Goal: Task Accomplishment & Management: Complete application form

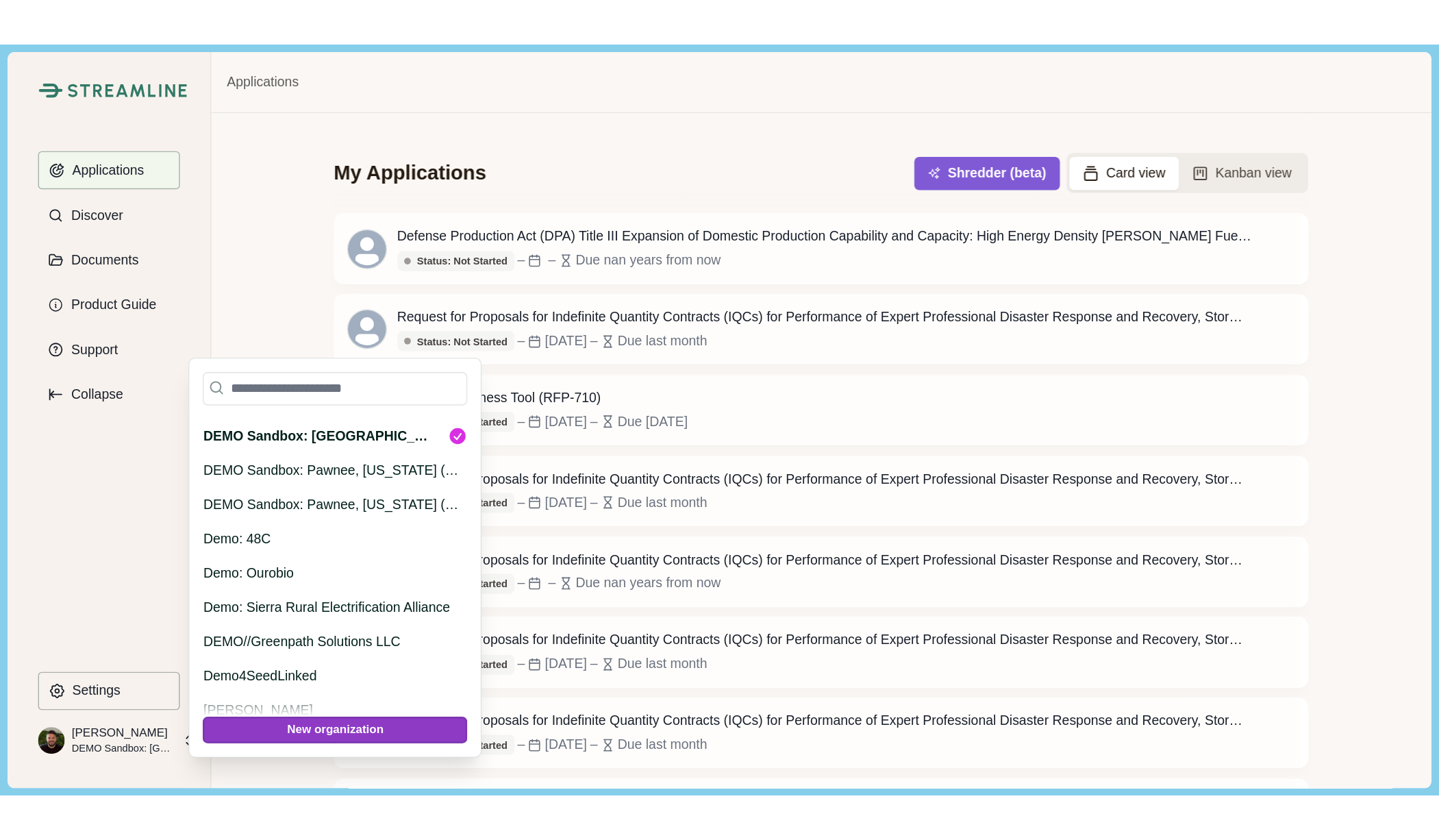
scroll to position [15871, 0]
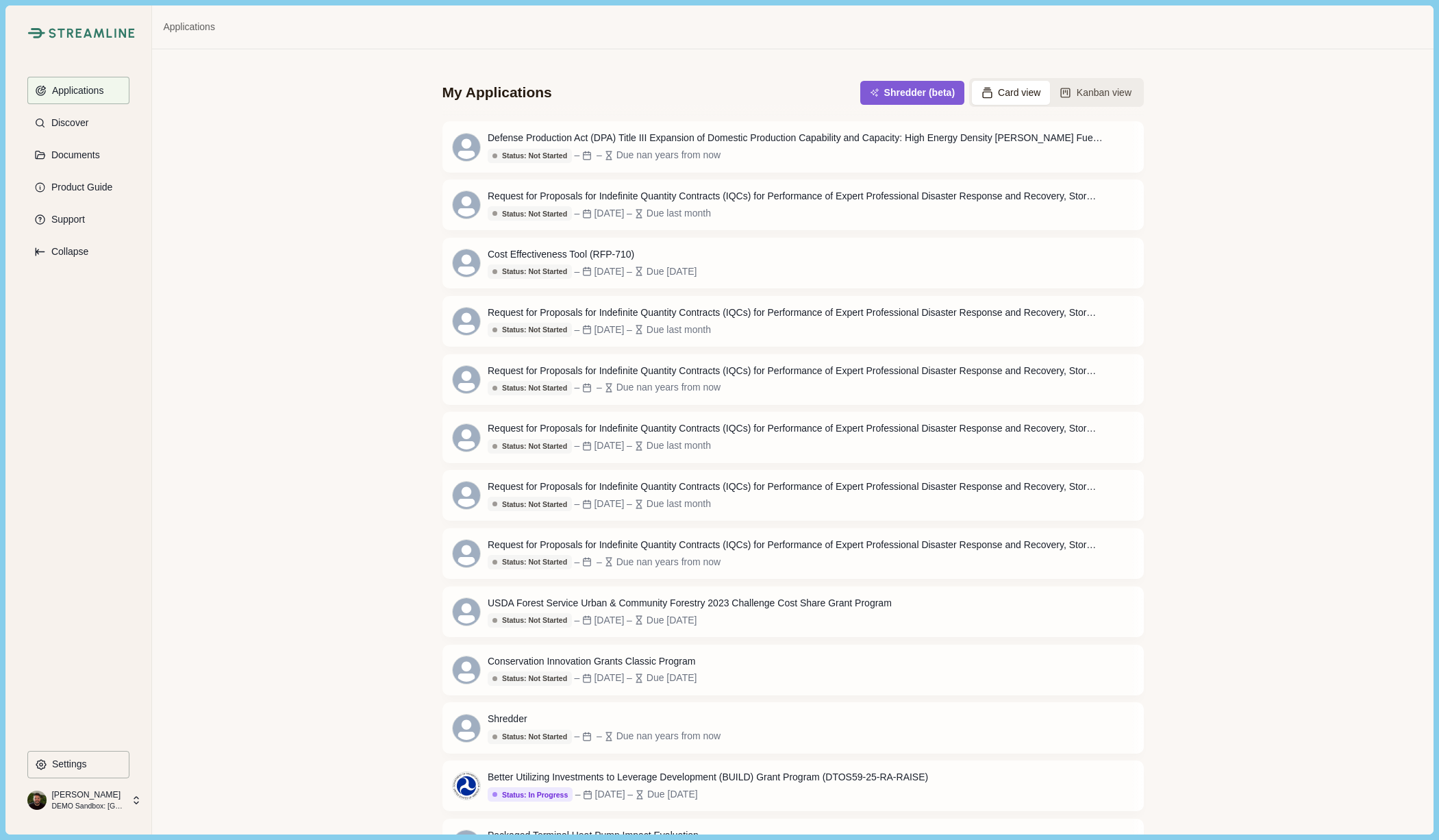
click at [58, 539] on p "[PERSON_NAME]" at bounding box center [87, 794] width 72 height 13
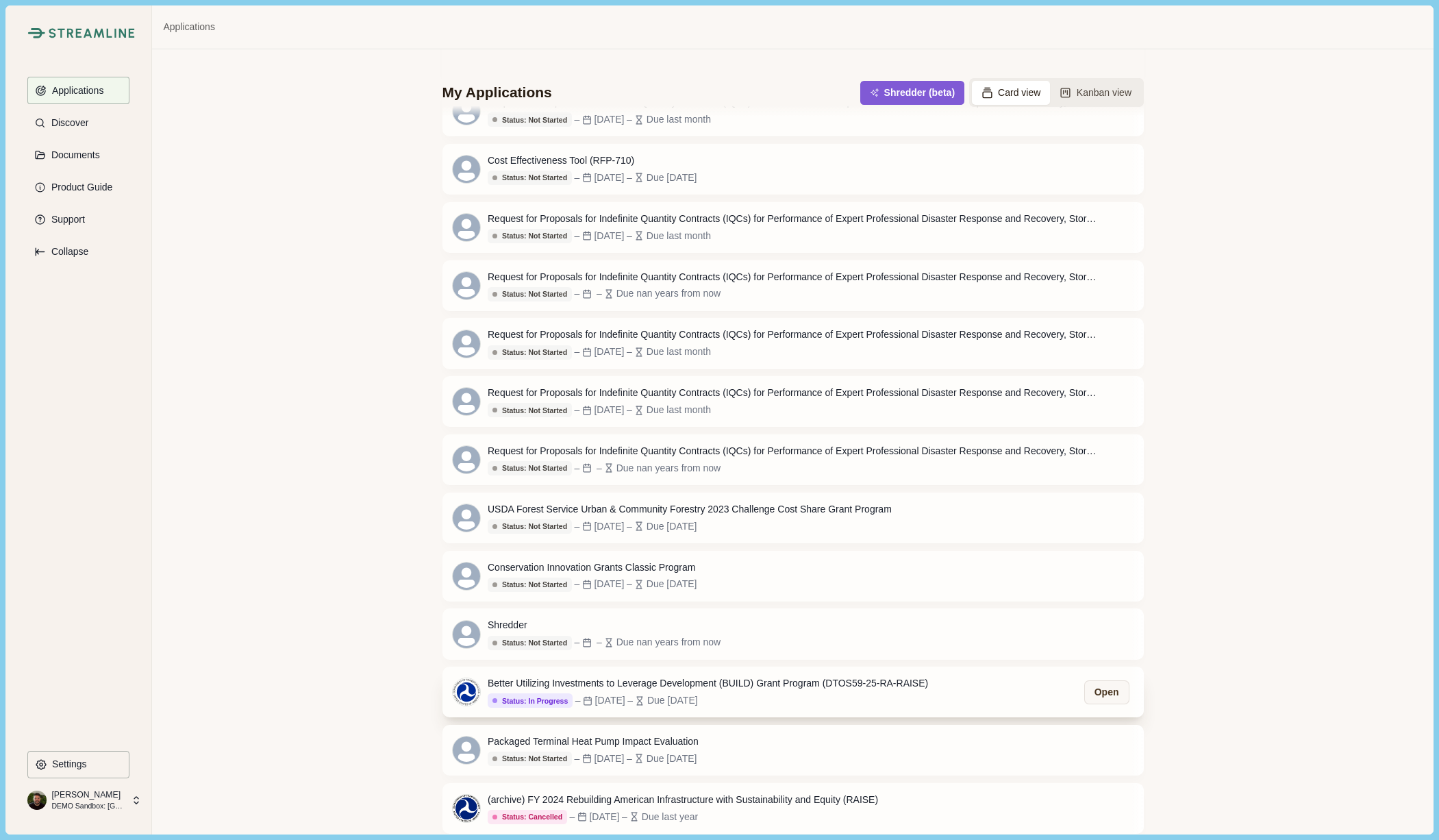
click at [790, 539] on div "Better Utilizing Investments to Leverage Development (BUILD) Grant Program (DTO…" at bounding box center [708, 683] width 441 height 15
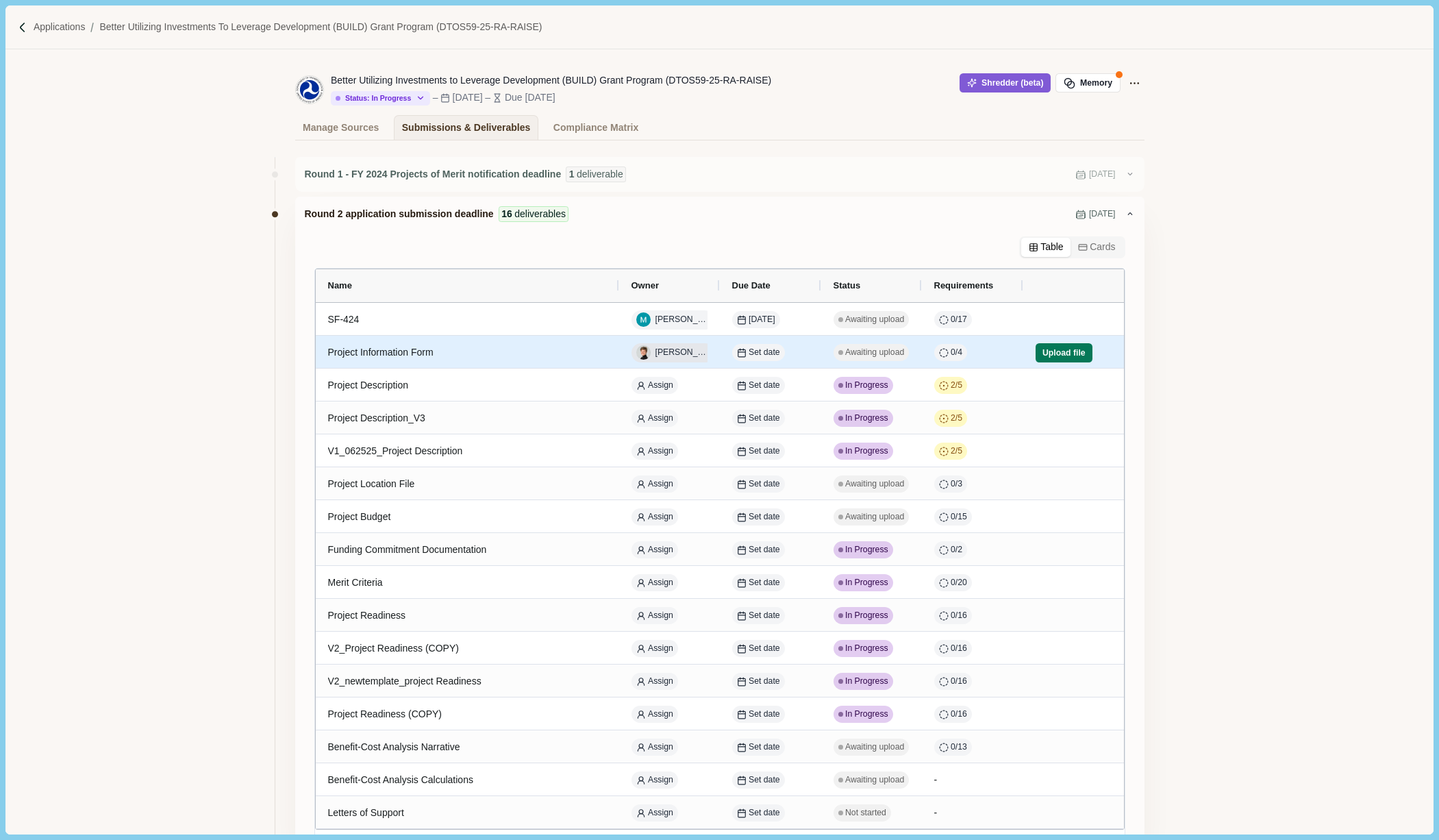
click at [679, 352] on span "[PERSON_NAME]" at bounding box center [683, 352] width 54 height 13
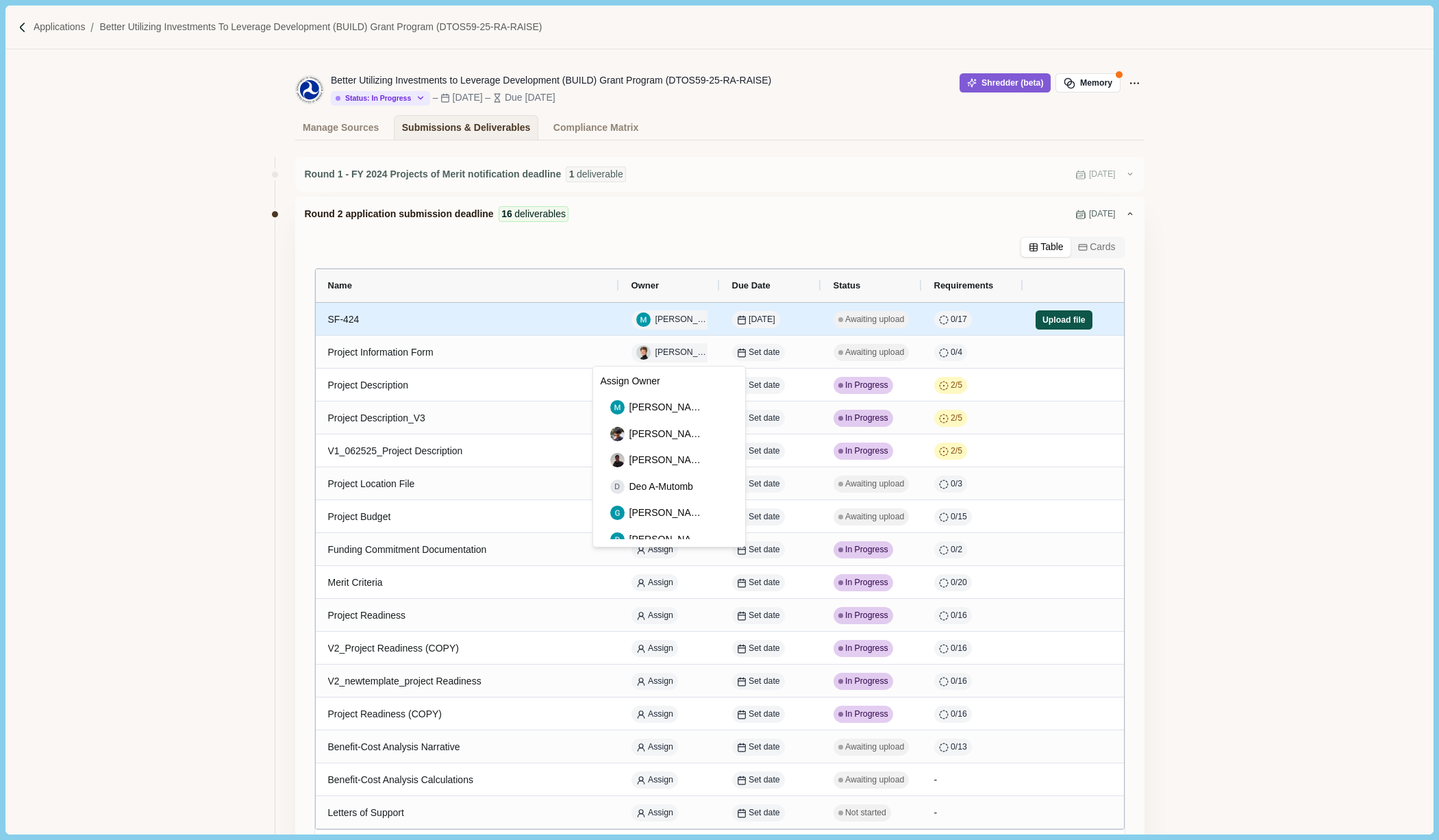
click at [1035, 318] on button "Upload file" at bounding box center [1063, 320] width 57 height 19
click at [344, 321] on div "SF-424" at bounding box center [467, 320] width 278 height 27
select select "****"
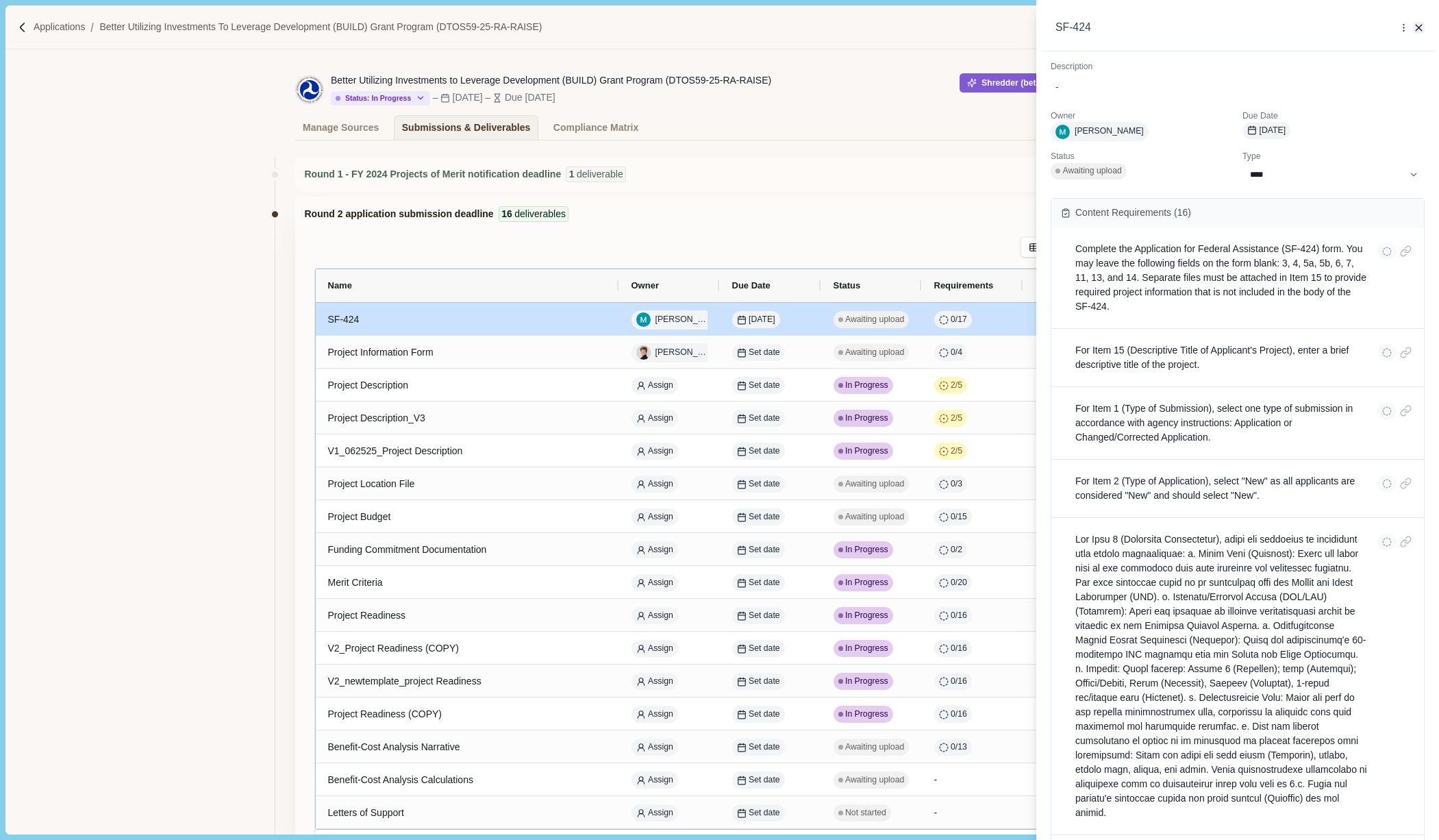
click at [1035, 31] on icon "button" at bounding box center [1419, 28] width 13 height 13
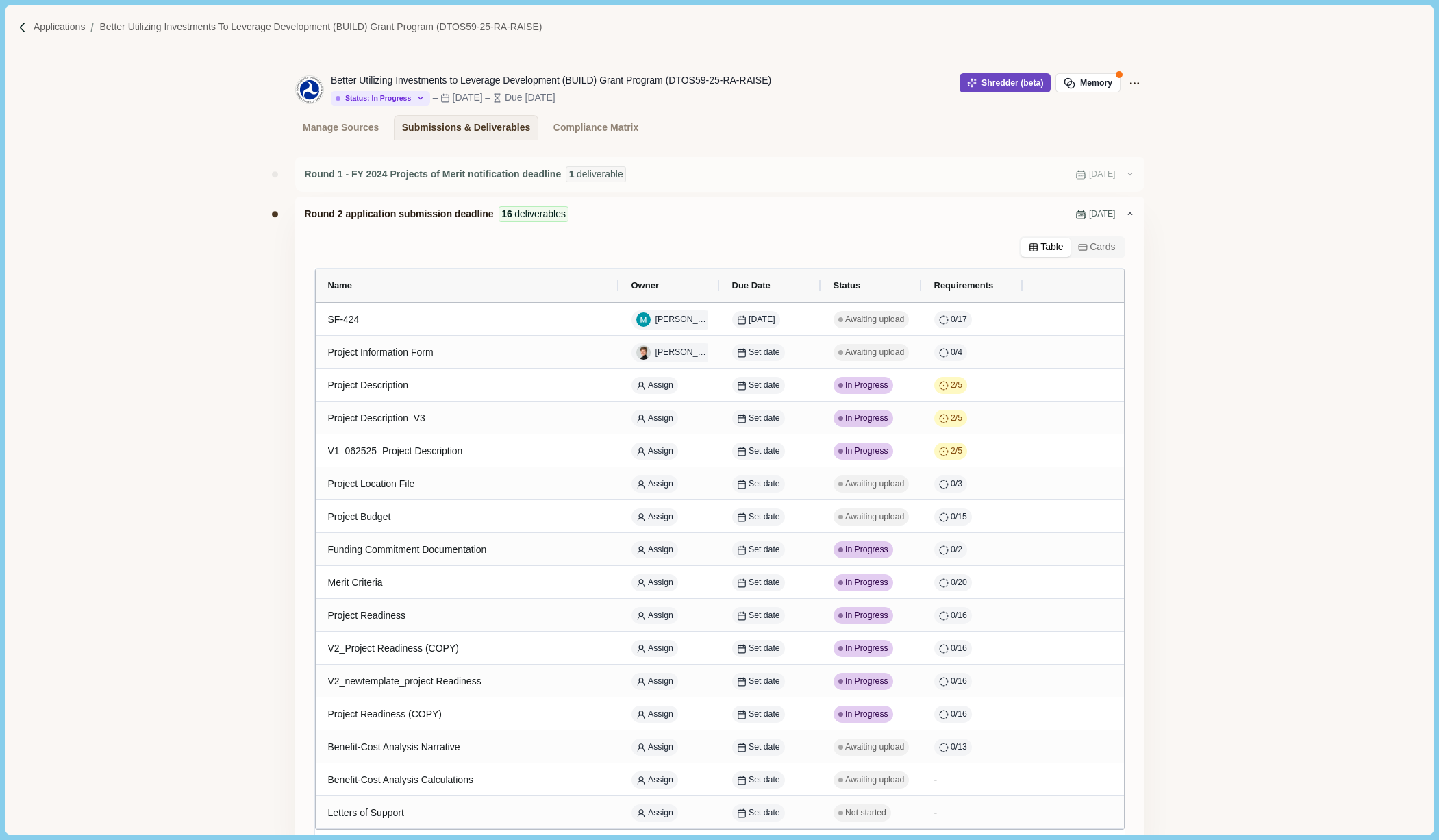
click at [994, 81] on button "Shredder (beta)" at bounding box center [1005, 83] width 91 height 19
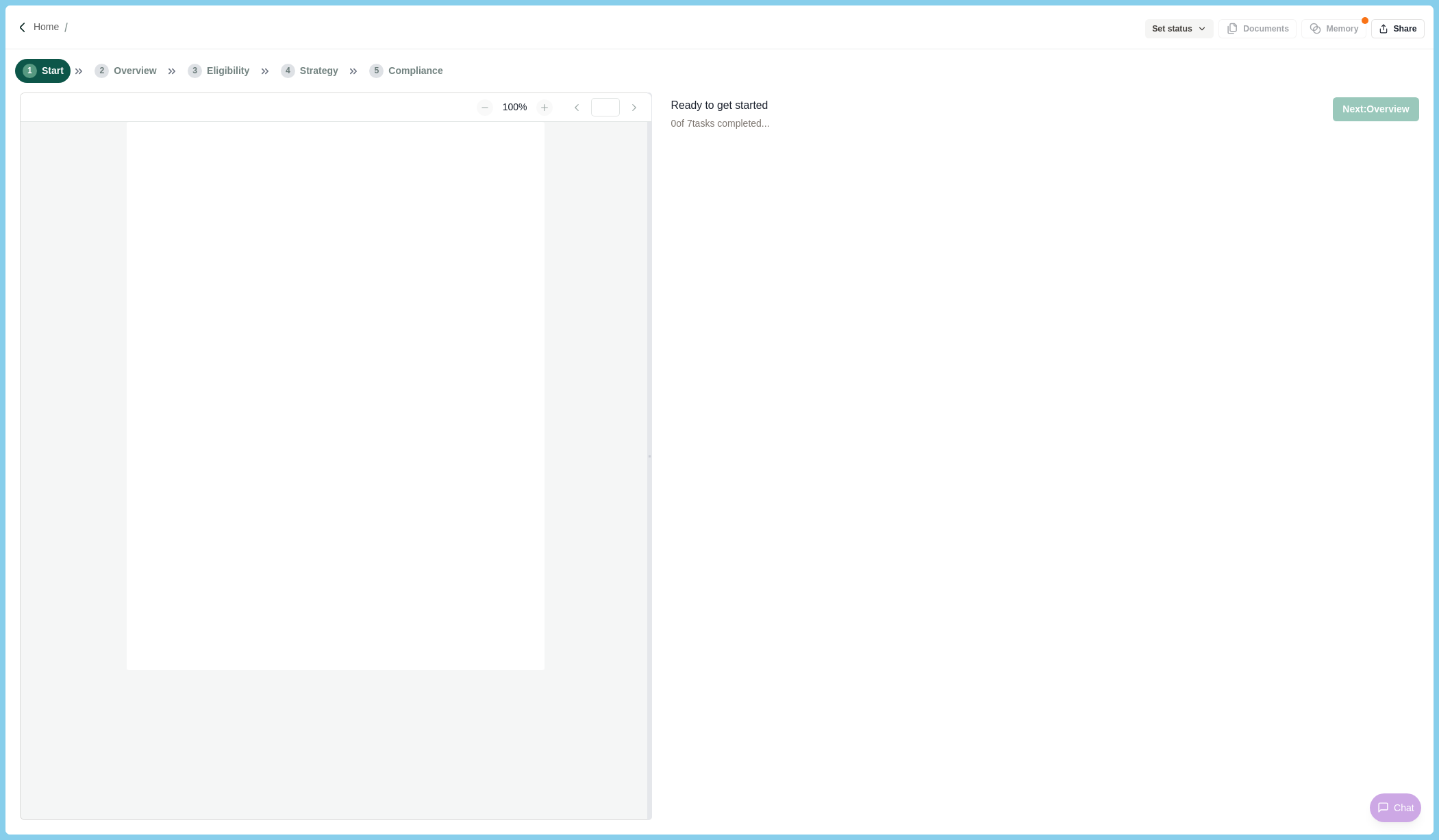
type input "**********"
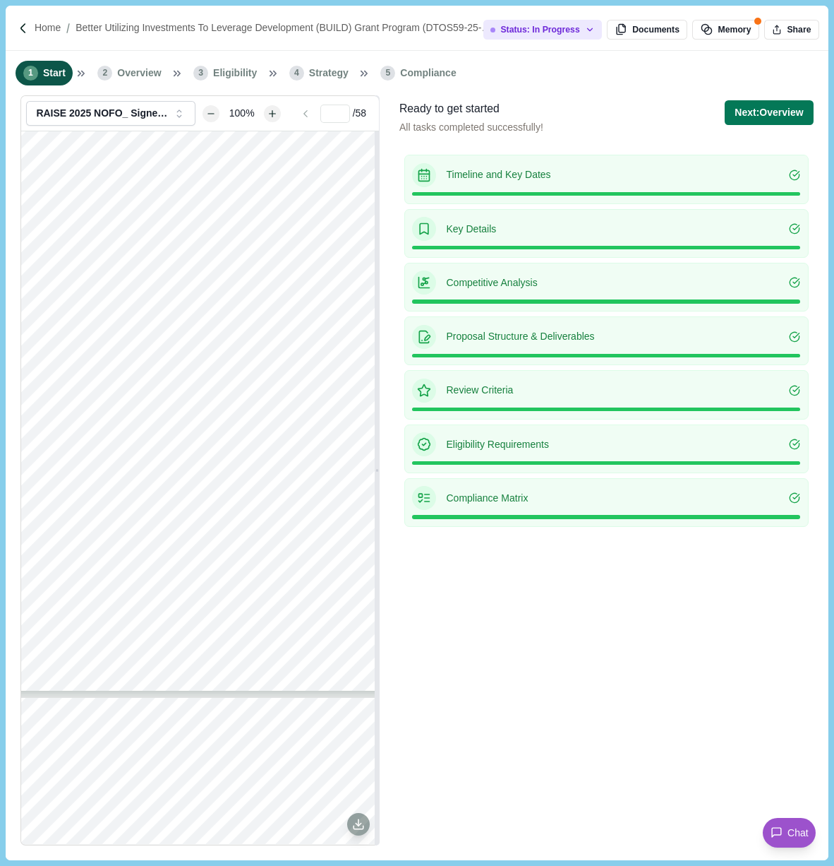
click at [196, 390] on span "...............................................................................…" at bounding box center [237, 389] width 246 height 8
click at [359, 827] on icon at bounding box center [358, 824] width 13 height 13
click at [727, 20] on button "Memory" at bounding box center [726, 30] width 66 height 20
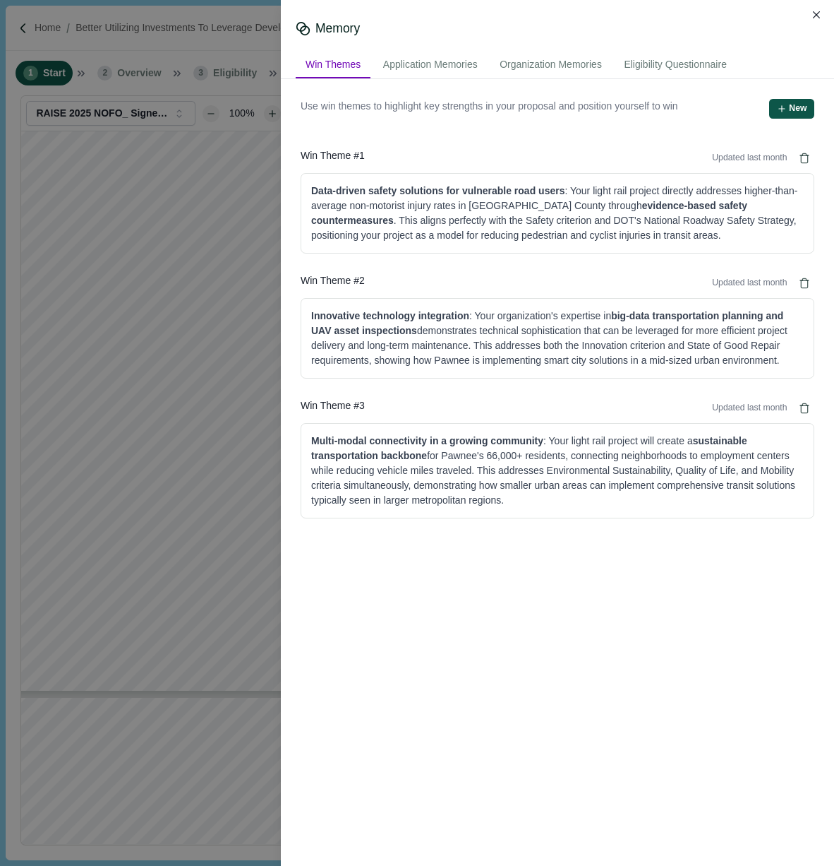
click at [784, 106] on icon "button" at bounding box center [782, 109] width 10 height 10
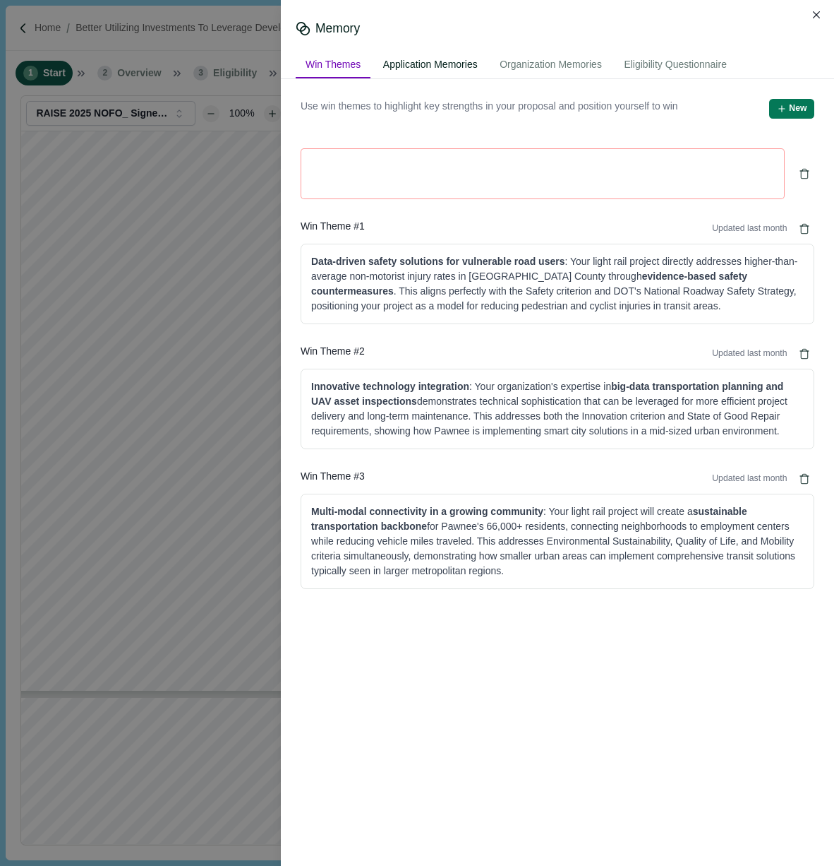
click at [426, 61] on div "Application Memories" at bounding box center [430, 65] width 114 height 26
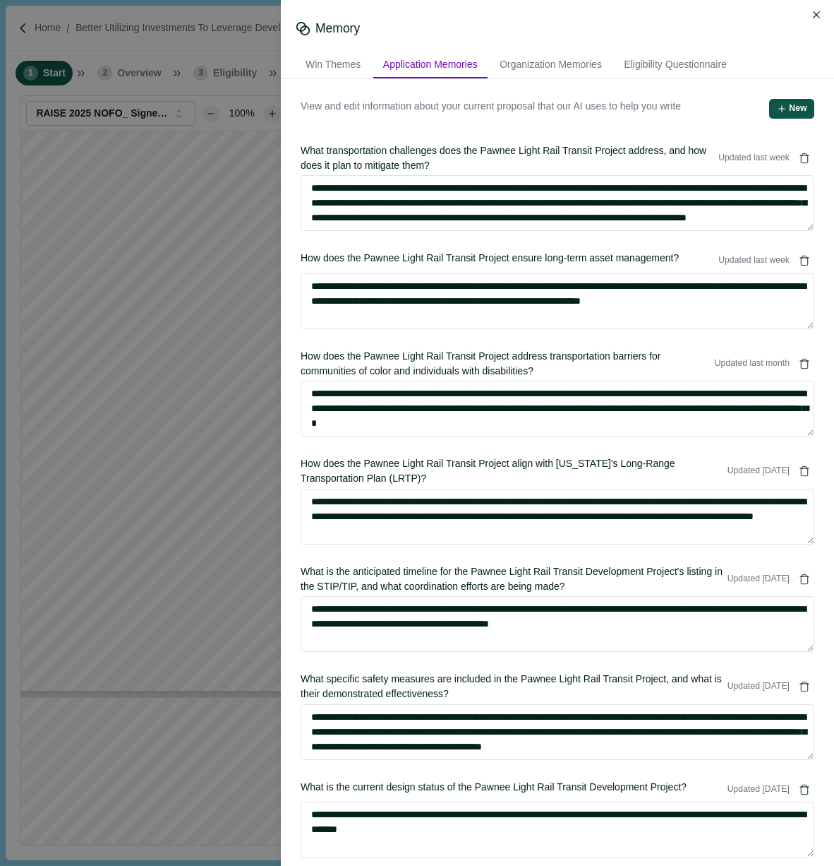
click at [775, 111] on button "New" at bounding box center [792, 109] width 45 height 20
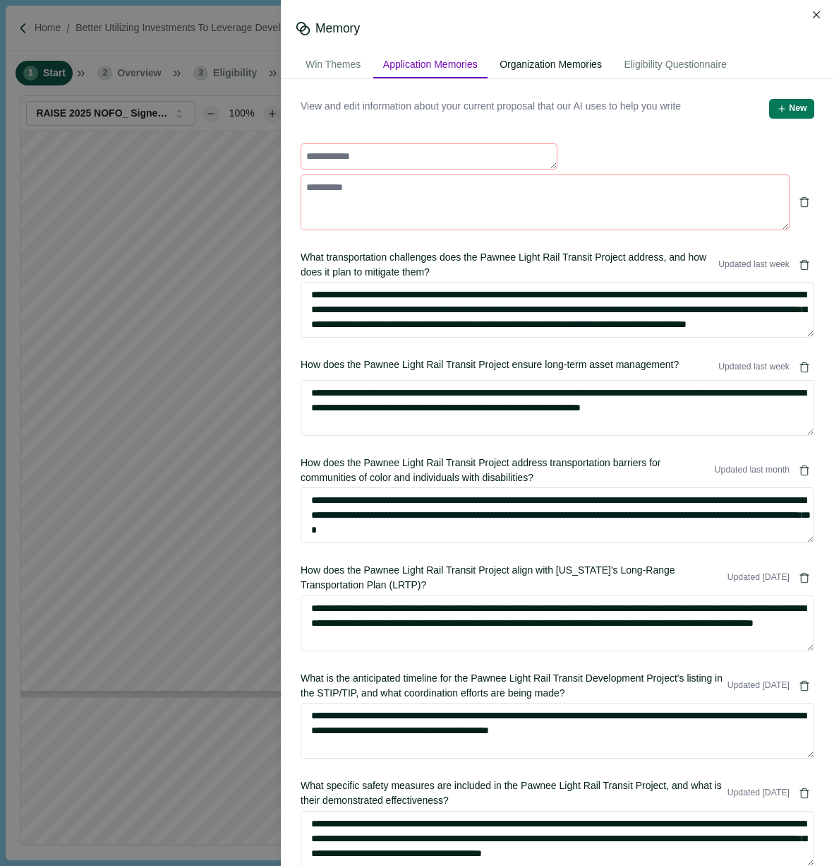
click at [587, 64] on div "Organization Memories" at bounding box center [551, 65] width 122 height 26
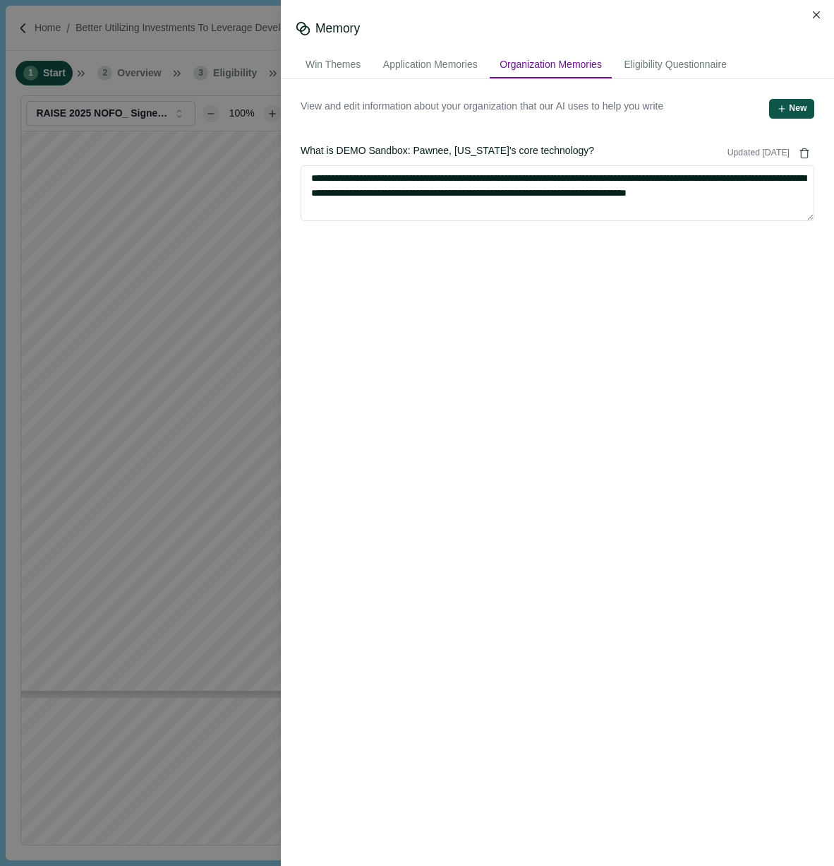
click at [784, 105] on icon "button" at bounding box center [782, 109] width 10 height 10
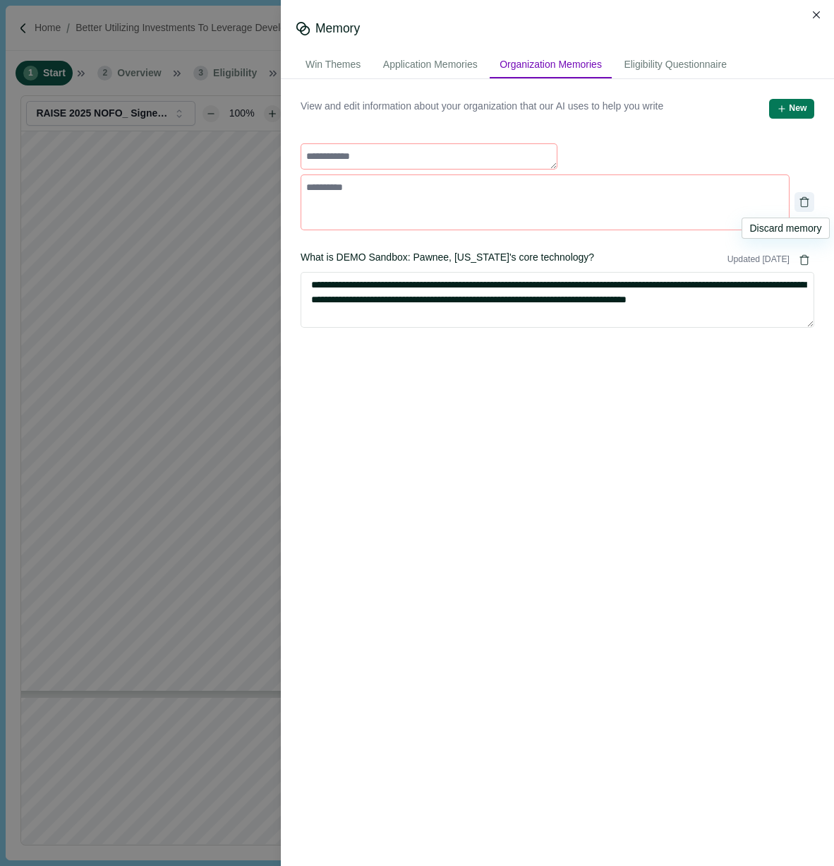
click at [807, 205] on icon "Delete" at bounding box center [804, 201] width 11 height 17
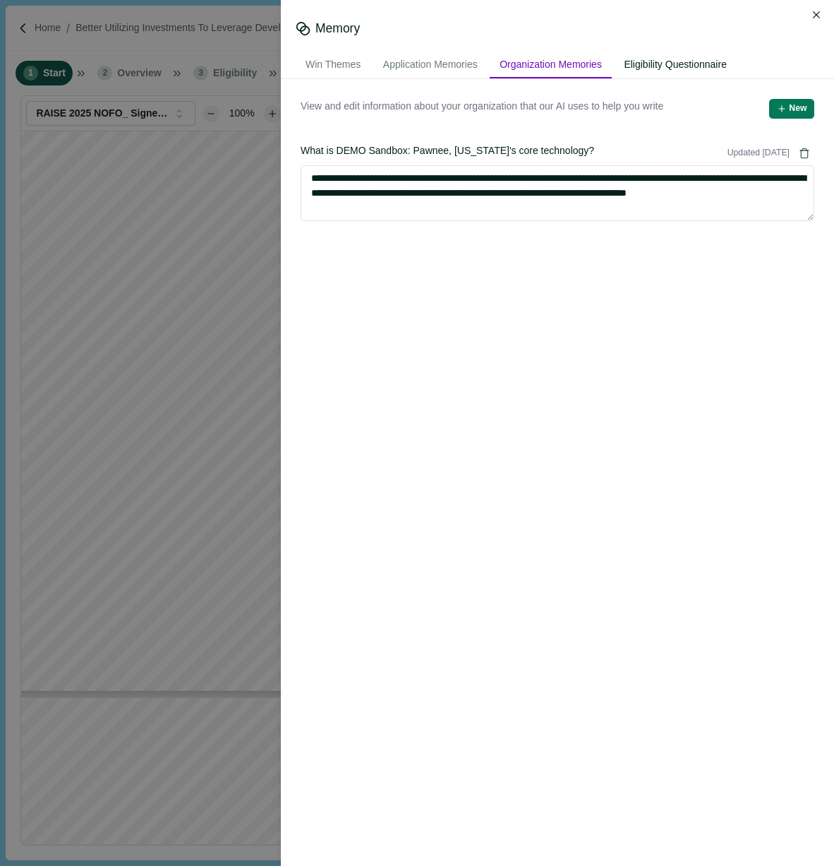
click at [718, 70] on div "Eligibility Questionnaire" at bounding box center [675, 65] width 123 height 26
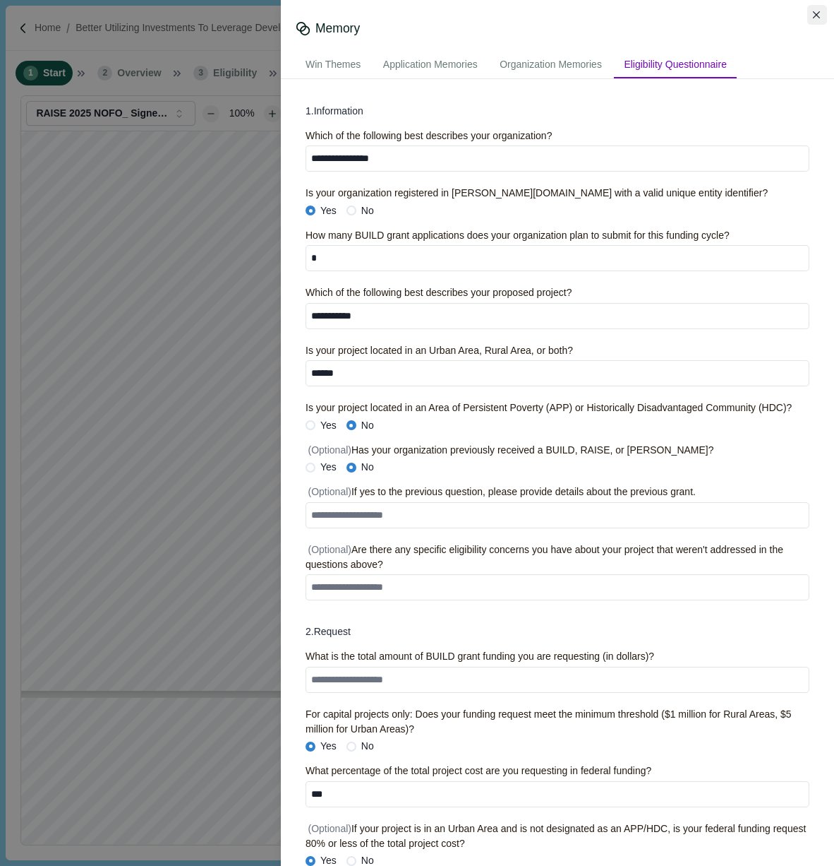
click at [820, 15] on icon "Close" at bounding box center [817, 15] width 8 height 8
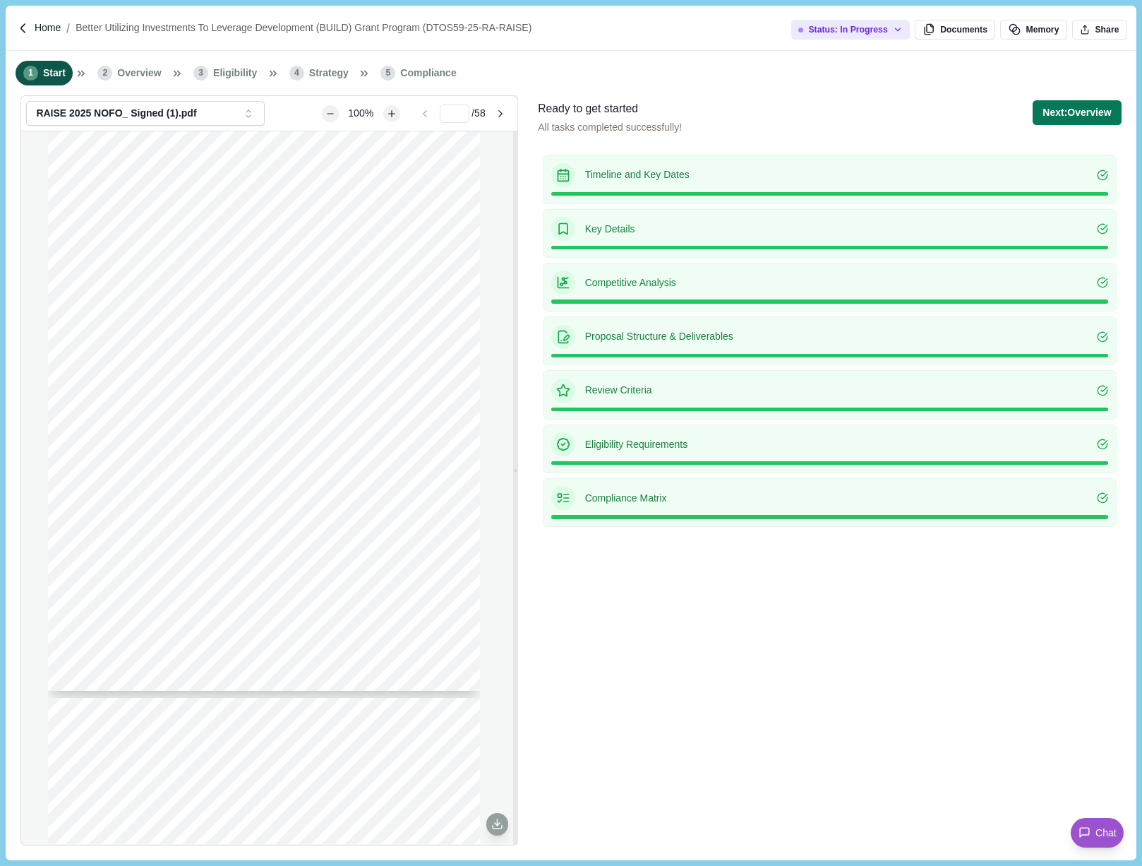
click at [41, 27] on p "Home" at bounding box center [48, 27] width 26 height 15
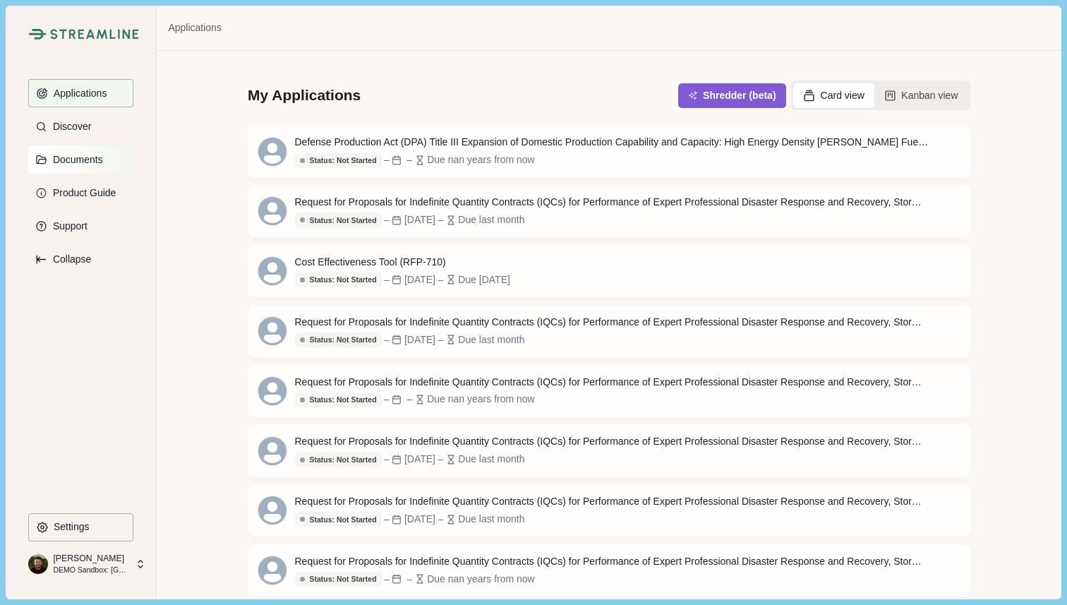
click at [76, 160] on p "Documents" at bounding box center [75, 160] width 55 height 12
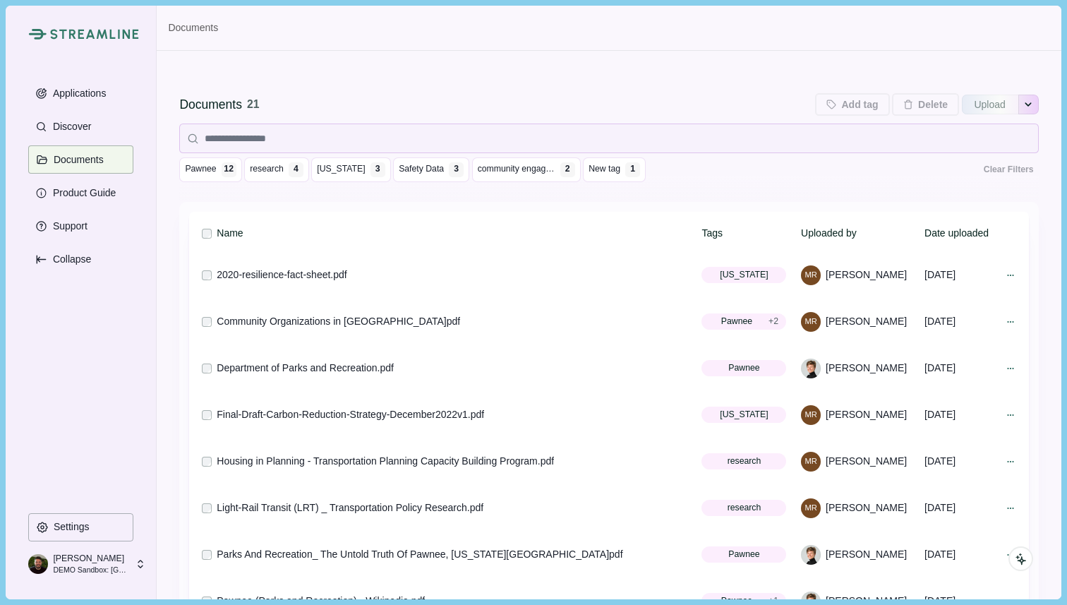
click at [1027, 104] on icon "See more options" at bounding box center [1028, 104] width 8 height 8
click at [563, 106] on div "Documents 21 Add tag Add tags to 0 selected documents Press Enter to add a new …" at bounding box center [608, 104] width 859 height 28
click at [83, 89] on p "Applications" at bounding box center [77, 94] width 59 height 12
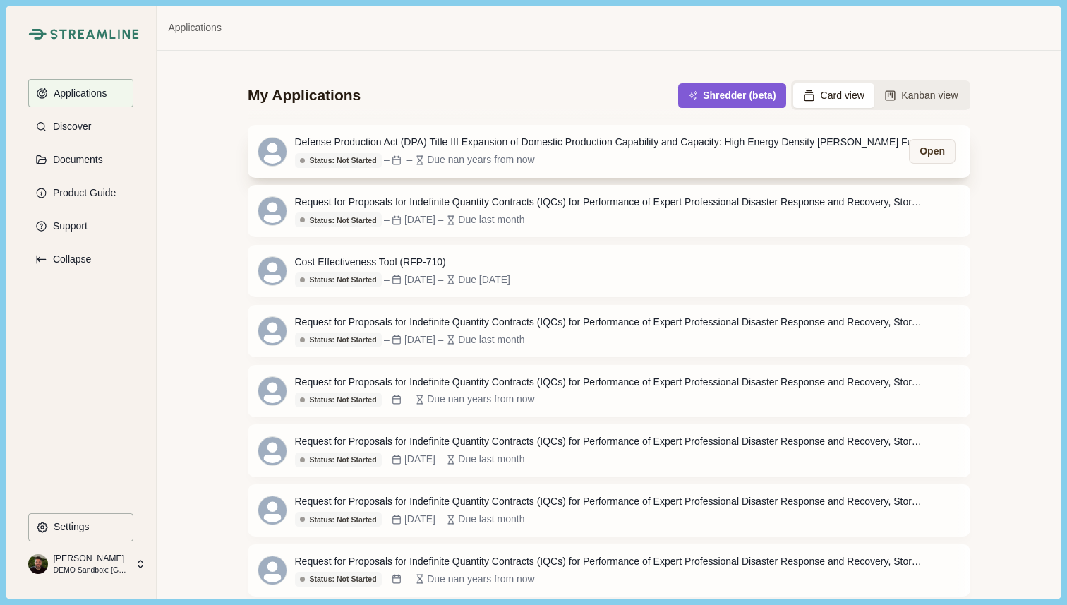
click at [438, 140] on div "Defense Production Act (DPA) Title III Expansion of Domestic Production Capabil…" at bounding box center [612, 142] width 635 height 15
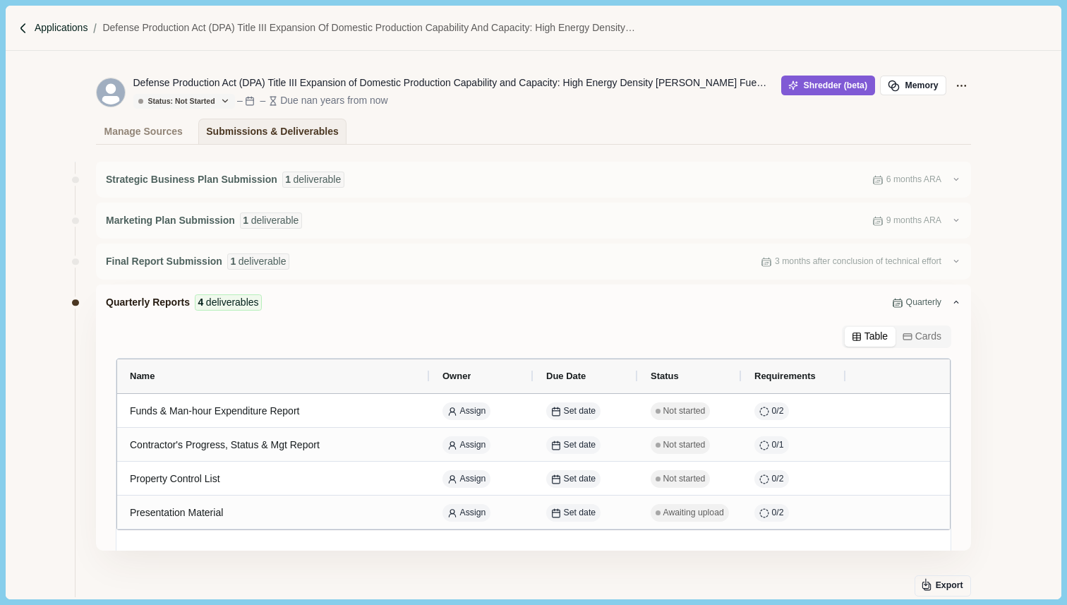
click at [75, 27] on p "Applications" at bounding box center [62, 27] width 54 height 15
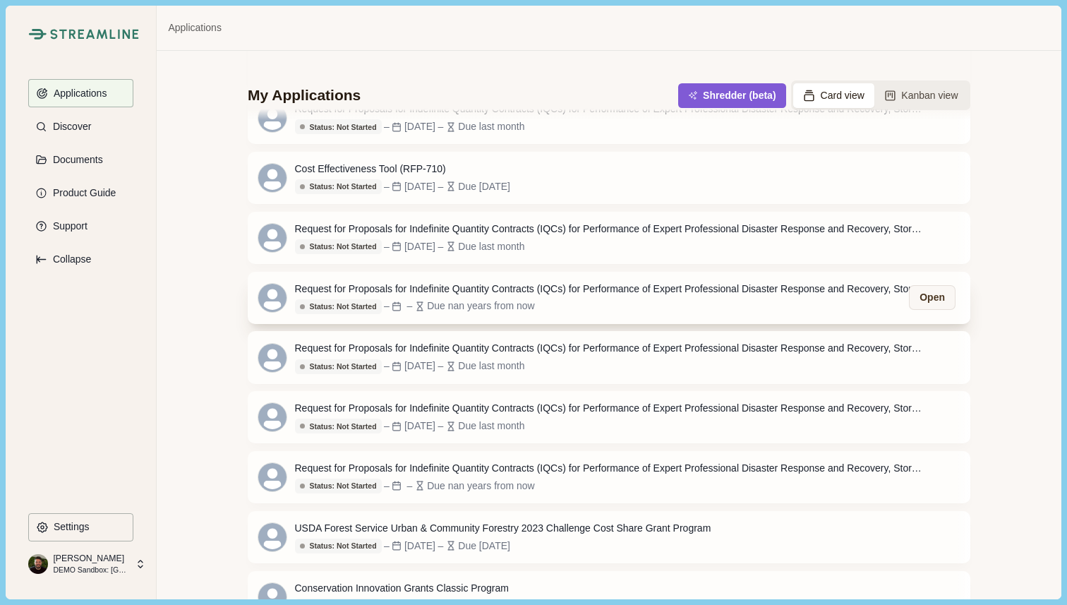
scroll to position [362, 0]
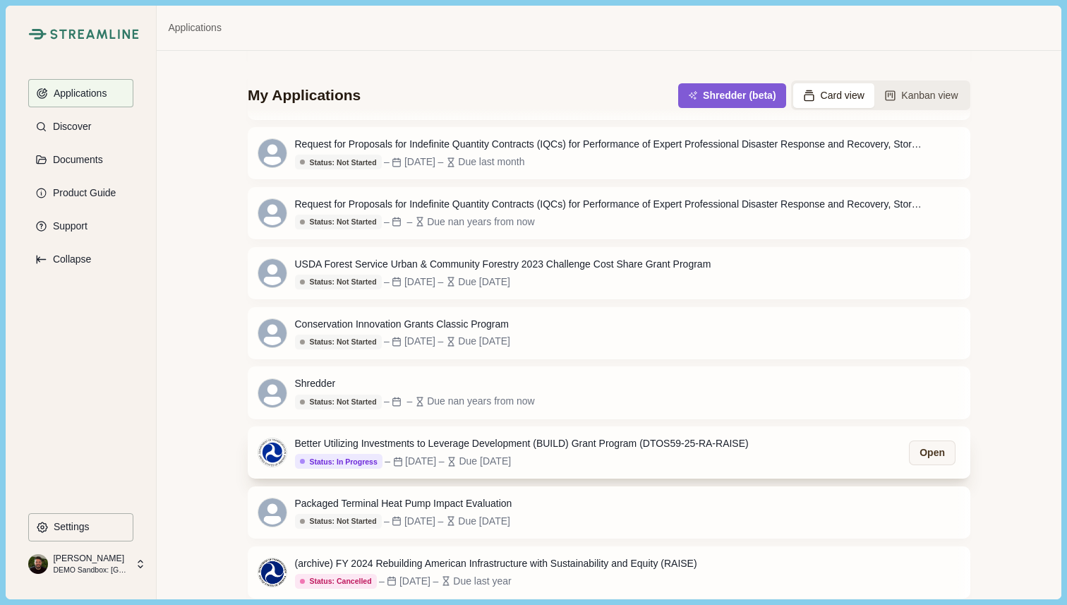
click at [410, 443] on div "Better Utilizing Investments to Leverage Development (BUILD) Grant Program (DTO…" at bounding box center [522, 443] width 454 height 15
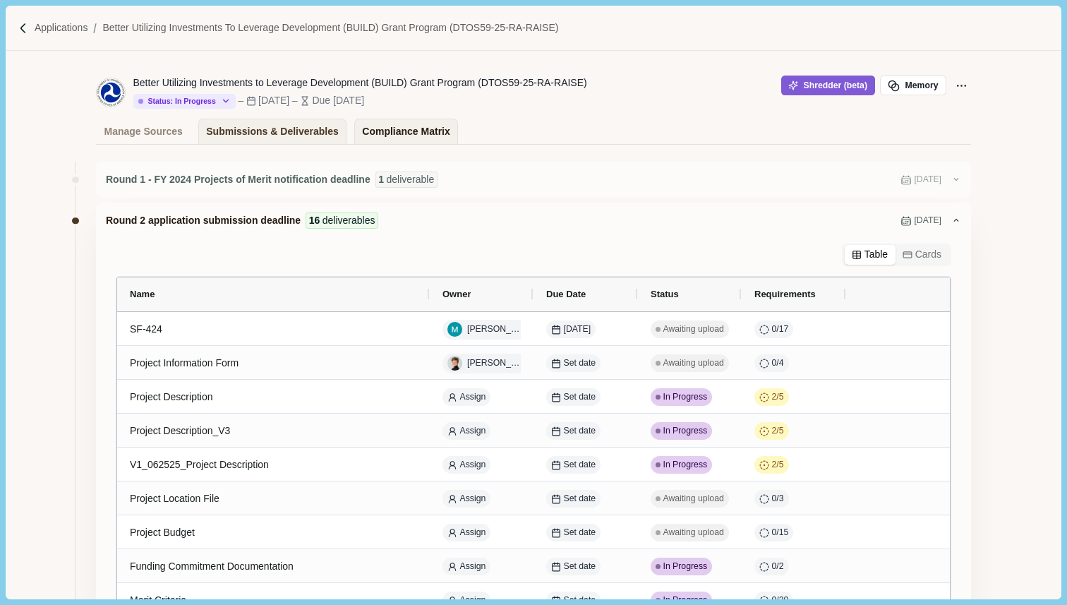
click at [392, 130] on div "Compliance Matrix" at bounding box center [406, 131] width 88 height 25
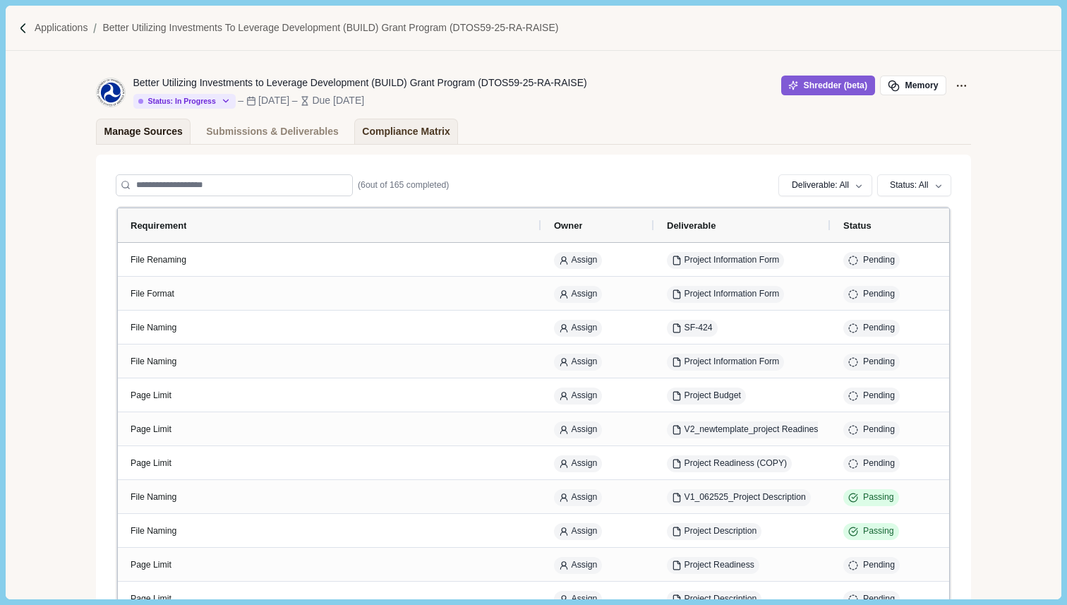
click at [159, 132] on div "Manage Sources" at bounding box center [143, 131] width 78 height 25
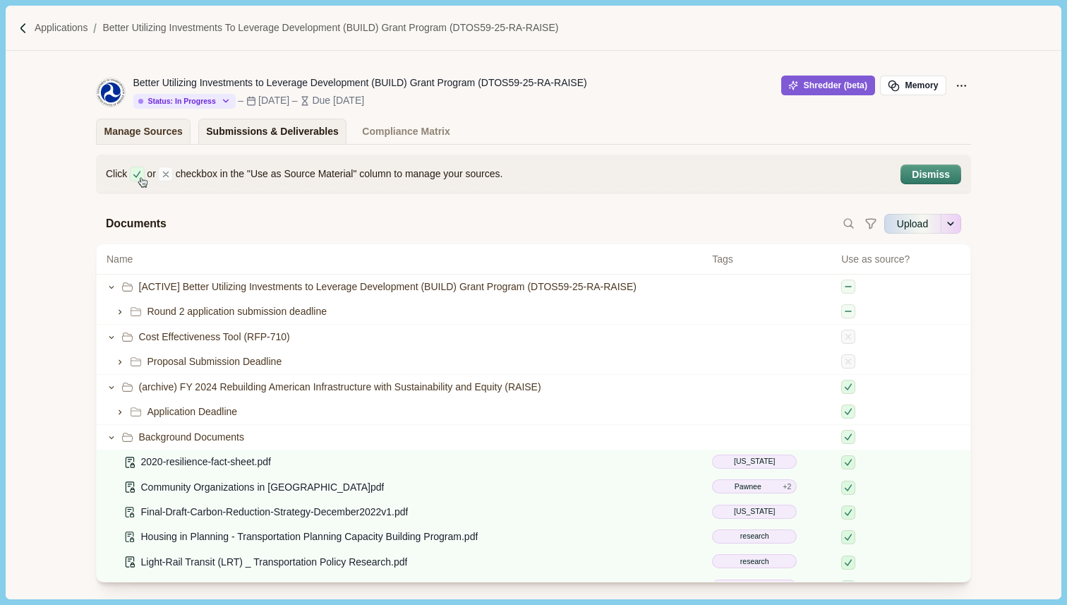
click at [256, 132] on div "Submissions & Deliverables" at bounding box center [272, 131] width 133 height 25
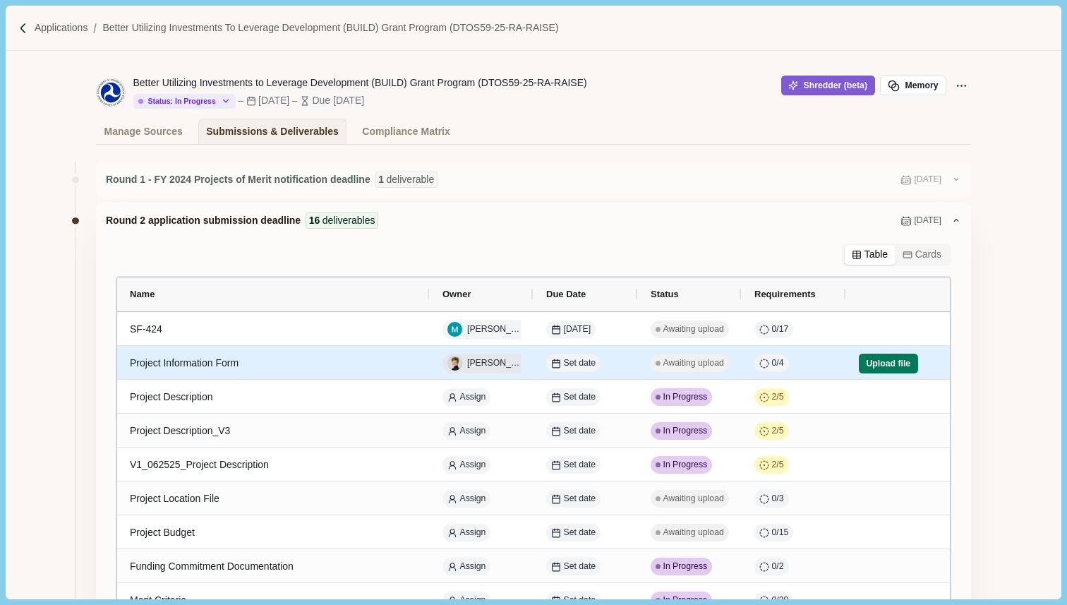
click at [450, 362] on img "button" at bounding box center [455, 363] width 15 height 15
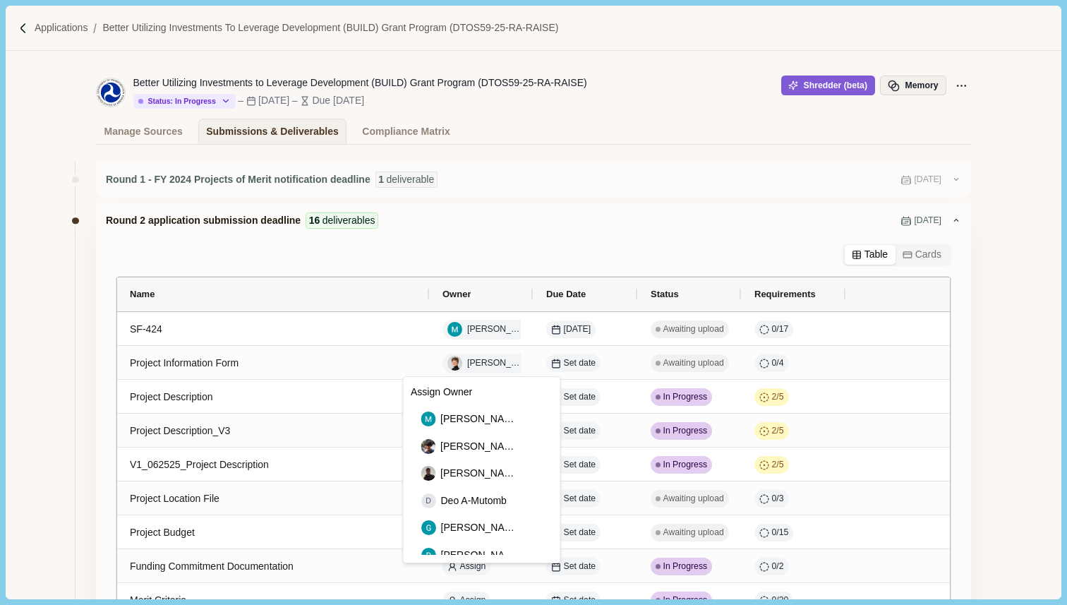
click at [912, 81] on button "Memory" at bounding box center [913, 86] width 66 height 20
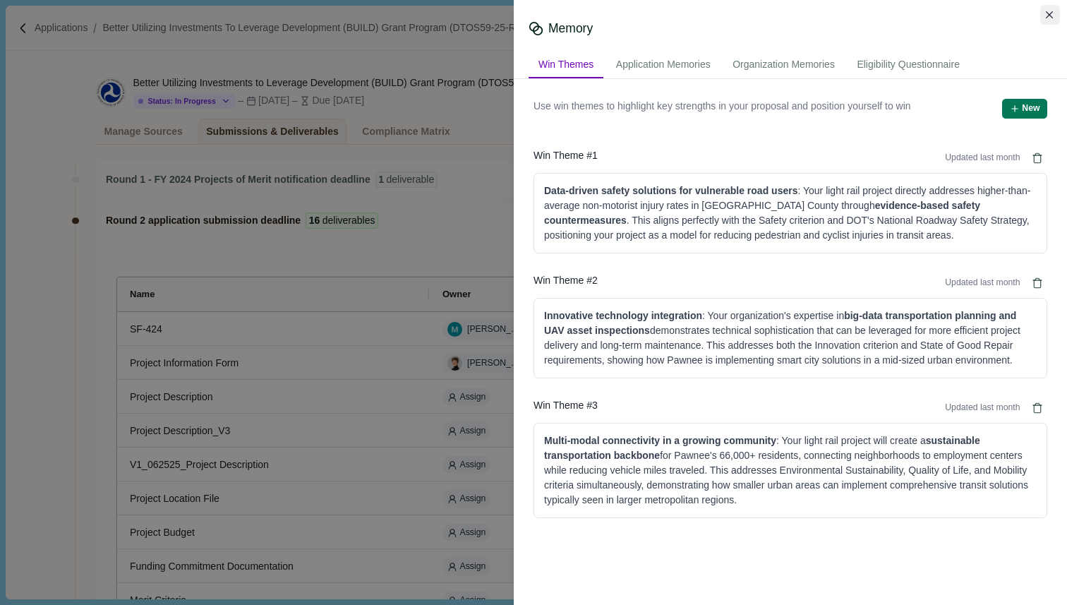
click at [1051, 11] on icon "Close" at bounding box center [1050, 15] width 8 height 8
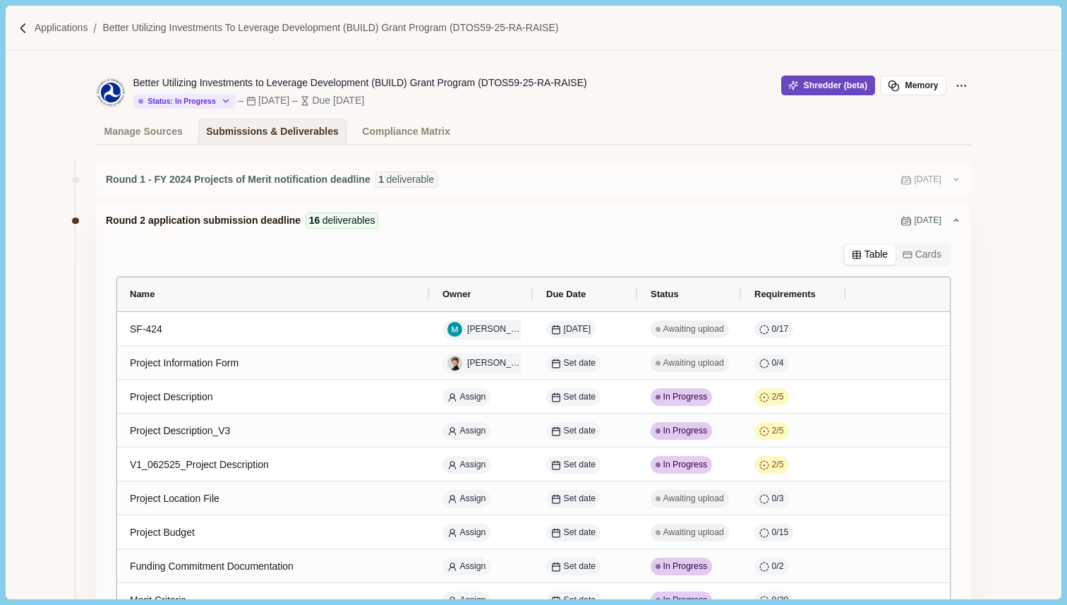
click at [820, 80] on button "Shredder (beta)" at bounding box center [829, 86] width 94 height 20
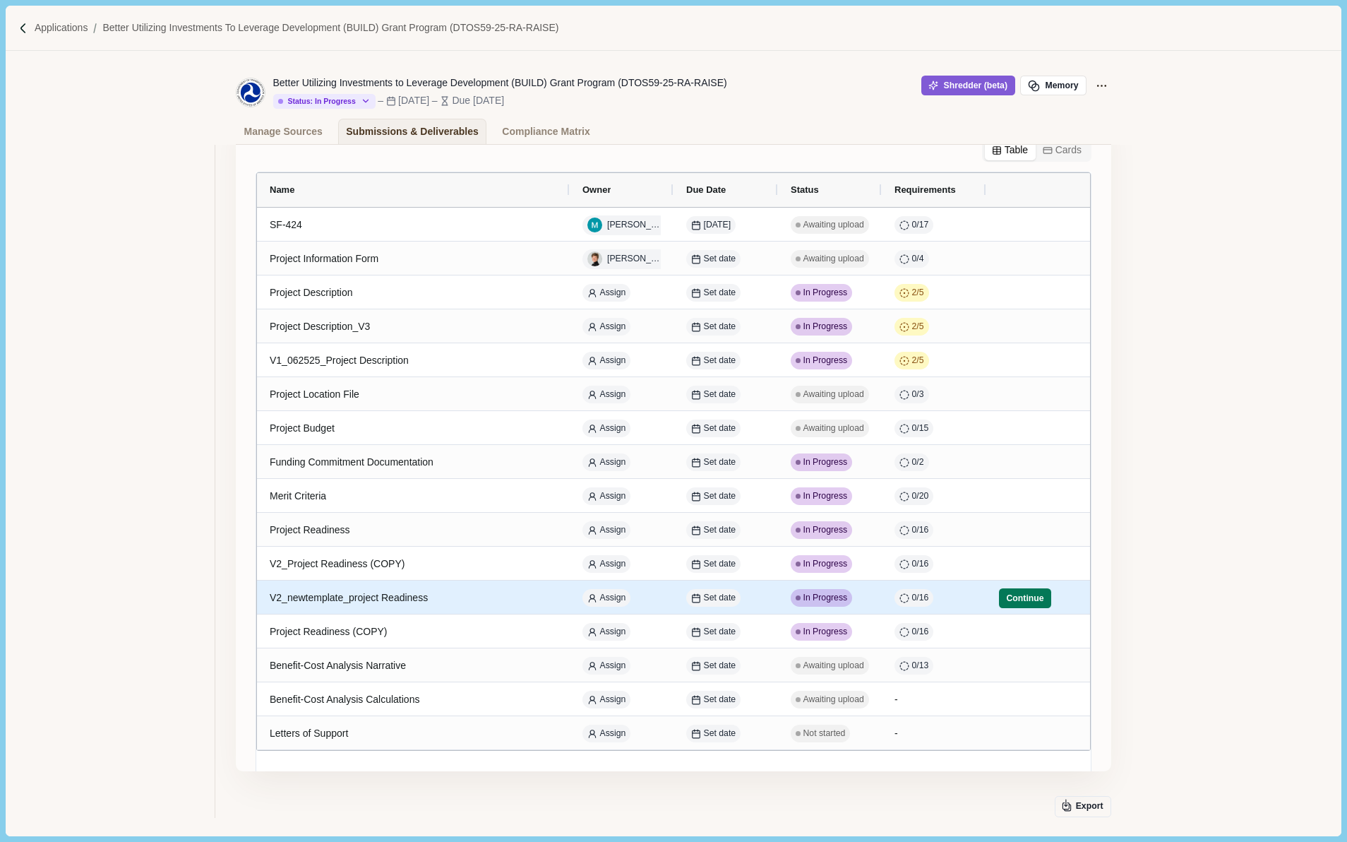
scroll to position [195, 0]
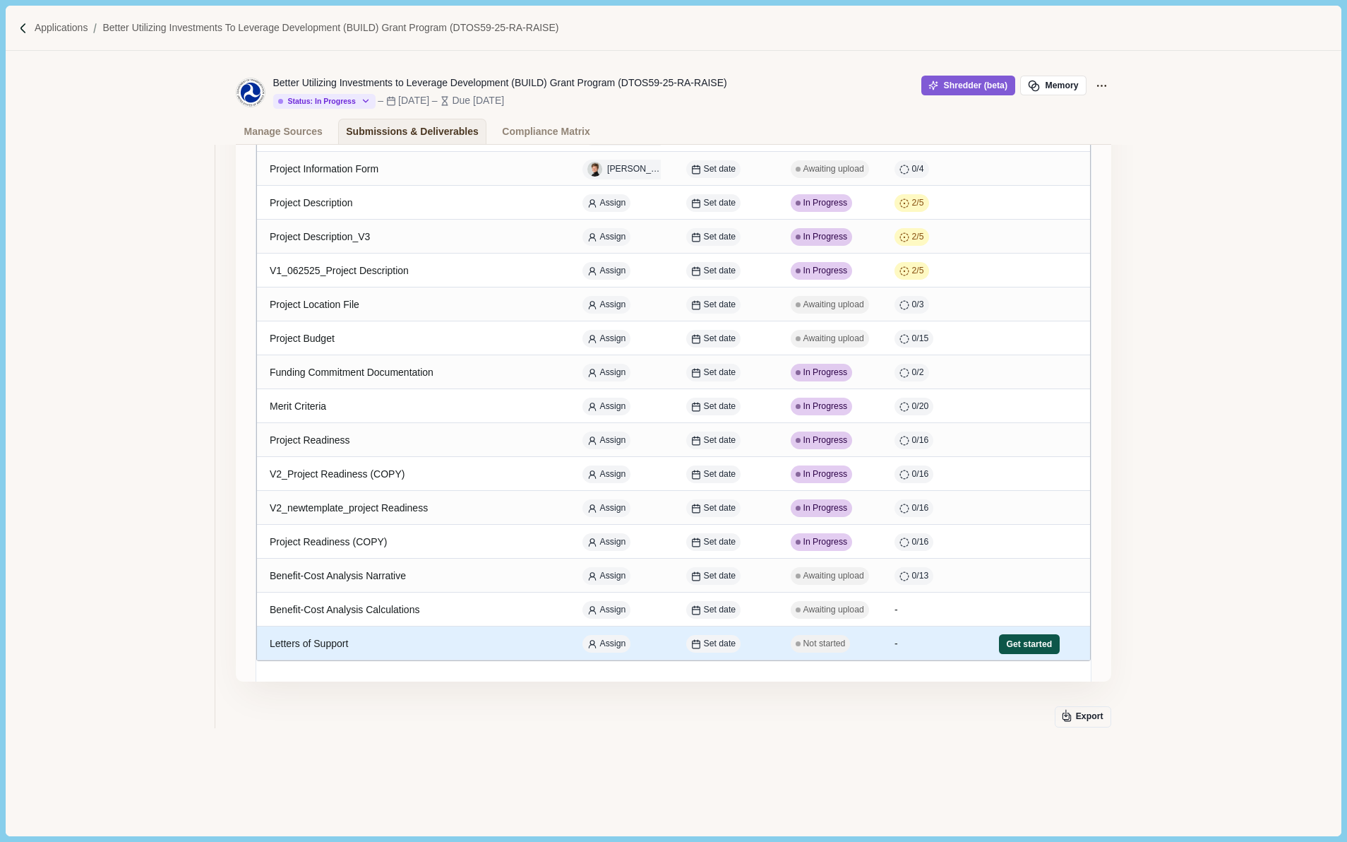
click at [1016, 642] on button "Get started" at bounding box center [1029, 644] width 61 height 20
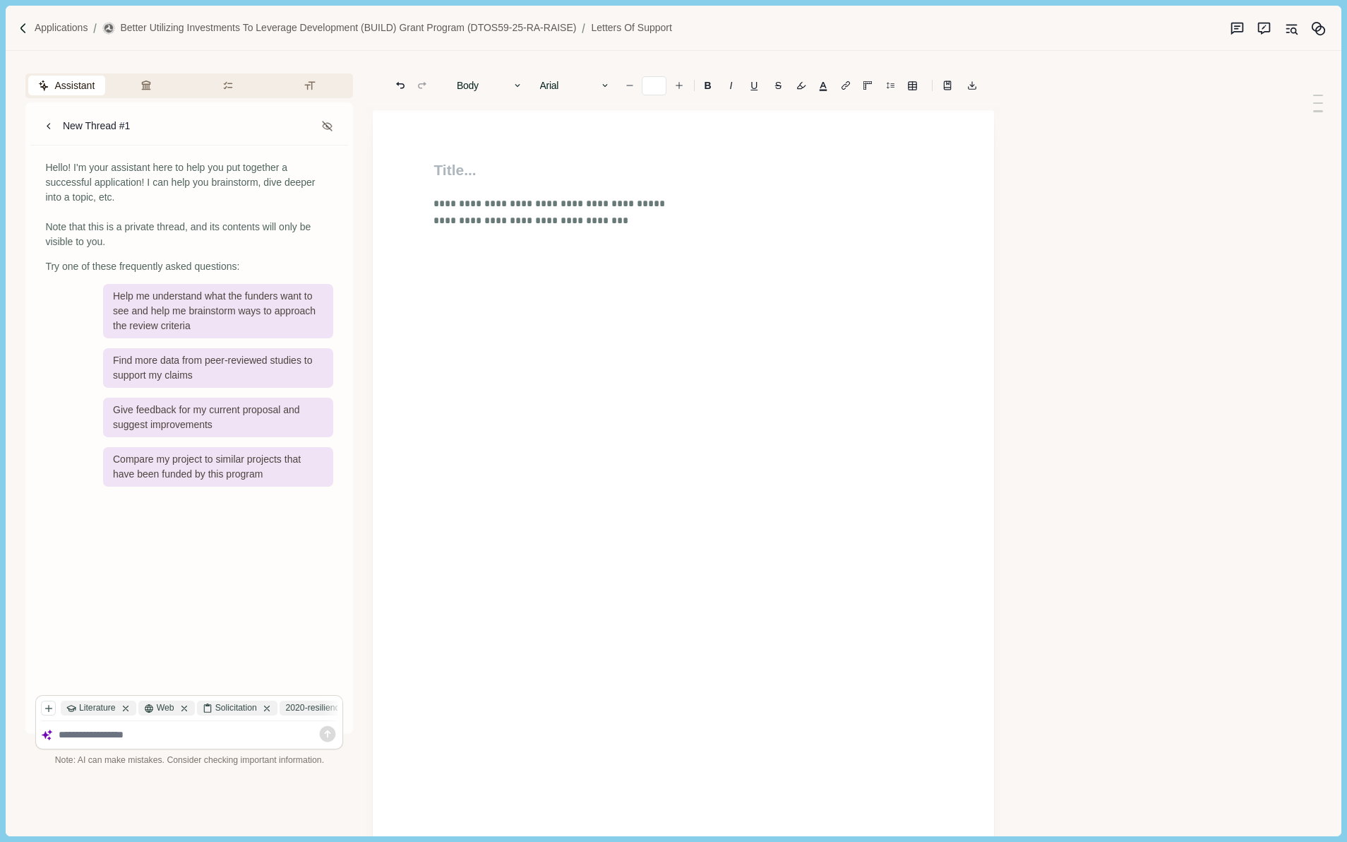
type input "**"
click at [63, 30] on p "Applications" at bounding box center [62, 27] width 54 height 15
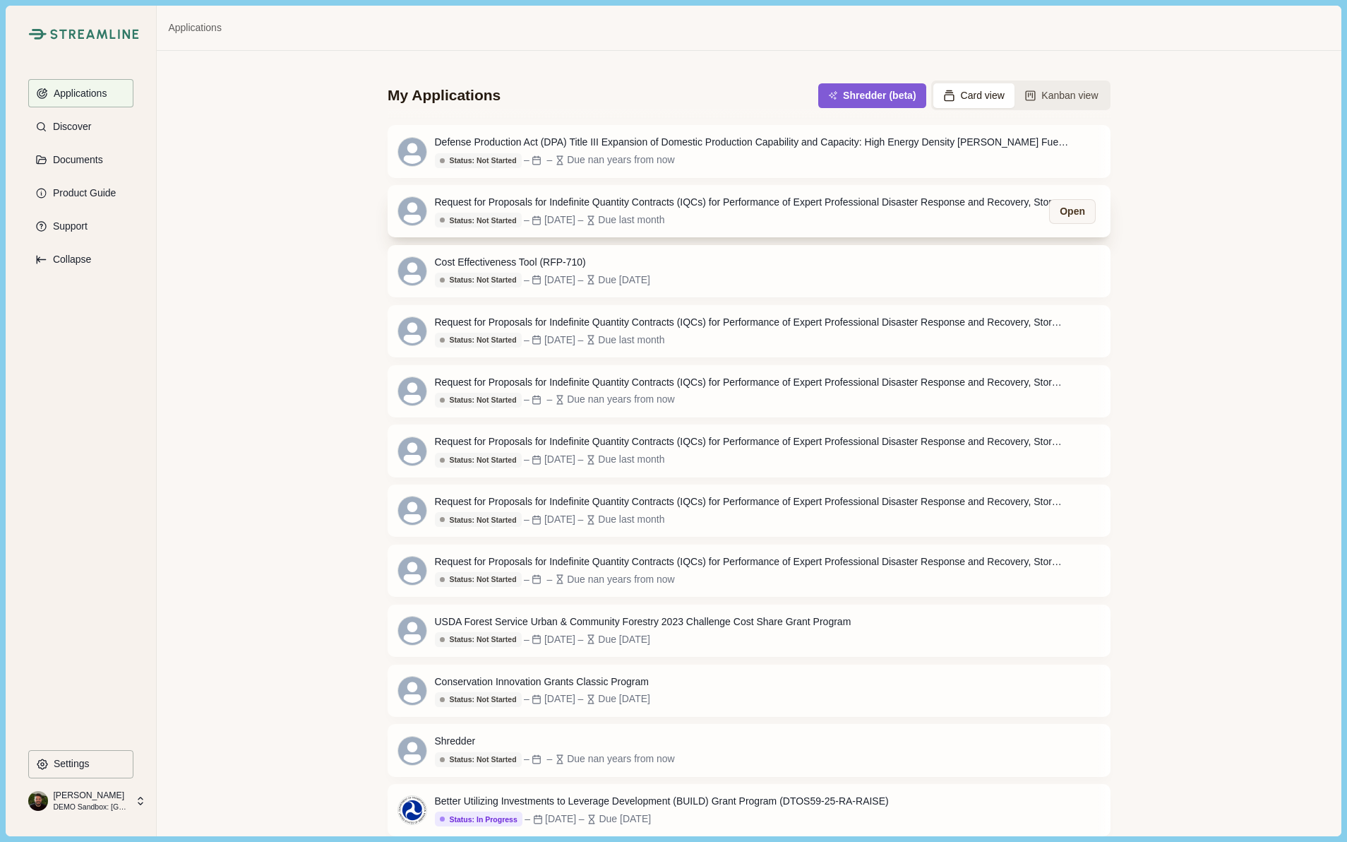
click at [878, 203] on div "Request for Proposals for Indefinite Quantity Contracts (IQCs) for Performance …" at bounding box center [752, 202] width 635 height 15
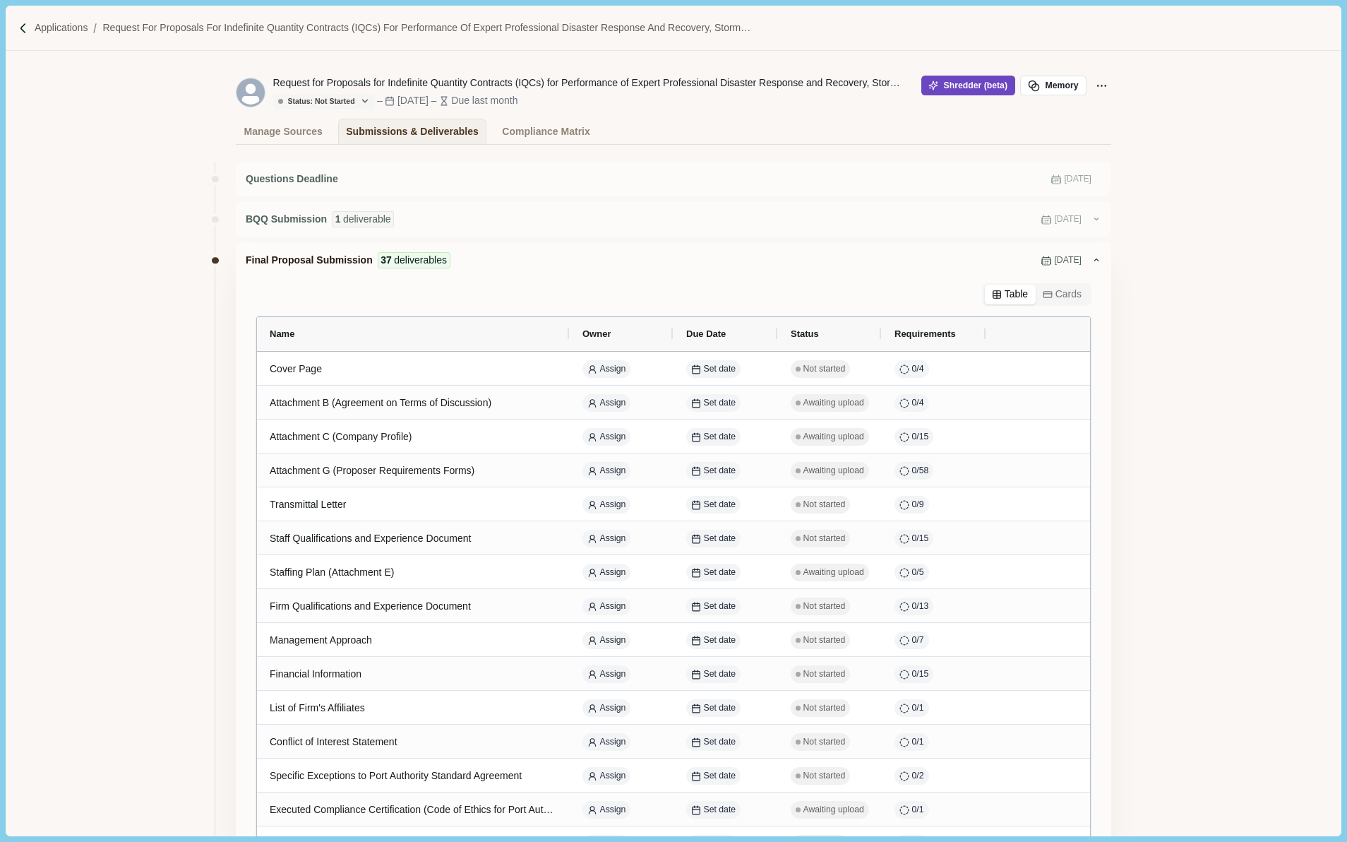
click at [949, 82] on button "Shredder (beta)" at bounding box center [968, 86] width 94 height 20
click at [537, 129] on div "Compliance Matrix" at bounding box center [546, 131] width 88 height 25
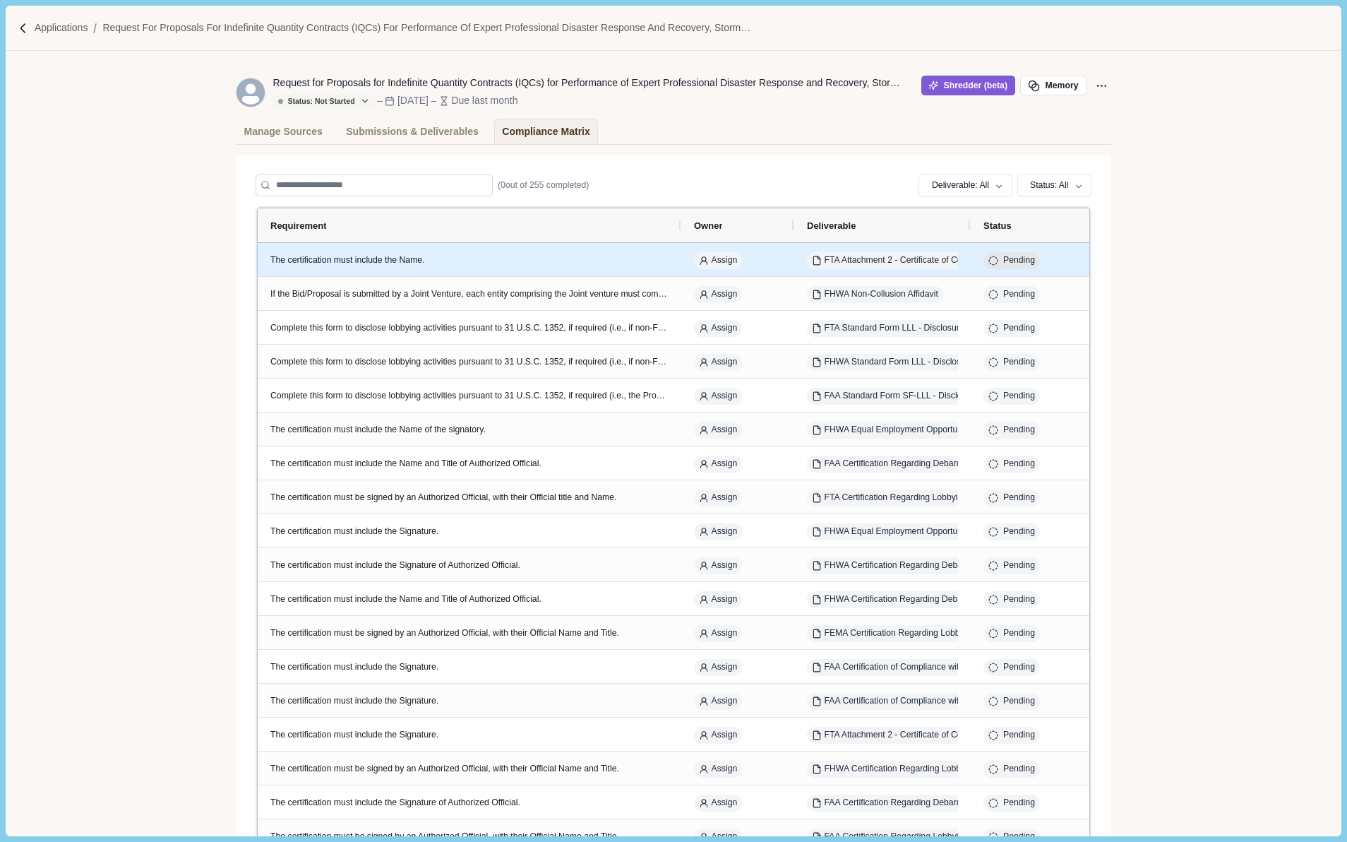
click at [998, 255] on button "Pending" at bounding box center [1011, 261] width 56 height 18
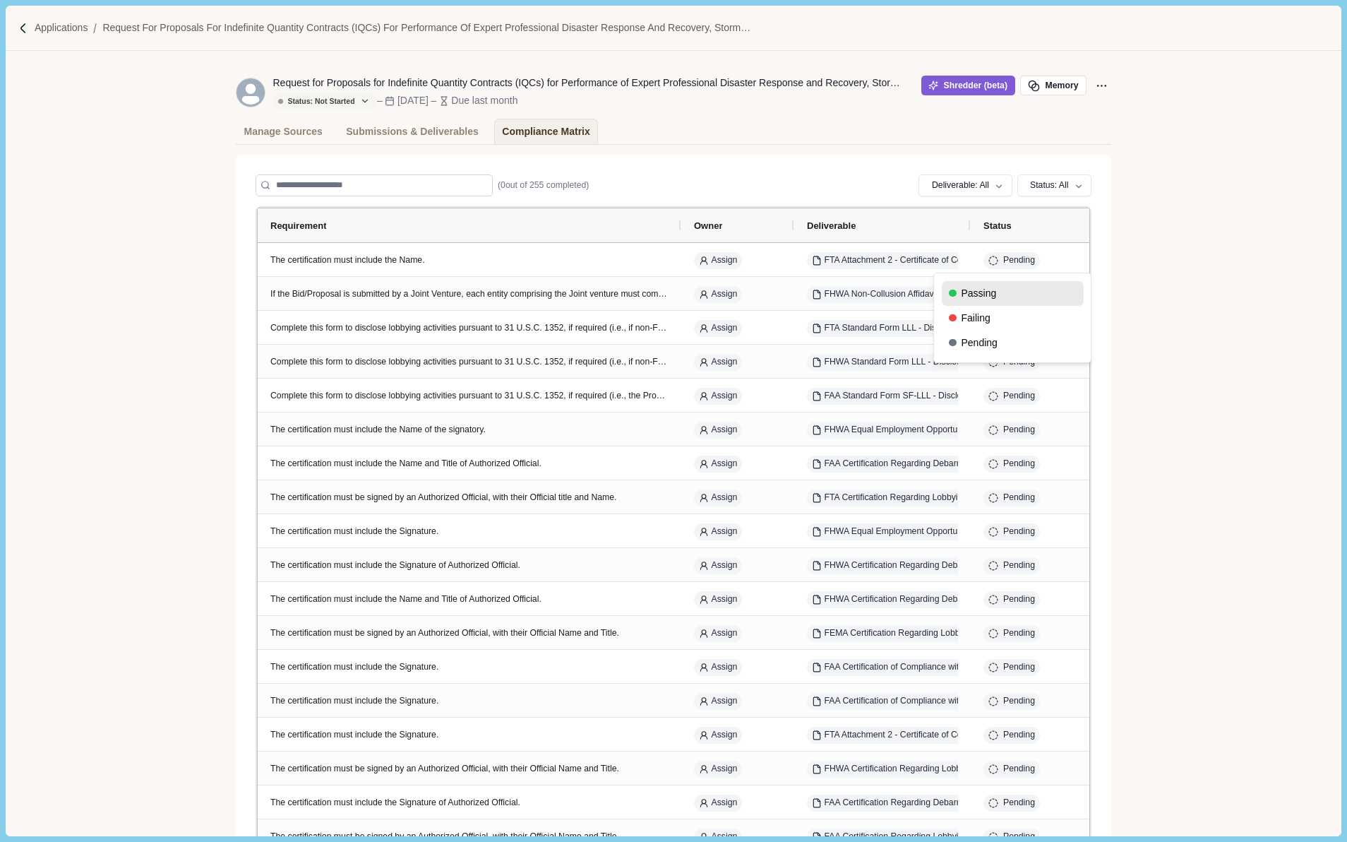
click at [982, 301] on button "Passing" at bounding box center [1013, 293] width 142 height 25
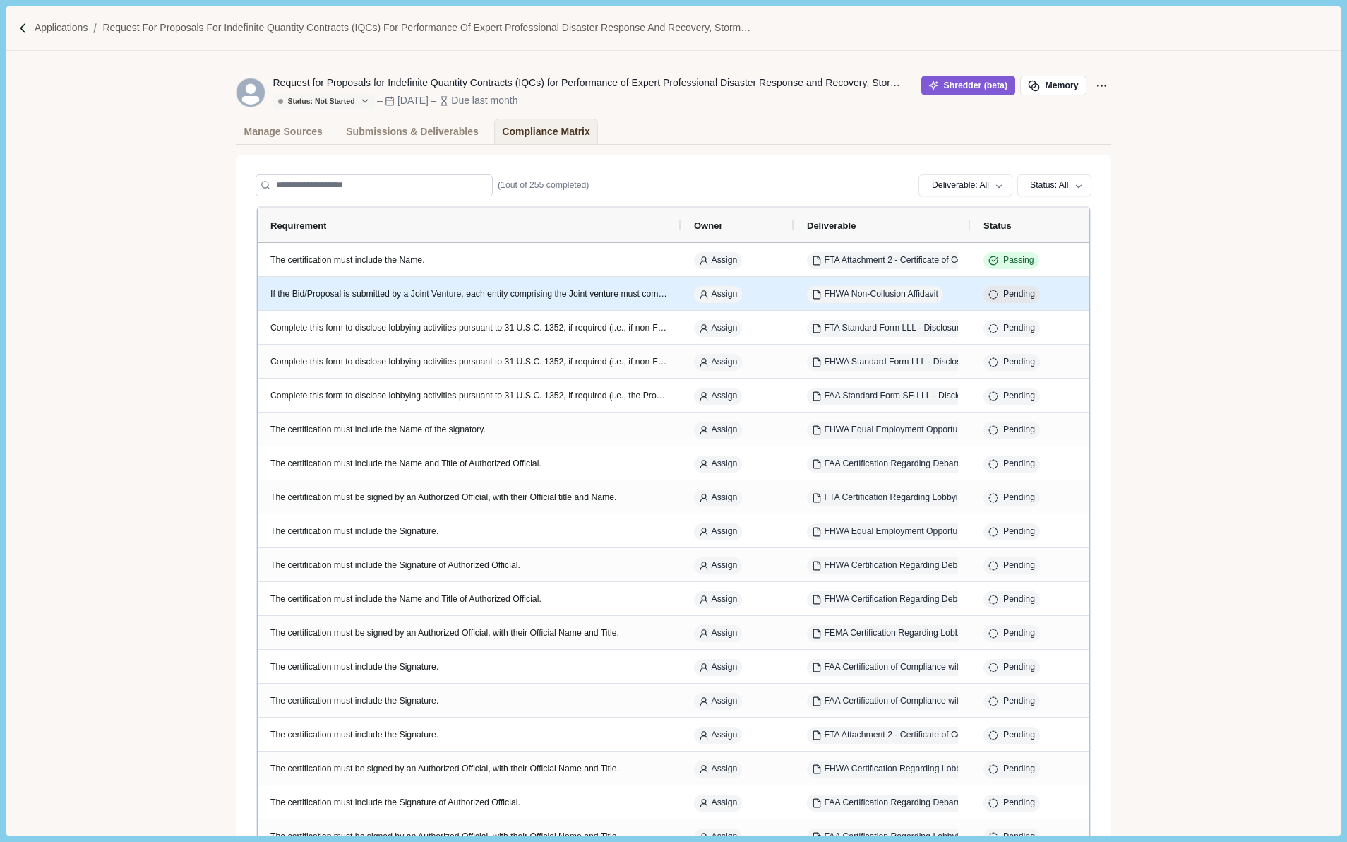
click at [996, 296] on icon "button" at bounding box center [993, 294] width 10 height 10
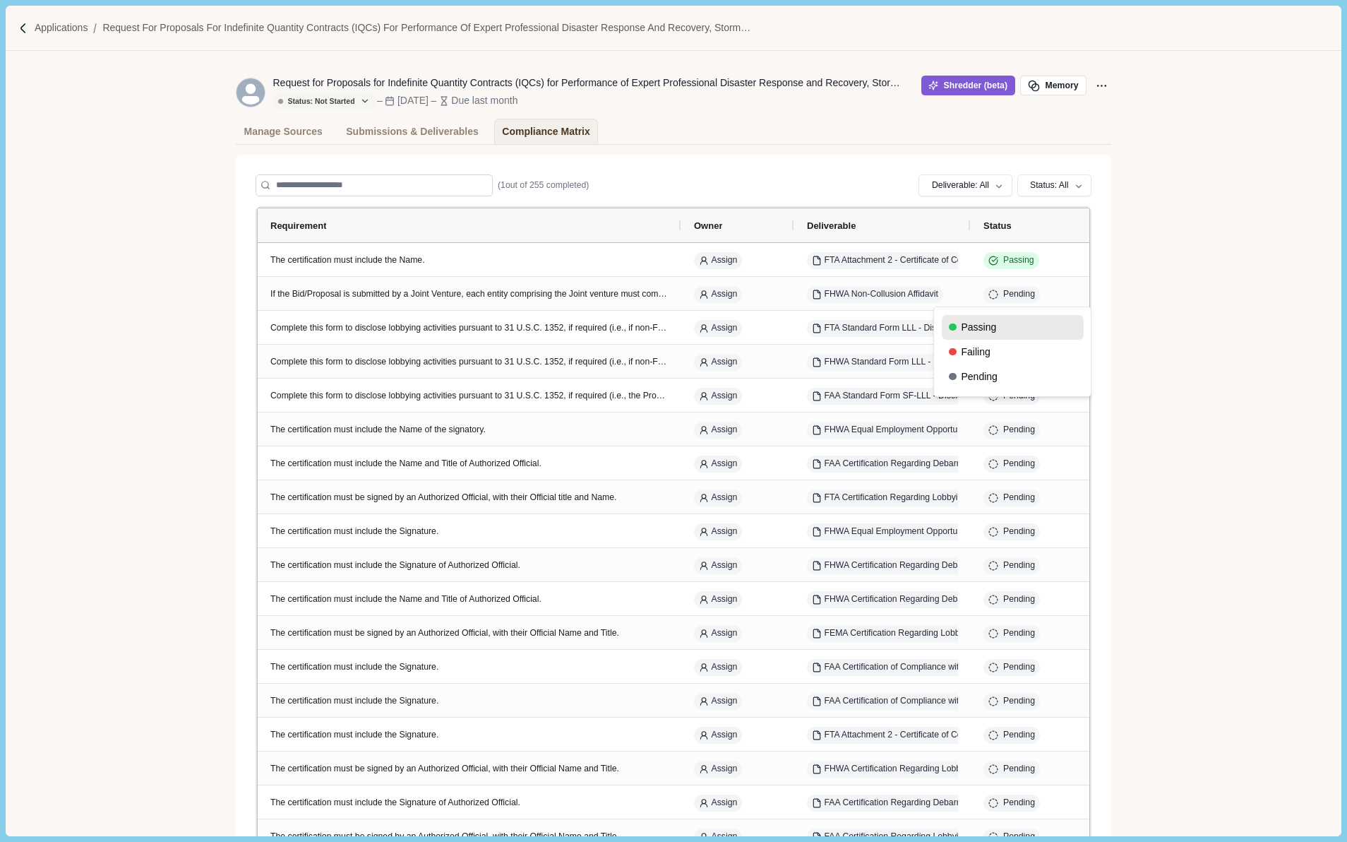
click at [987, 323] on button "Passing" at bounding box center [1013, 327] width 142 height 25
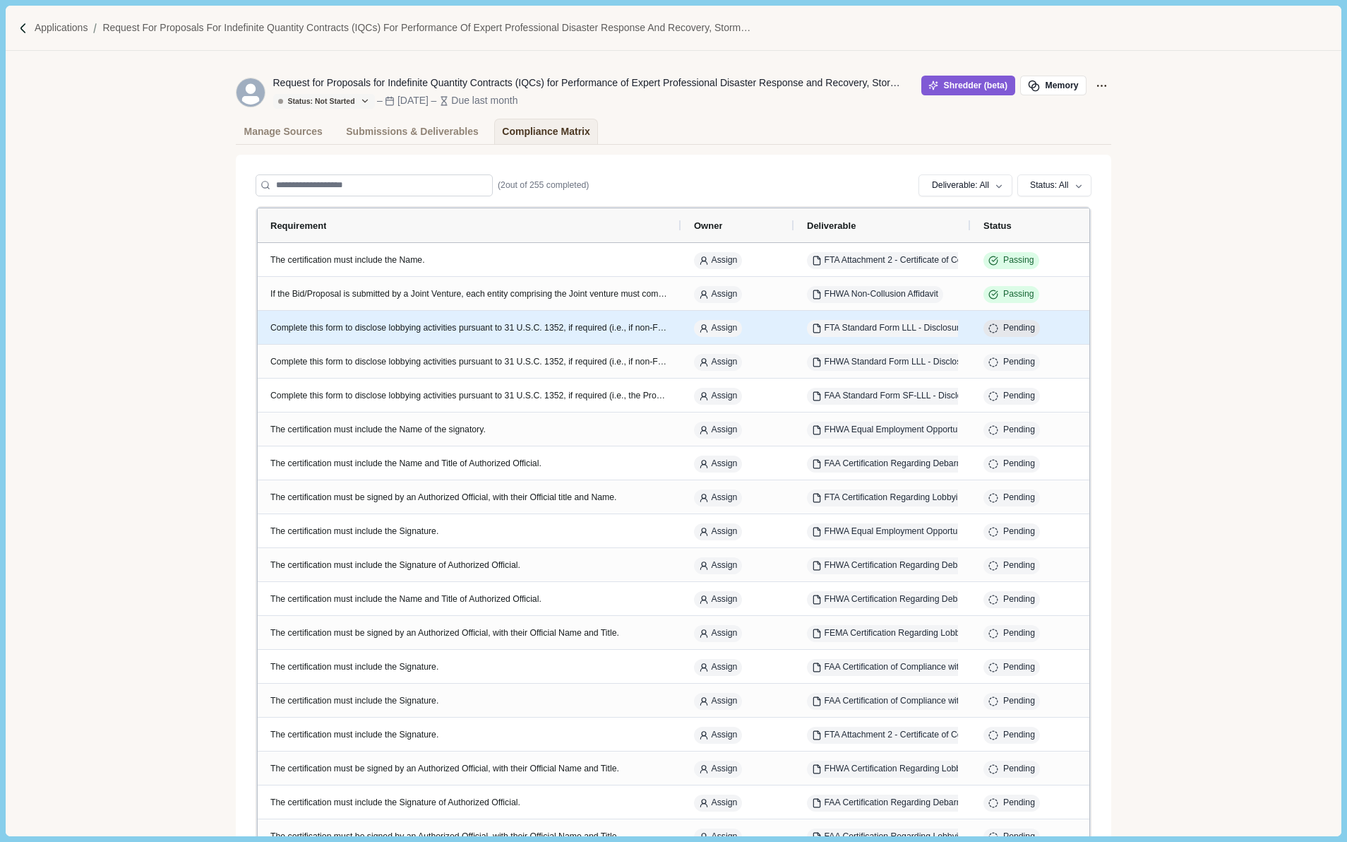
click at [1015, 320] on button "Pending" at bounding box center [1011, 329] width 56 height 18
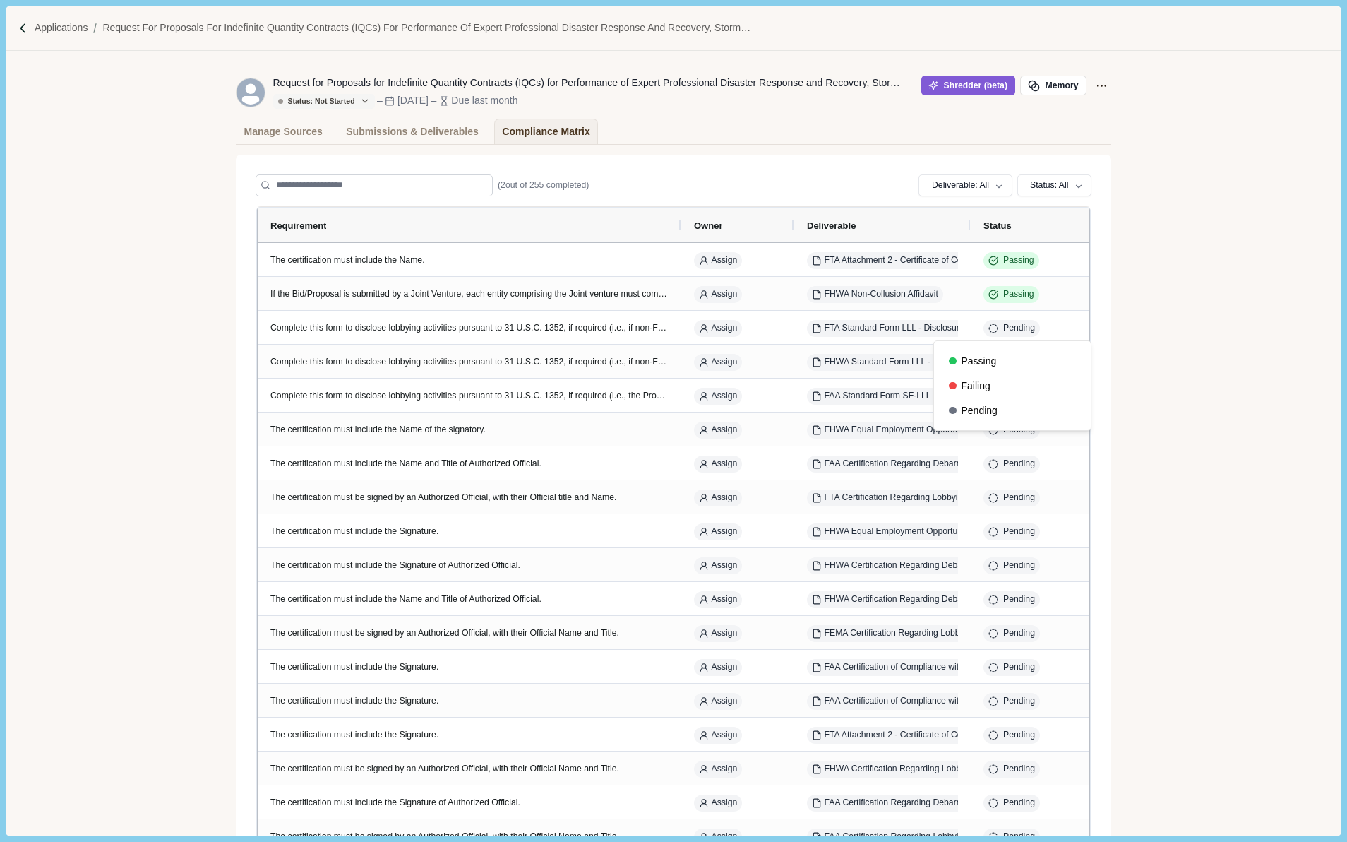
click at [450, 133] on div "Submissions & Deliverables" at bounding box center [412, 131] width 133 height 25
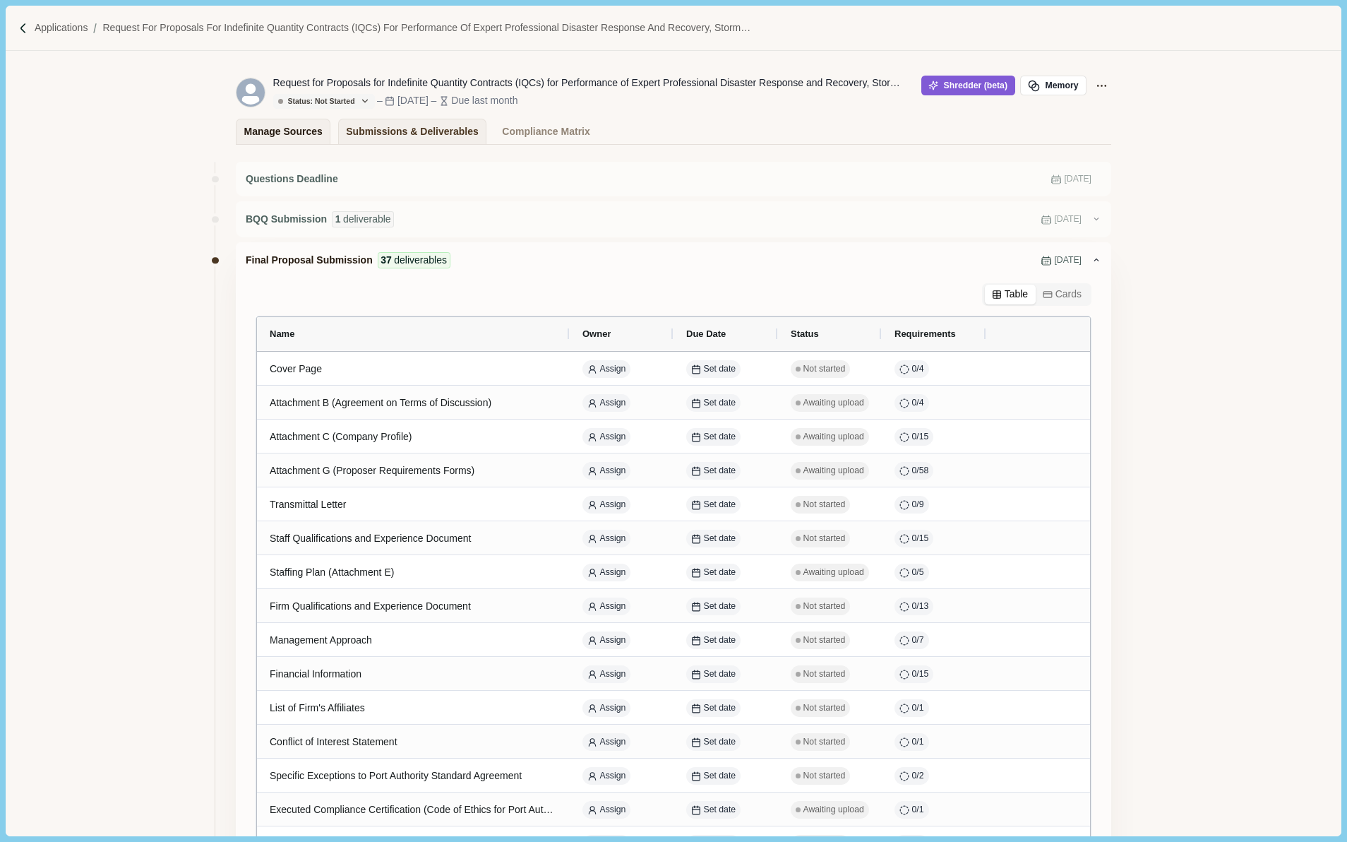
click at [304, 130] on div "Manage Sources" at bounding box center [283, 131] width 78 height 25
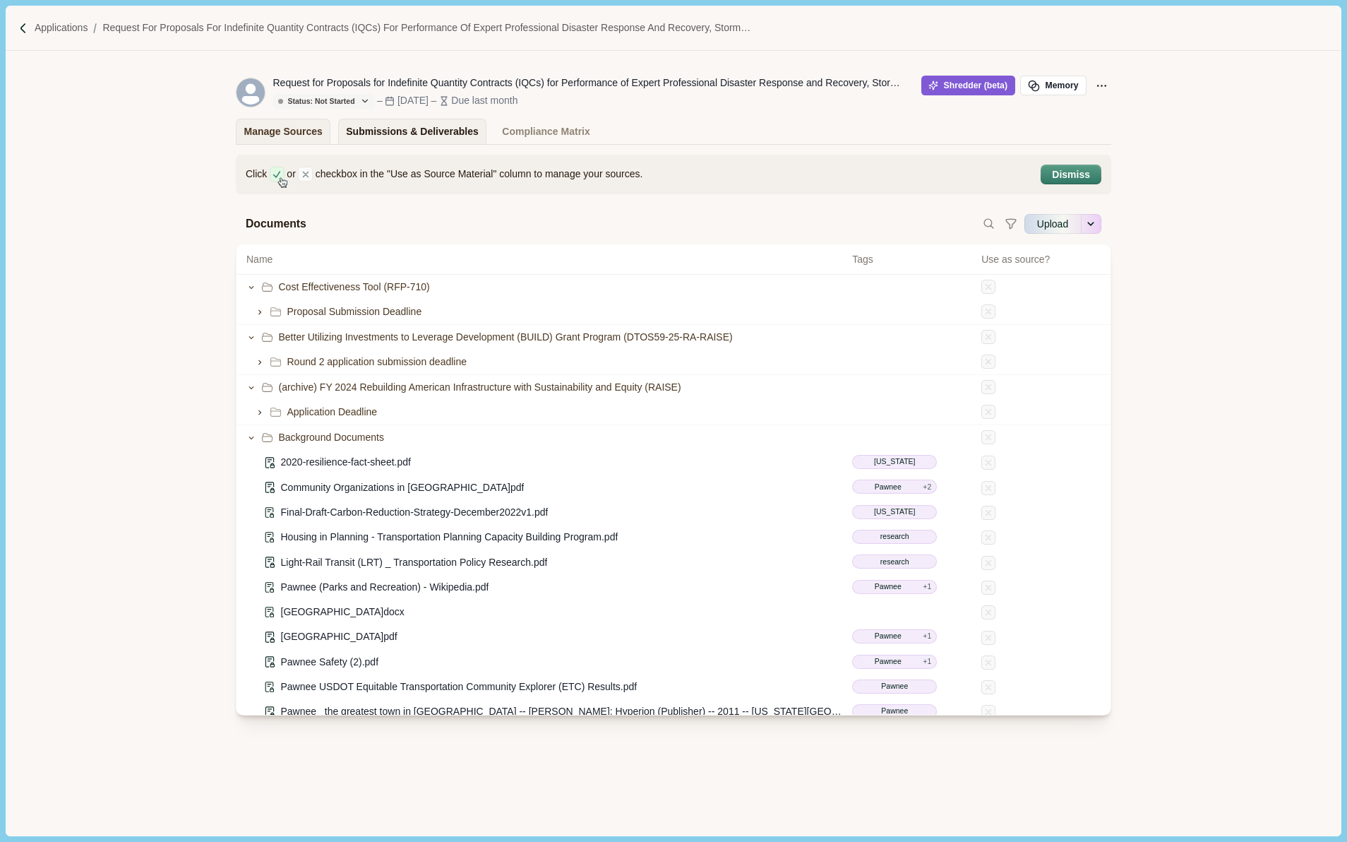
click at [426, 128] on div "Submissions & Deliverables" at bounding box center [412, 131] width 133 height 25
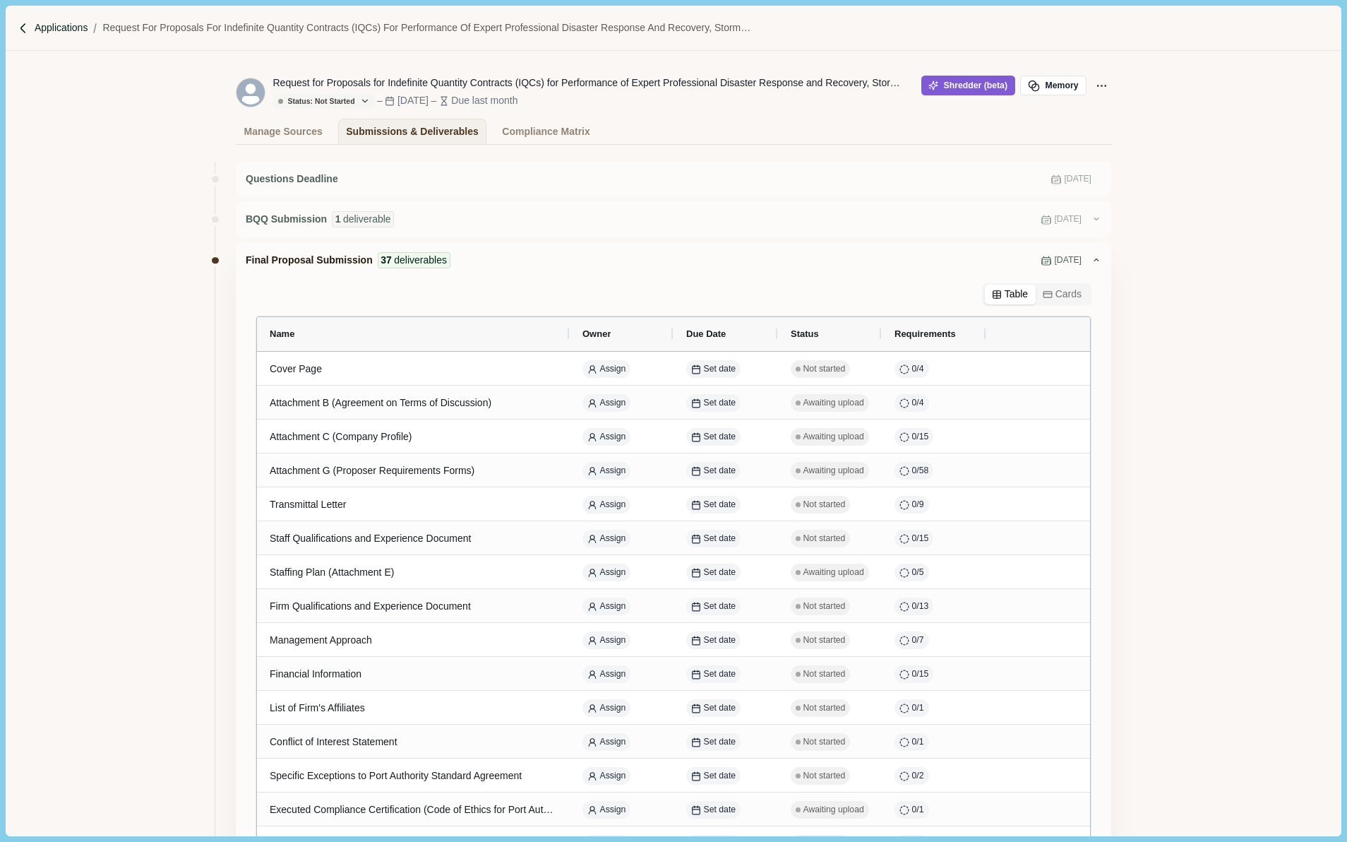
click at [56, 24] on p "Applications" at bounding box center [62, 27] width 54 height 15
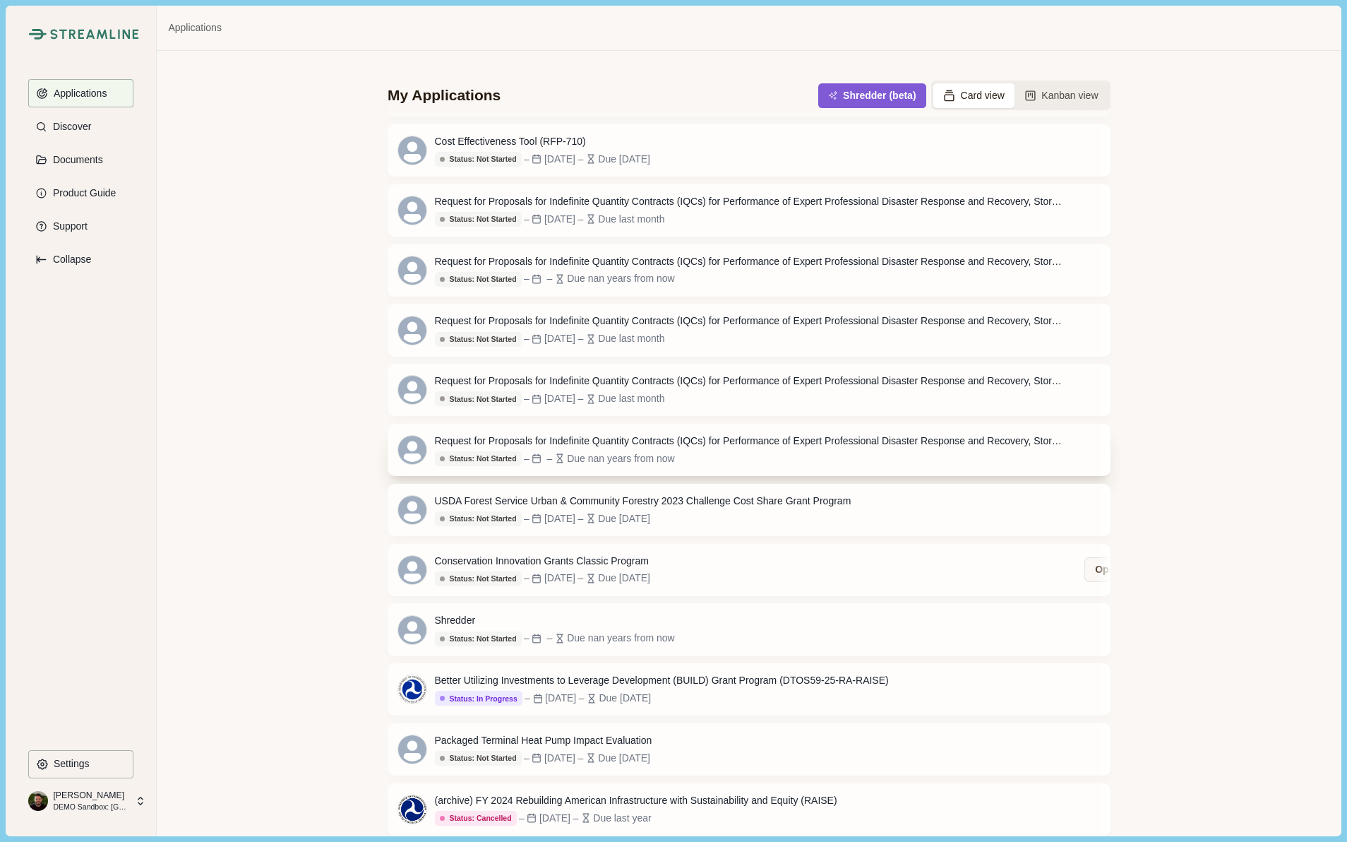
scroll to position [130, 0]
click at [843, 96] on button "Shredder (beta)" at bounding box center [872, 95] width 102 height 23
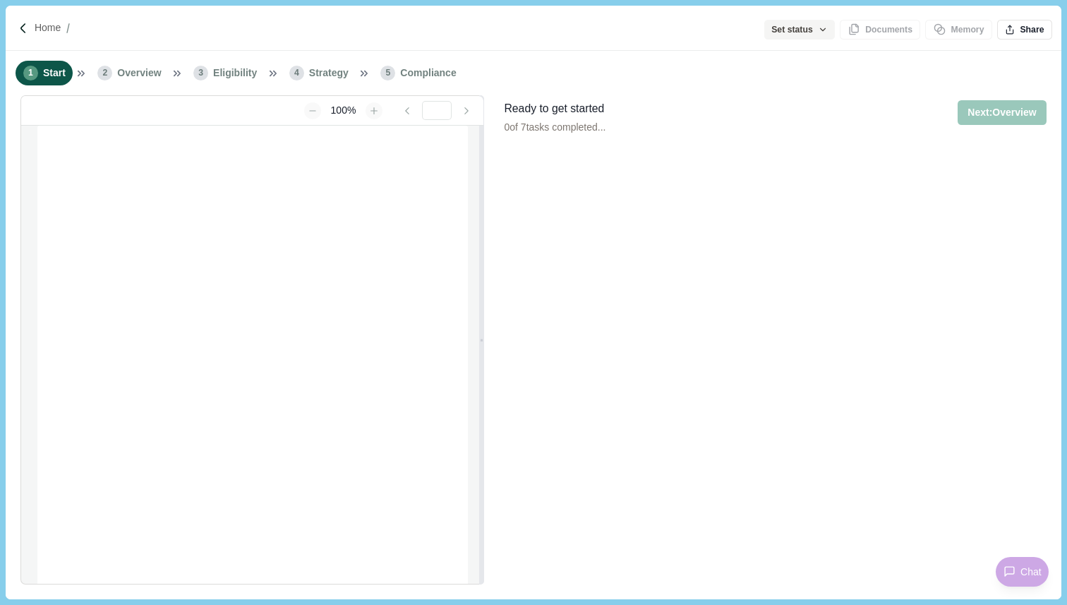
type input "**********"
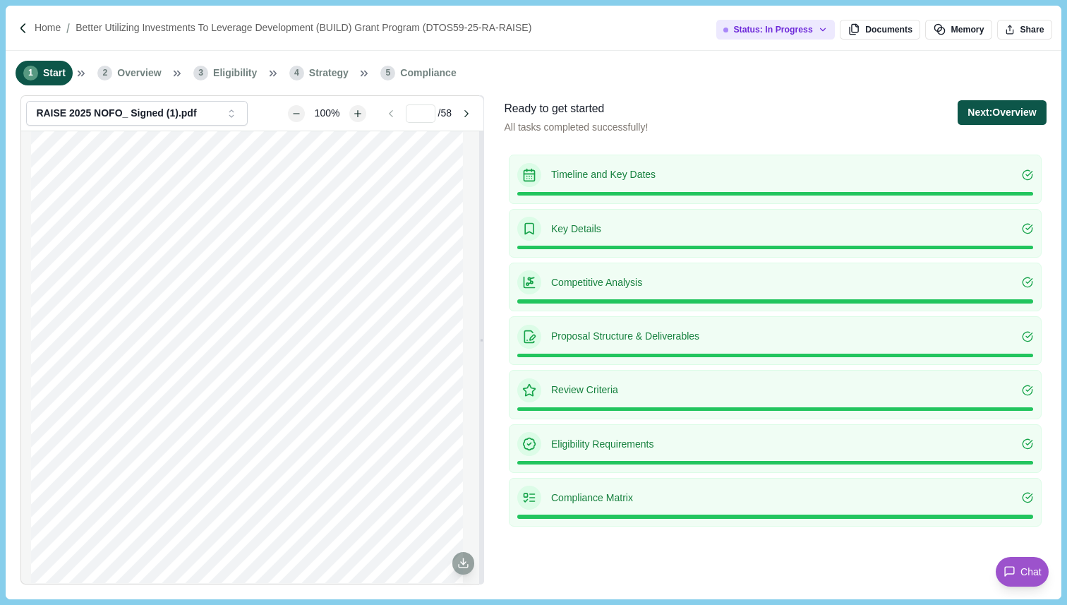
click at [1017, 114] on button "Next: Overview" at bounding box center [1002, 112] width 88 height 25
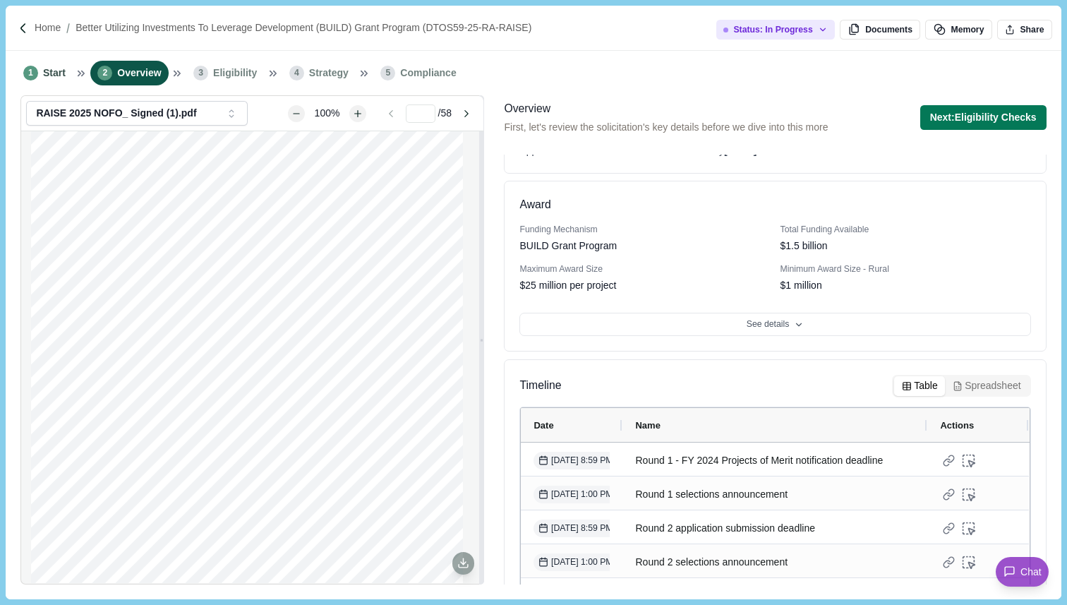
scroll to position [222, 0]
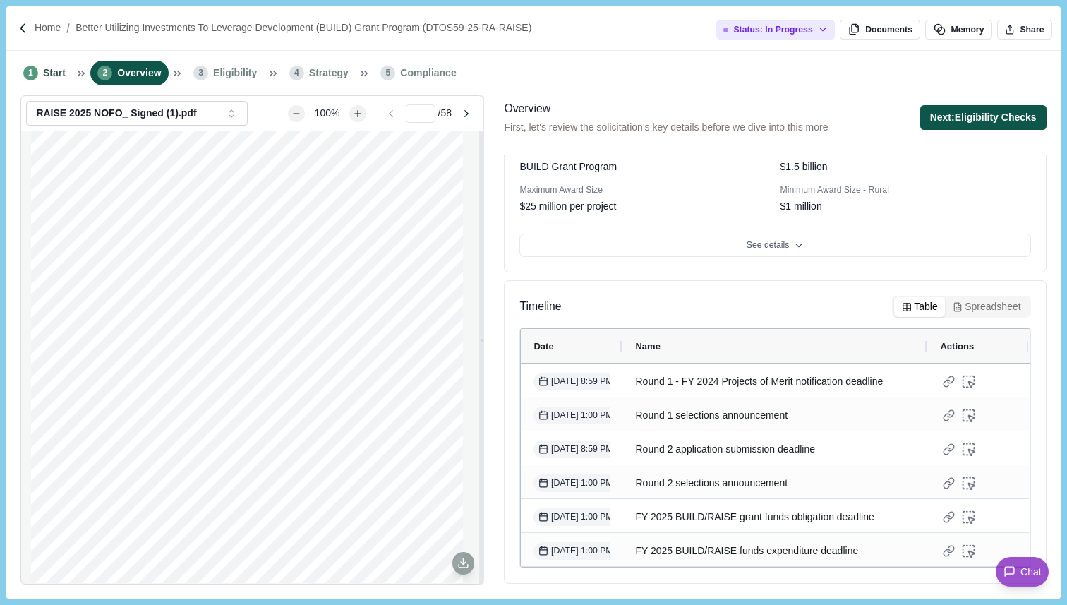
click at [990, 120] on button "Next: Eligibility Checks" at bounding box center [984, 117] width 126 height 25
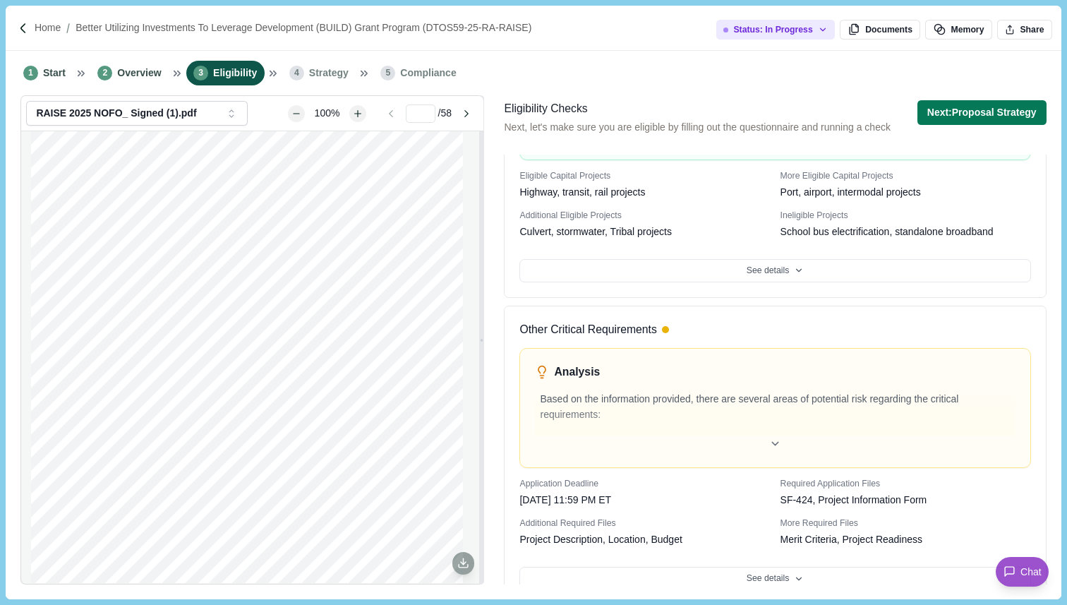
scroll to position [652, 0]
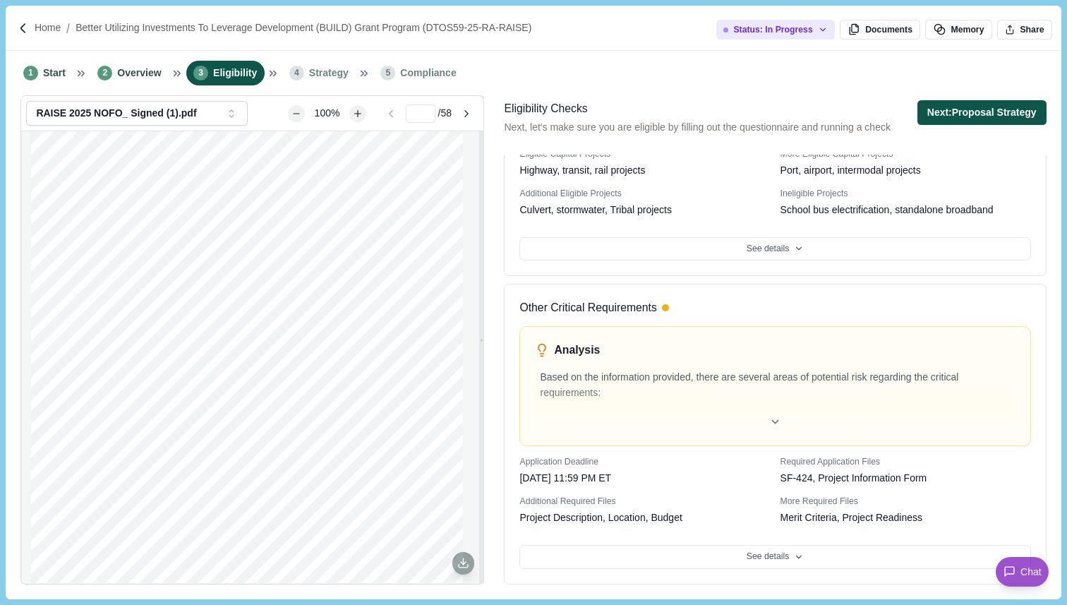
click at [976, 109] on button "Next: Proposal Strategy" at bounding box center [982, 112] width 129 height 25
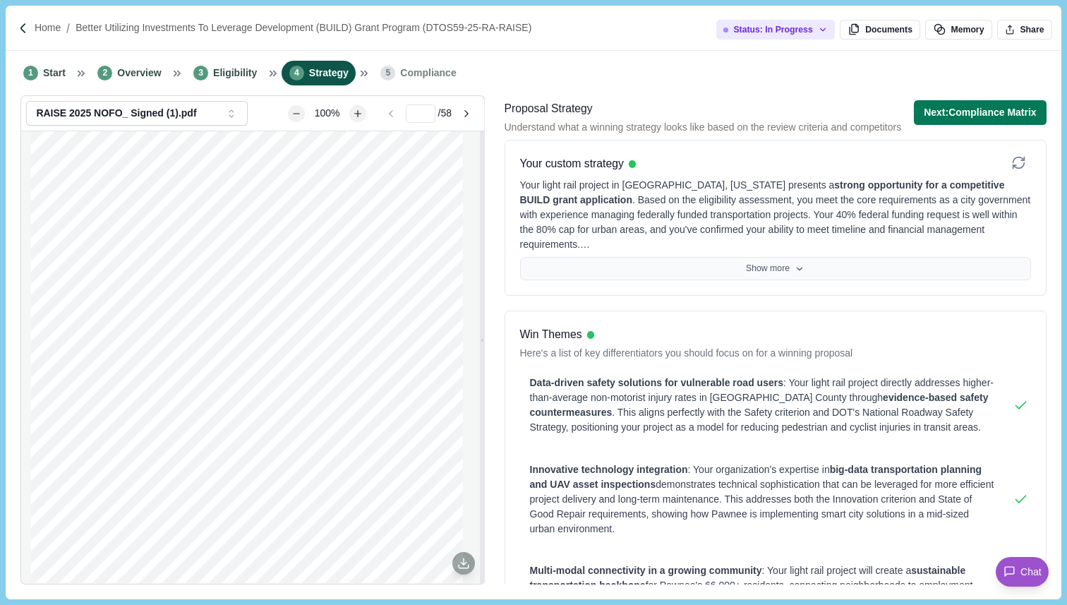
click at [796, 274] on icon at bounding box center [800, 269] width 10 height 10
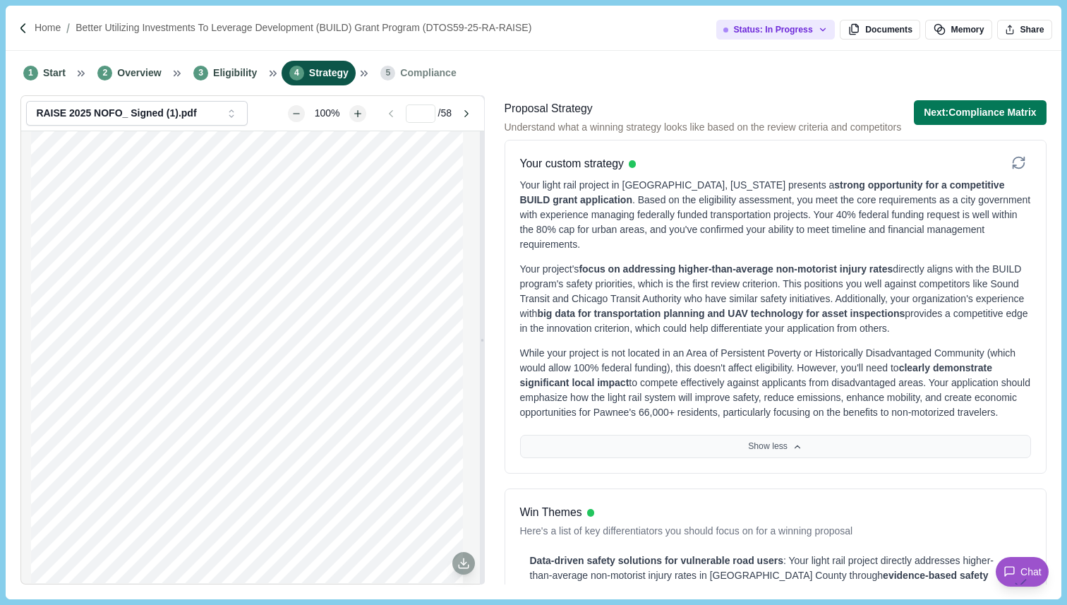
click at [793, 459] on button "Show less" at bounding box center [775, 447] width 511 height 24
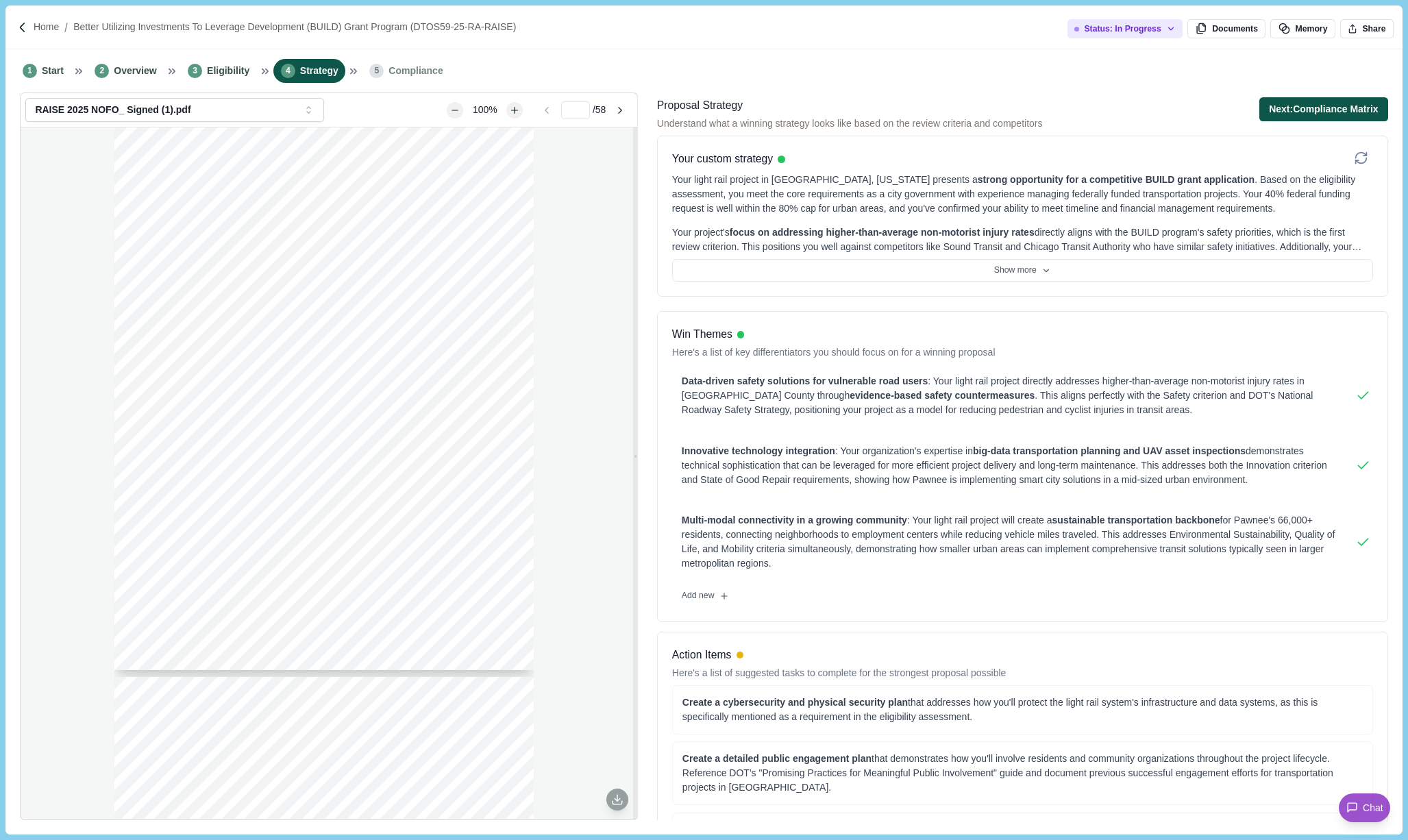
click at [1035, 113] on button "Next: Compliance Matrix" at bounding box center [1324, 109] width 129 height 24
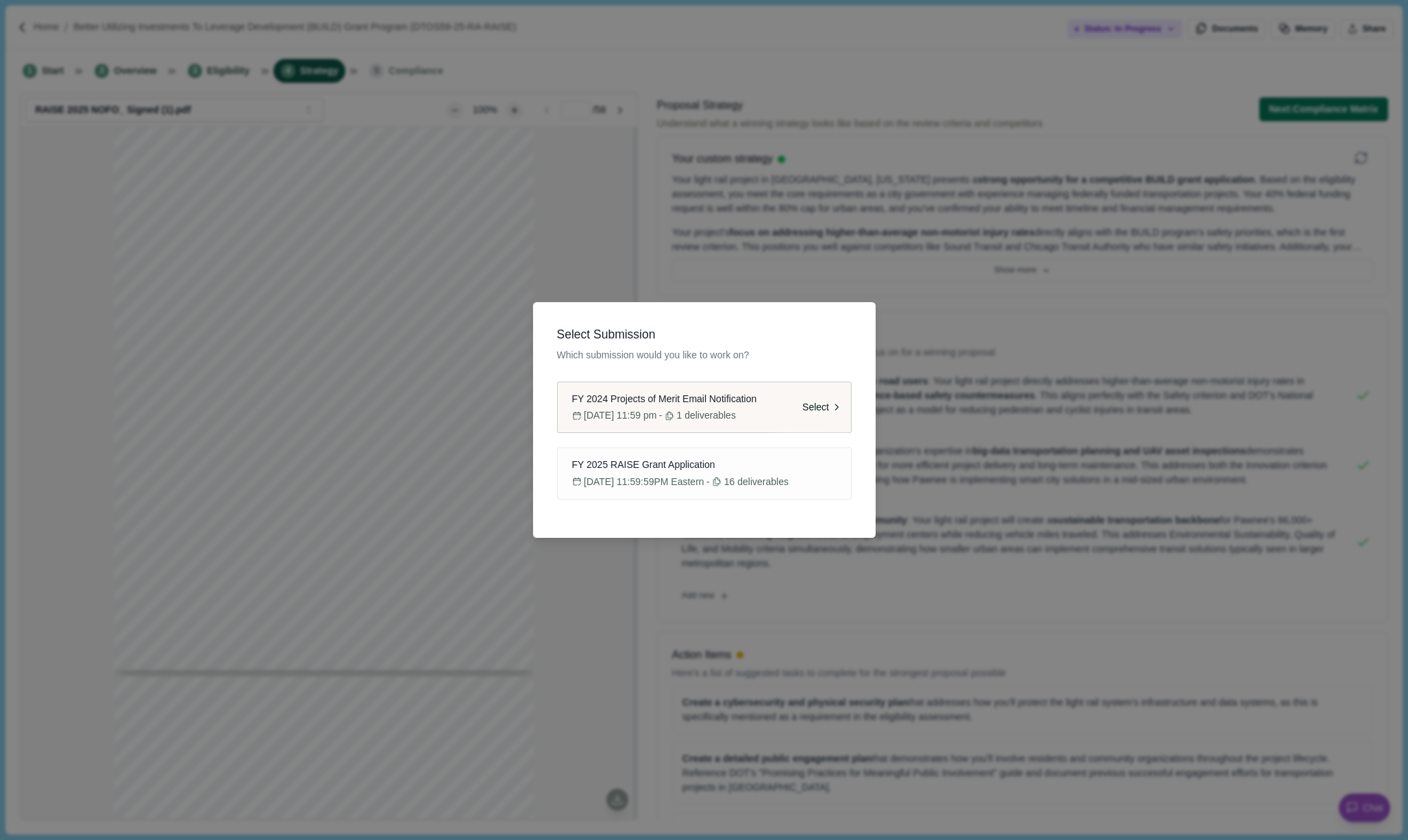
click at [656, 408] on span "December 2, 2024 at 11:59 pm" at bounding box center [620, 415] width 73 height 15
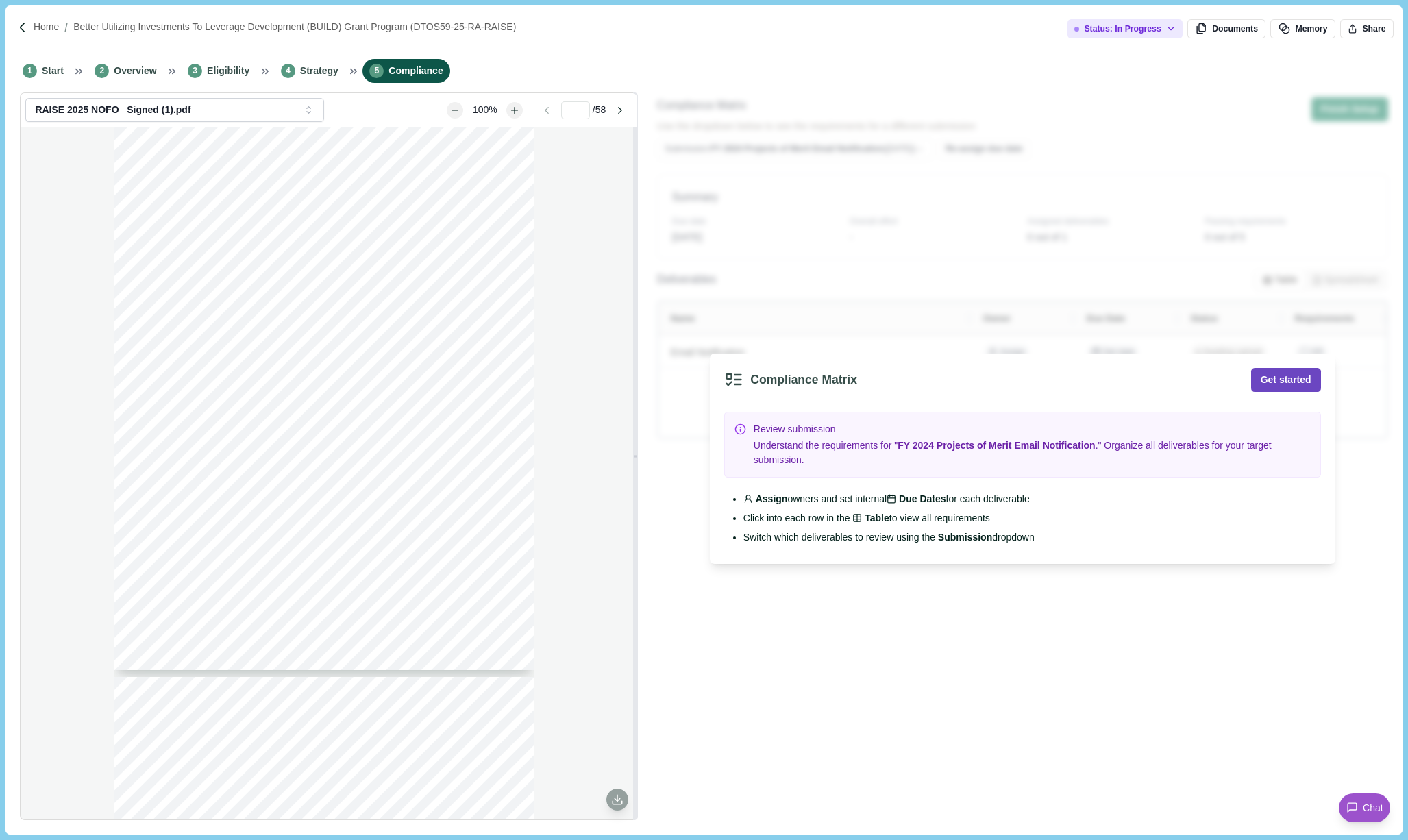
click at [1035, 378] on button "Get started" at bounding box center [1286, 379] width 70 height 24
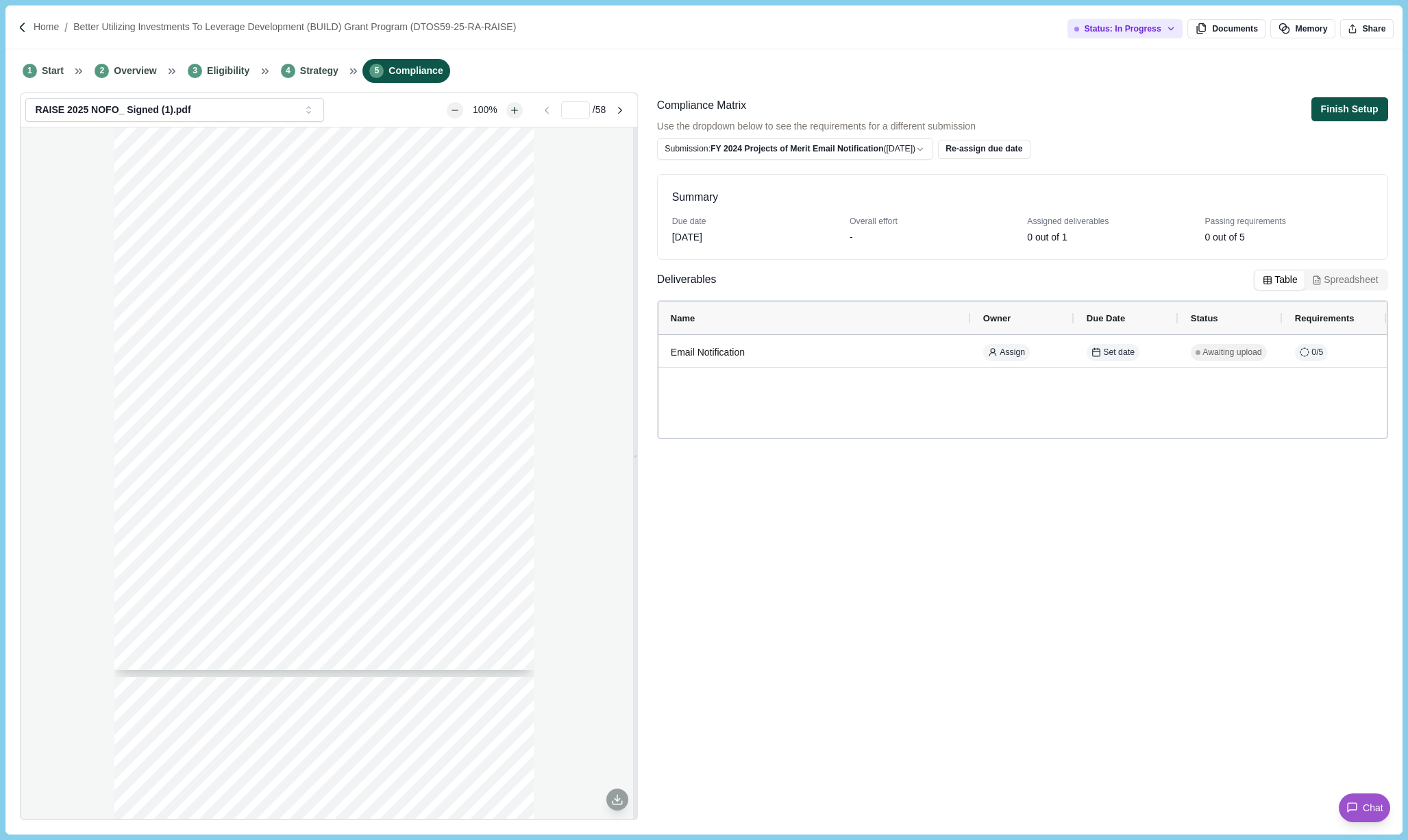
click at [1035, 115] on button "Finish Setup" at bounding box center [1349, 109] width 77 height 24
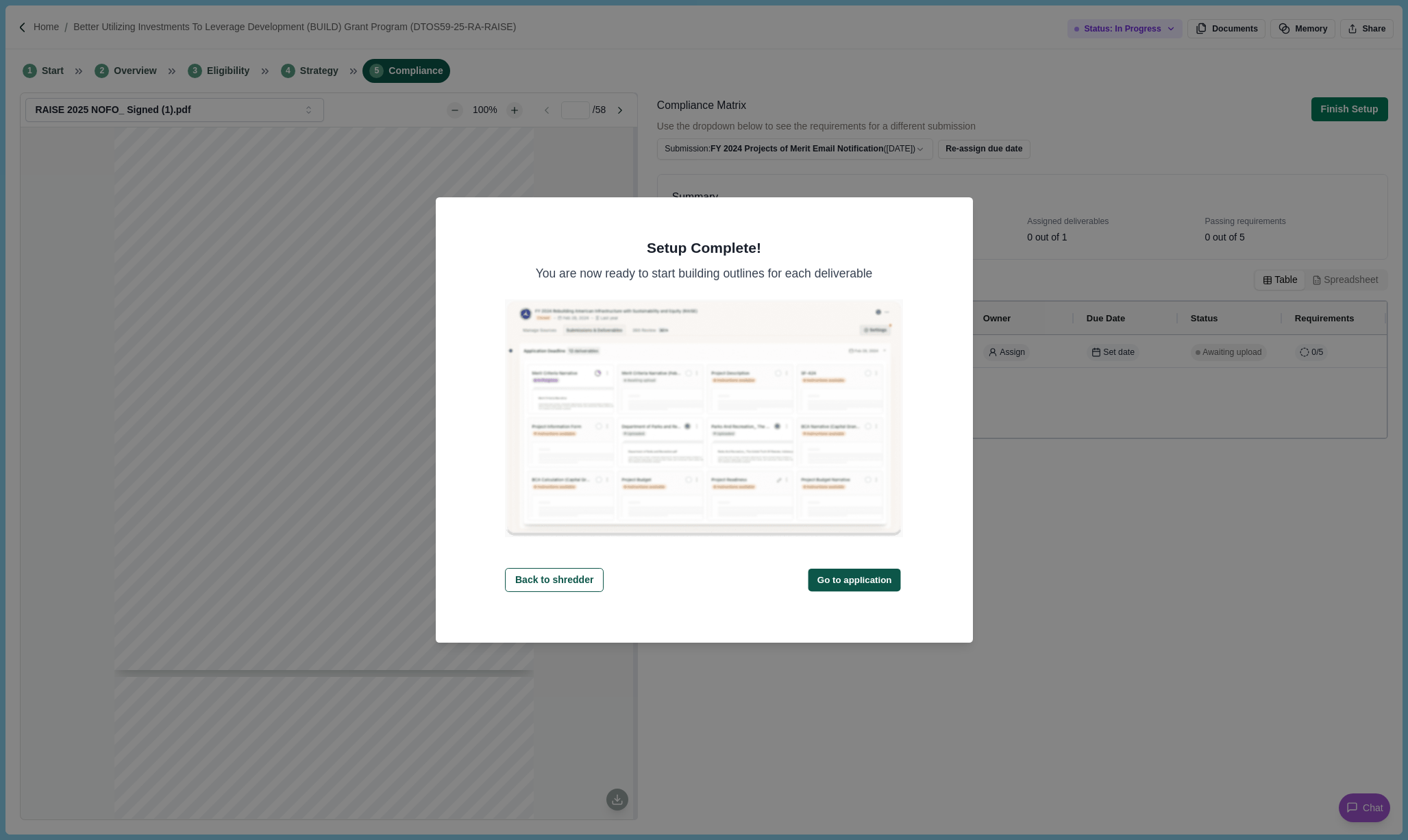
click at [866, 579] on button "Go to application" at bounding box center [853, 579] width 92 height 22
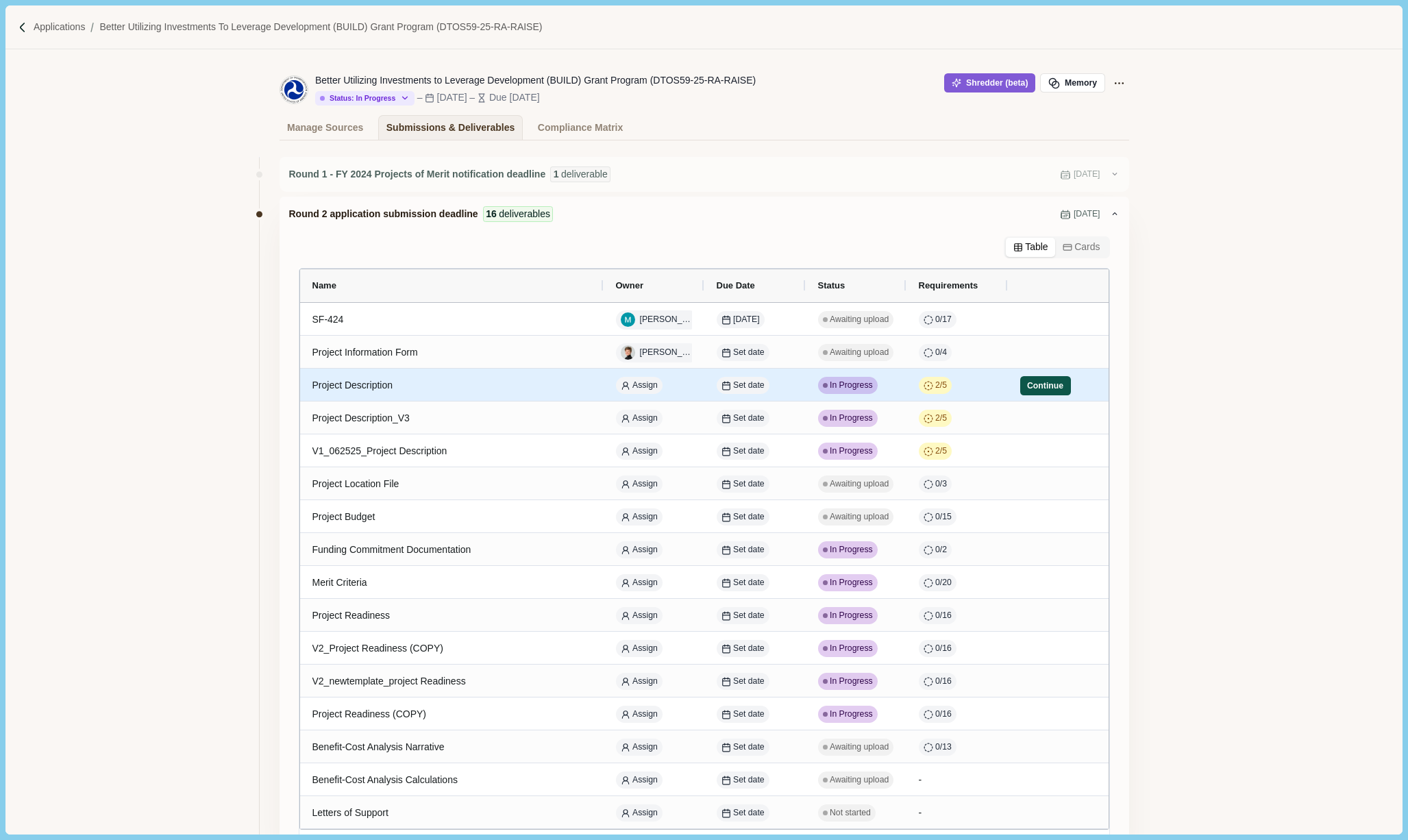
click at [1035, 381] on button "Continue" at bounding box center [1045, 386] width 50 height 19
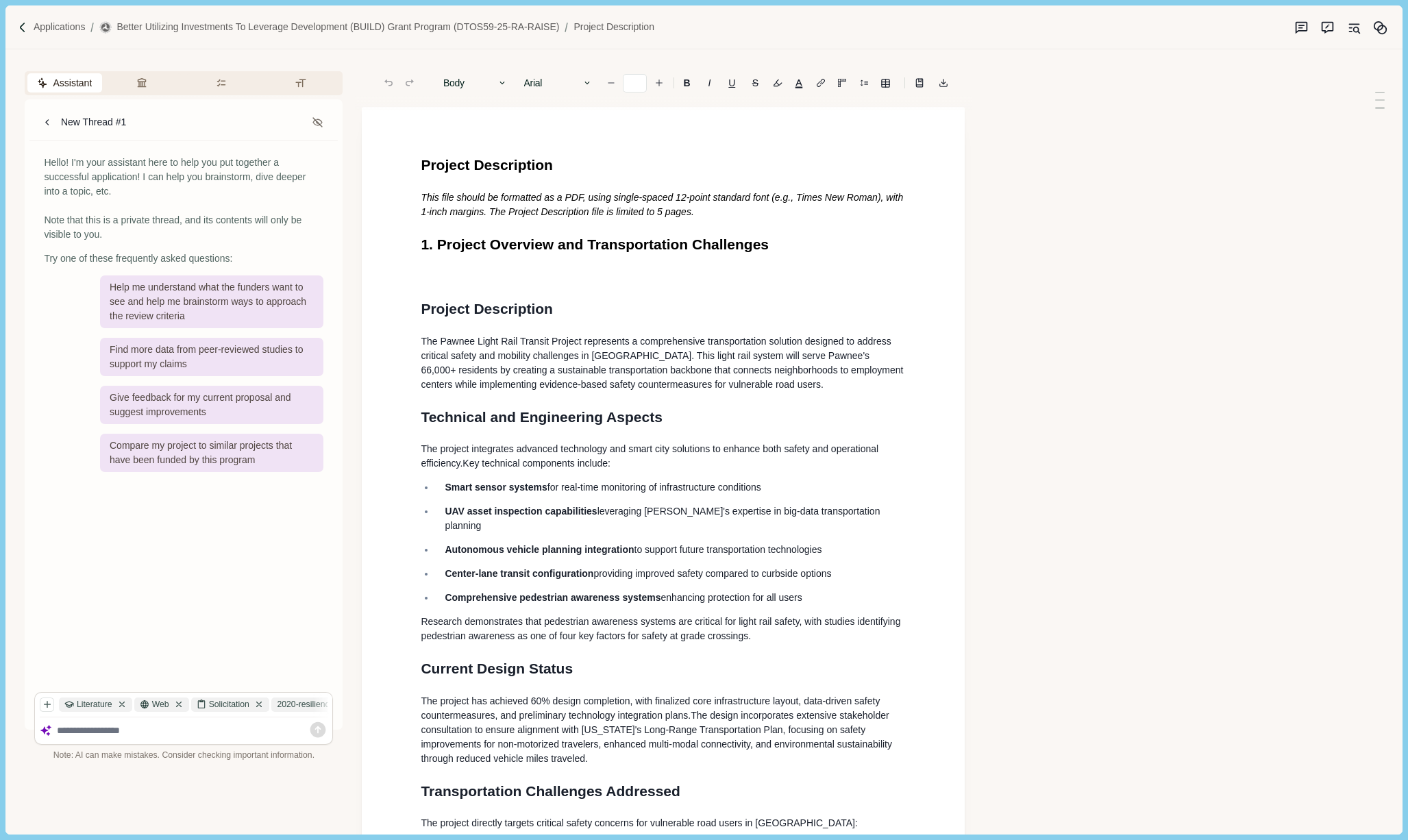
type input "**"
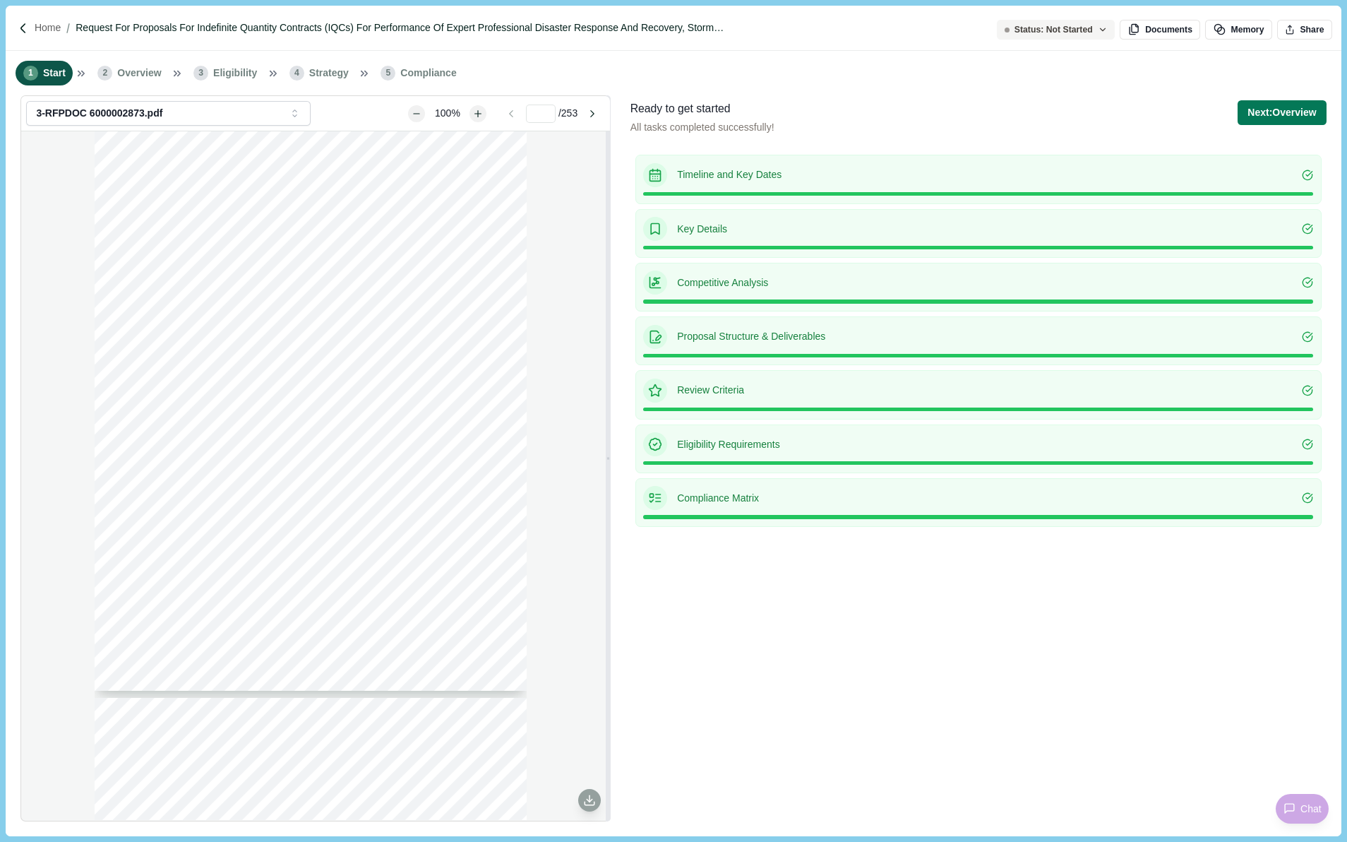
click at [97, 28] on p "Request for Proposals for Indefinite Quantity Contracts (IQCs) for Performance …" at bounding box center [413, 27] width 674 height 15
click at [42, 29] on p "Home" at bounding box center [48, 27] width 26 height 15
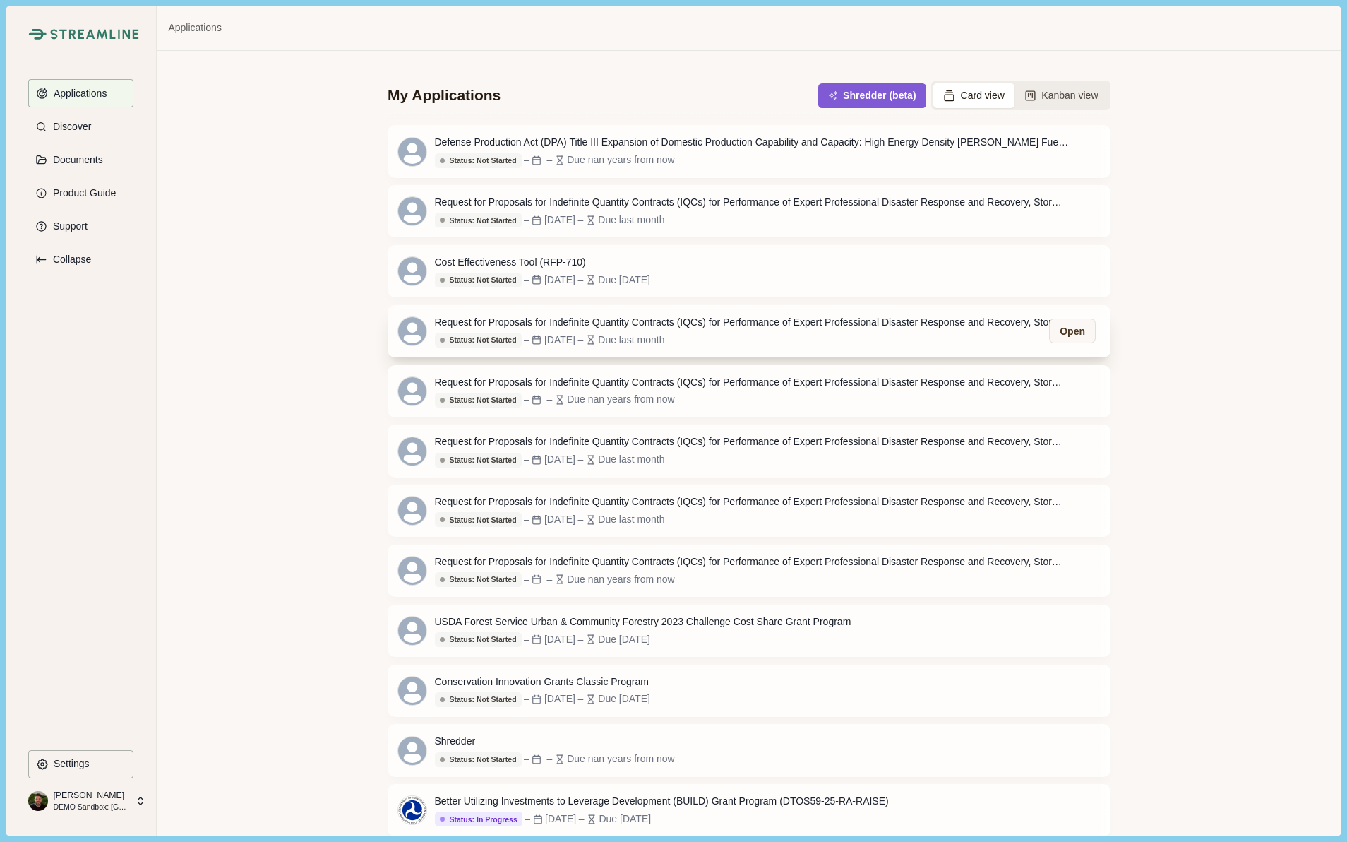
click at [567, 322] on div "Request for Proposals for Indefinite Quantity Contracts (IQCs) for Performance …" at bounding box center [752, 322] width 635 height 15
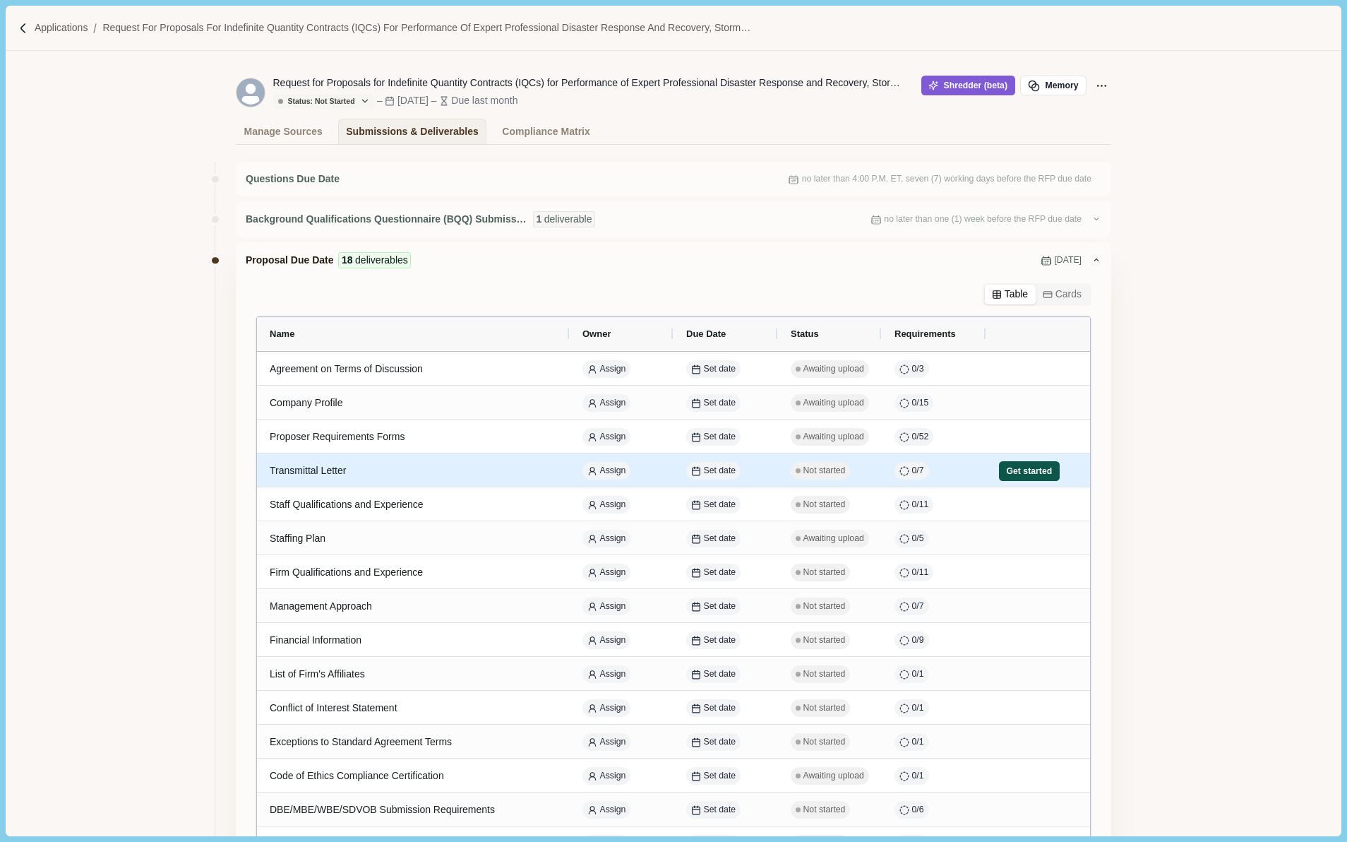
click at [1027, 464] on button "Get started" at bounding box center [1029, 471] width 61 height 20
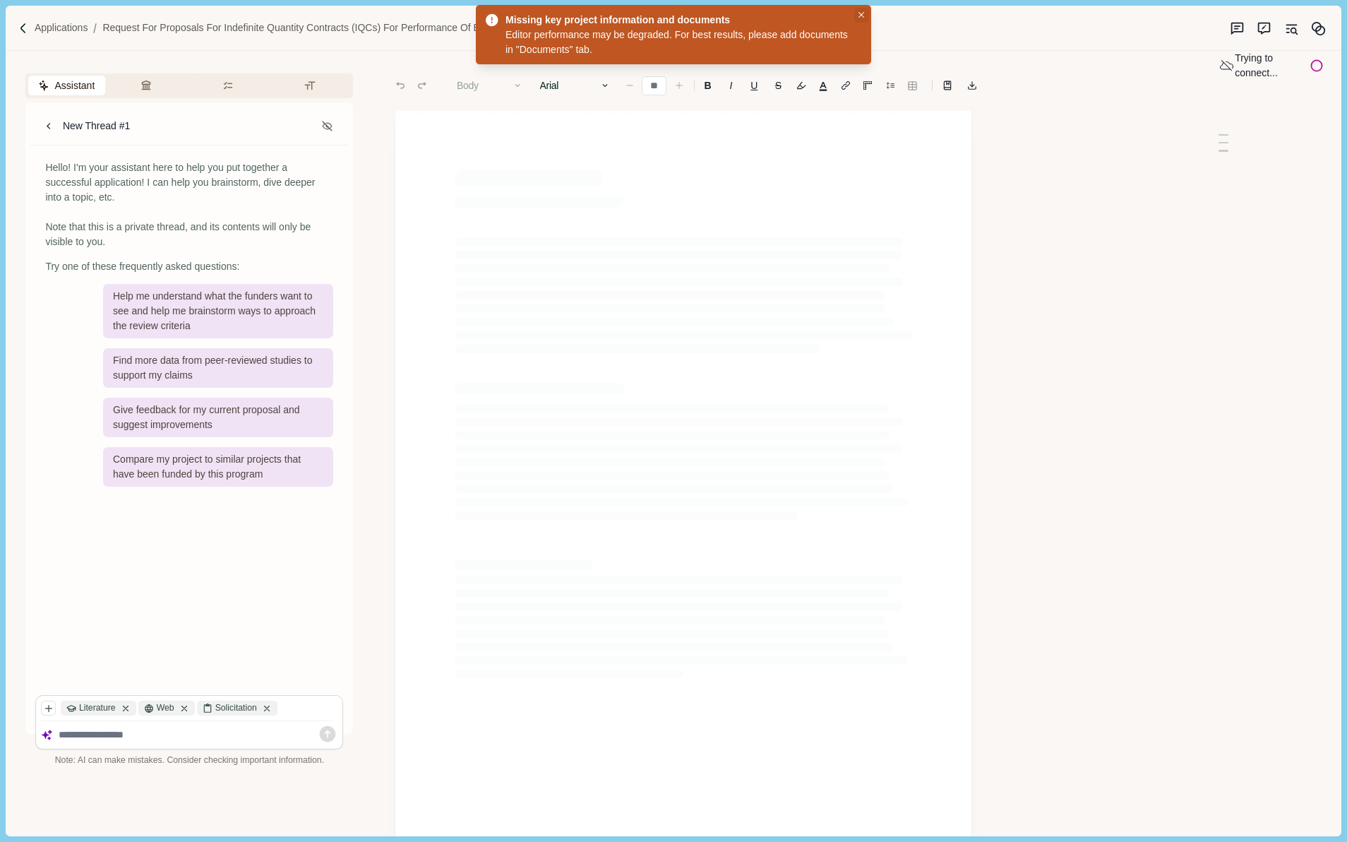
click at [864, 14] on button "Close" at bounding box center [861, 15] width 15 height 15
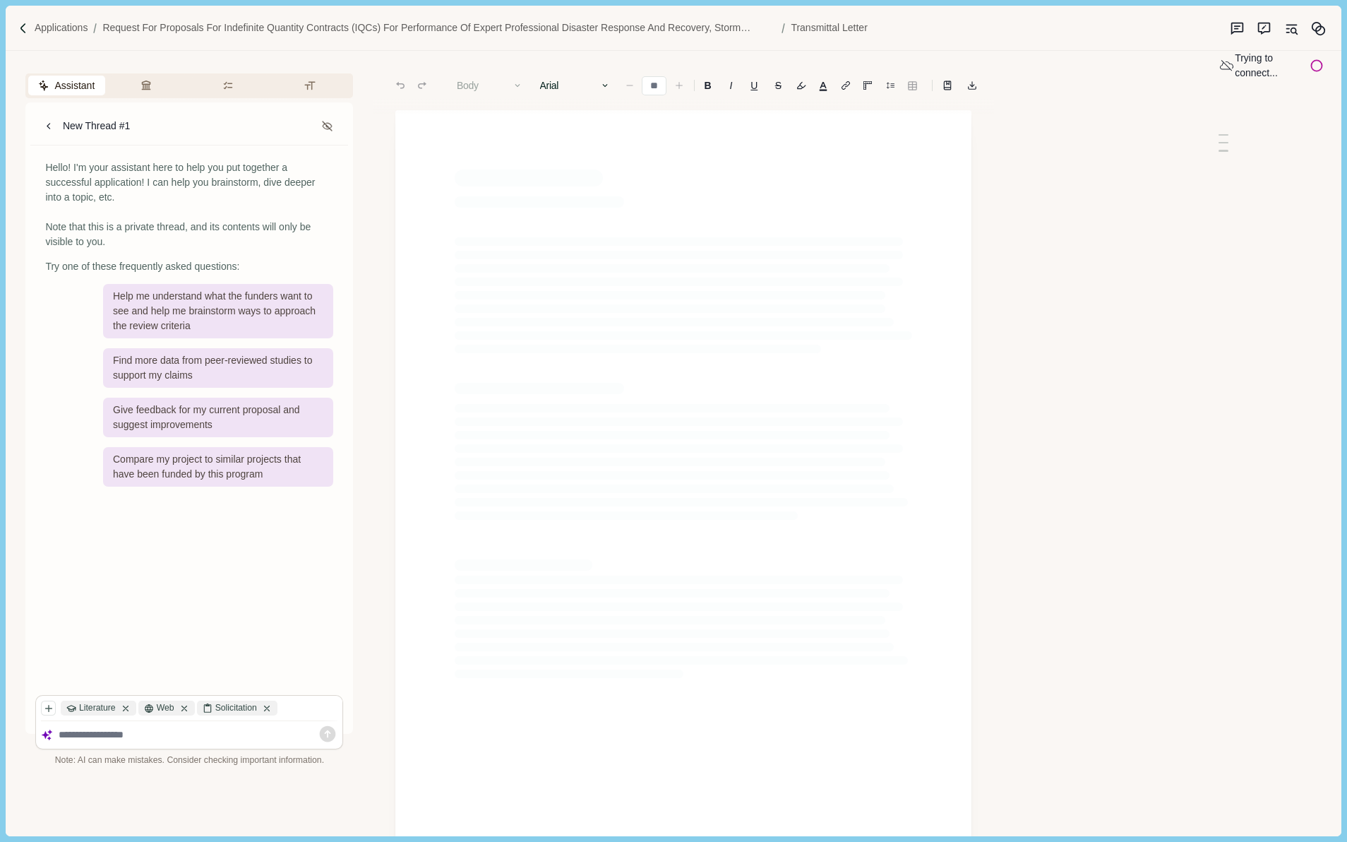
type input "**"
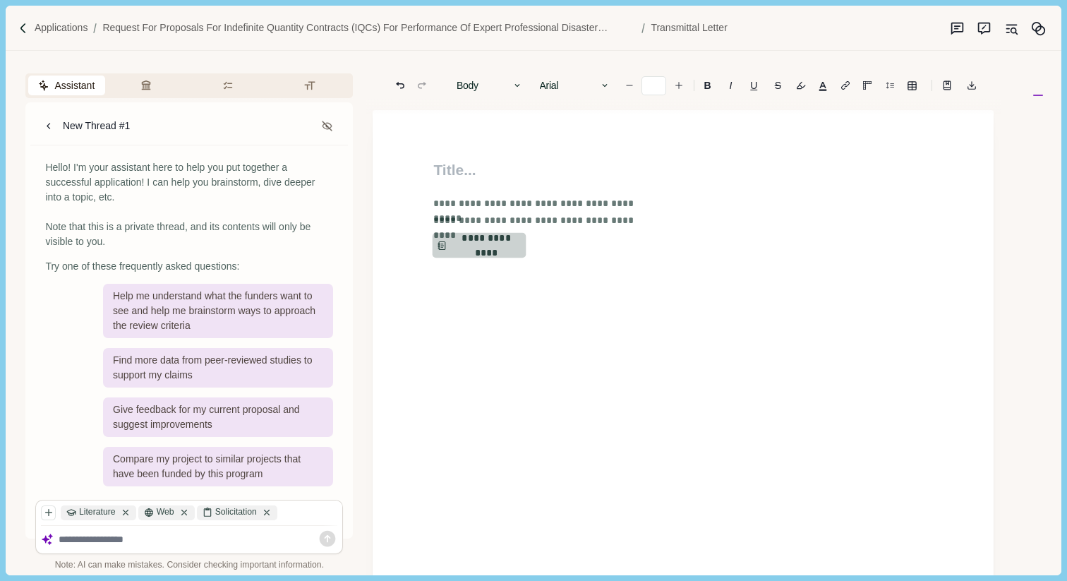
click at [489, 244] on button "**********" at bounding box center [480, 245] width 94 height 25
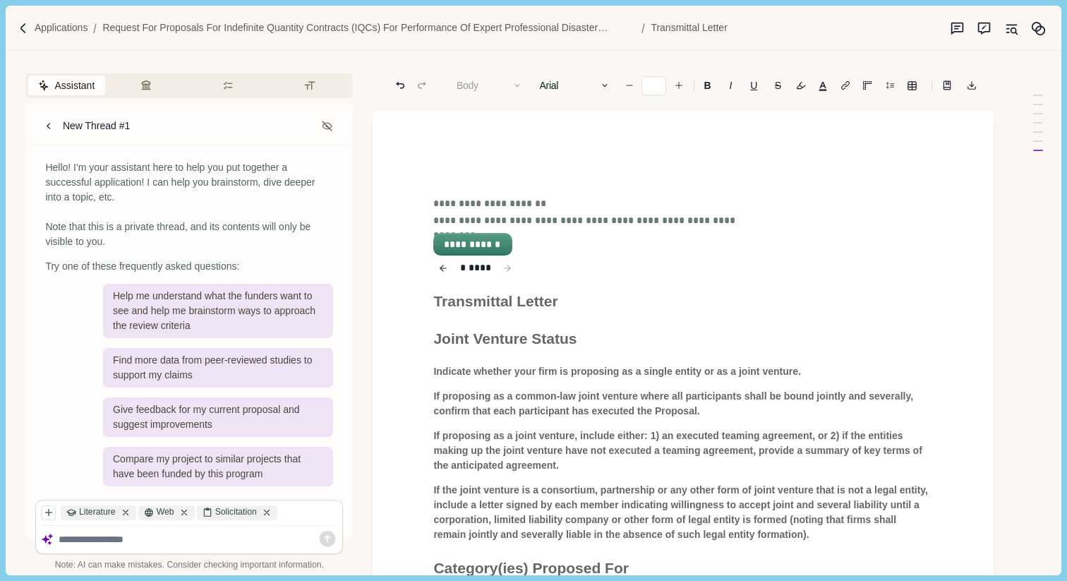
click at [460, 167] on h1 at bounding box center [683, 170] width 500 height 23
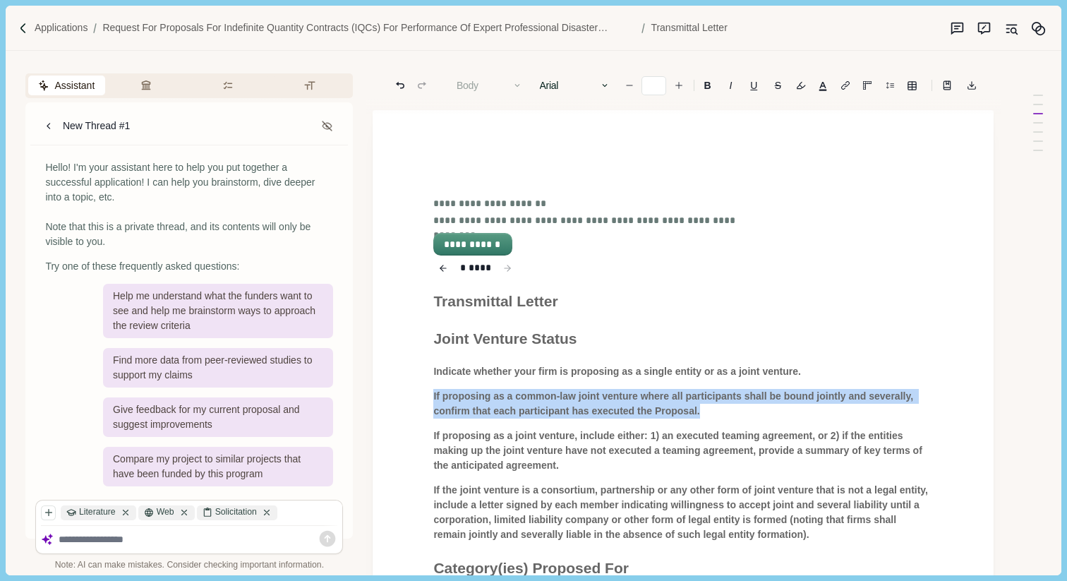
drag, startPoint x: 432, startPoint y: 397, endPoint x: 755, endPoint y: 414, distance: 323.8
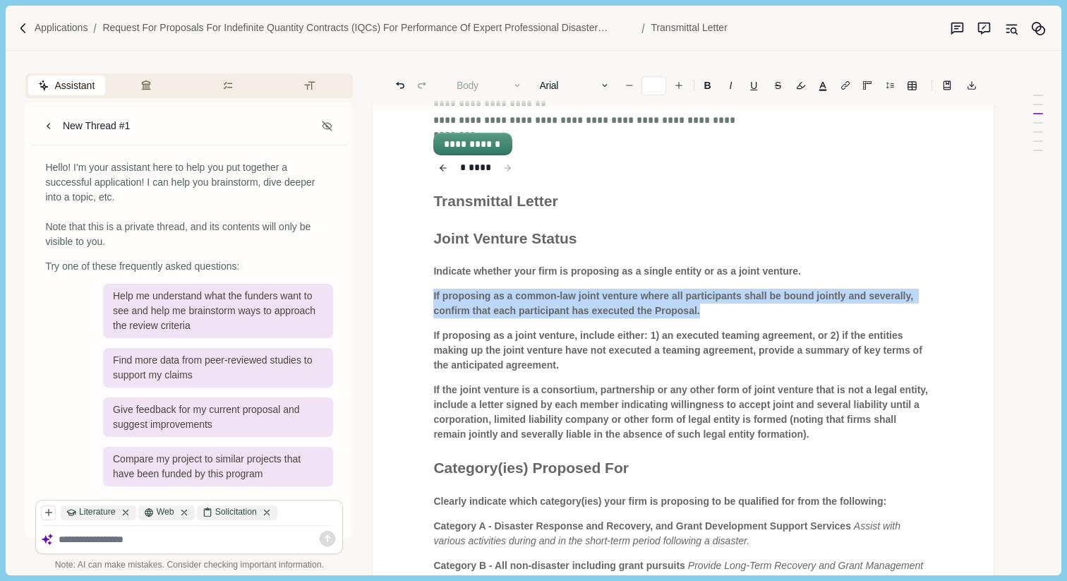
scroll to position [105, 0]
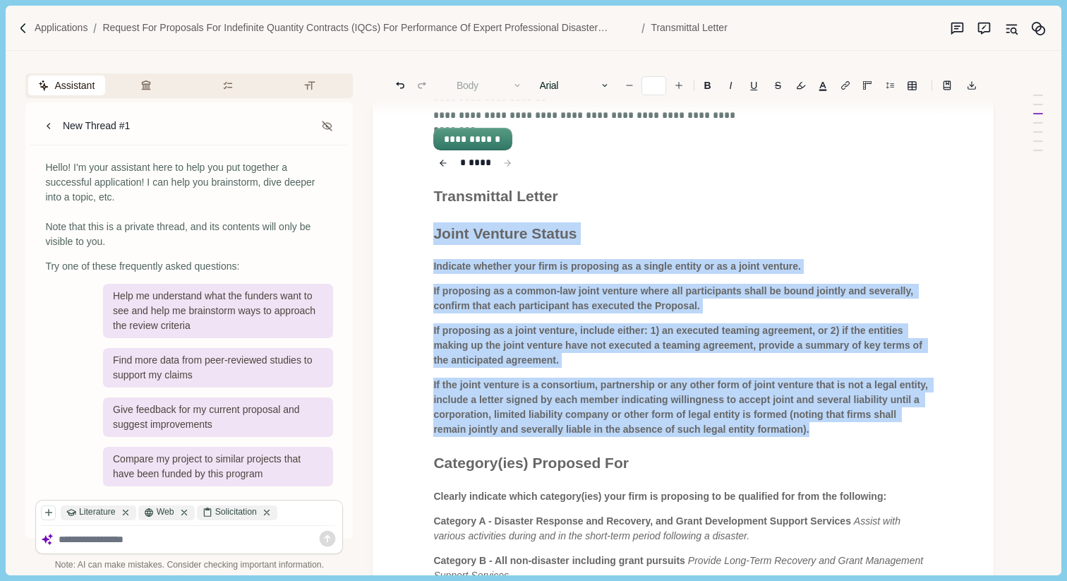
drag, startPoint x: 433, startPoint y: 234, endPoint x: 899, endPoint y: 424, distance: 503.2
click at [899, 424] on div "**********" at bounding box center [684, 495] width 520 height 883
click at [816, 420] on span "If the joint venture is a consortium, partnership or any other form of joint ve…" at bounding box center [682, 407] width 498 height 56
drag, startPoint x: 878, startPoint y: 427, endPoint x: 400, endPoint y: 227, distance: 518.0
click at [400, 227] on div "**********" at bounding box center [683, 492] width 621 height 975
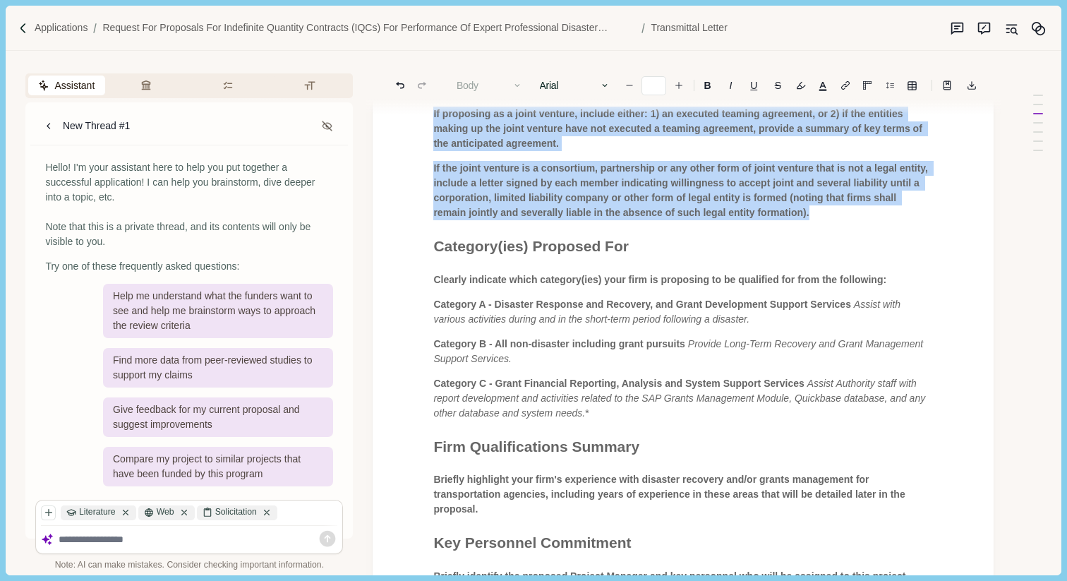
scroll to position [424, 0]
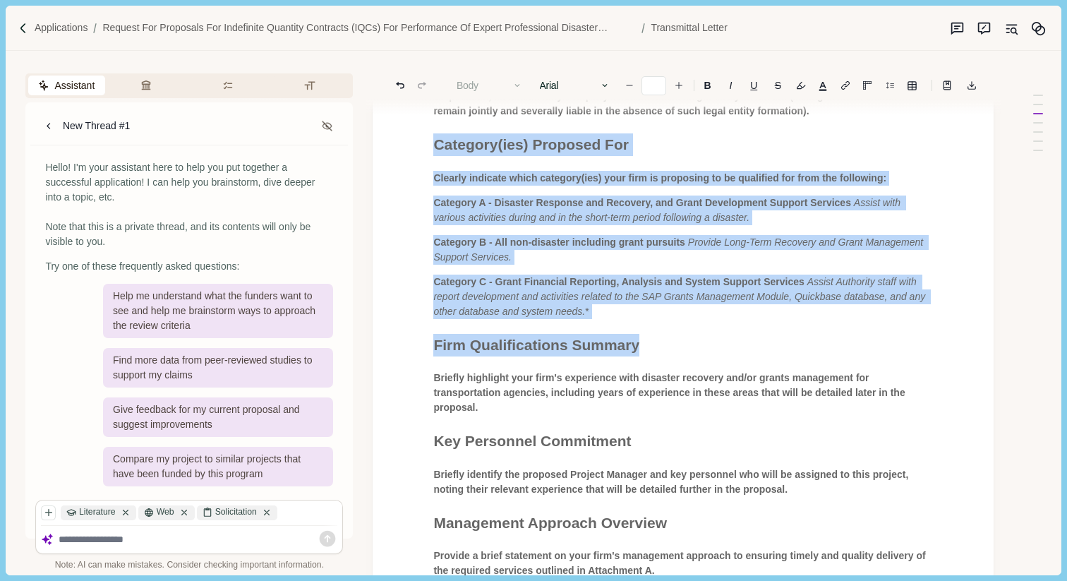
drag, startPoint x: 431, startPoint y: 146, endPoint x: 762, endPoint y: 369, distance: 399.5
click at [762, 369] on div "**********" at bounding box center [684, 176] width 520 height 883
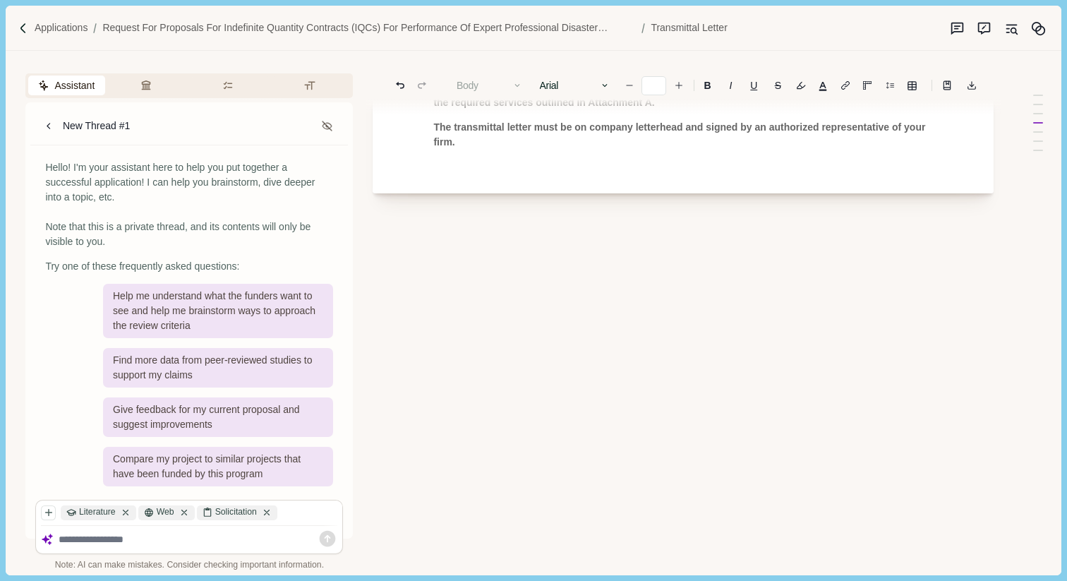
scroll to position [643, 0]
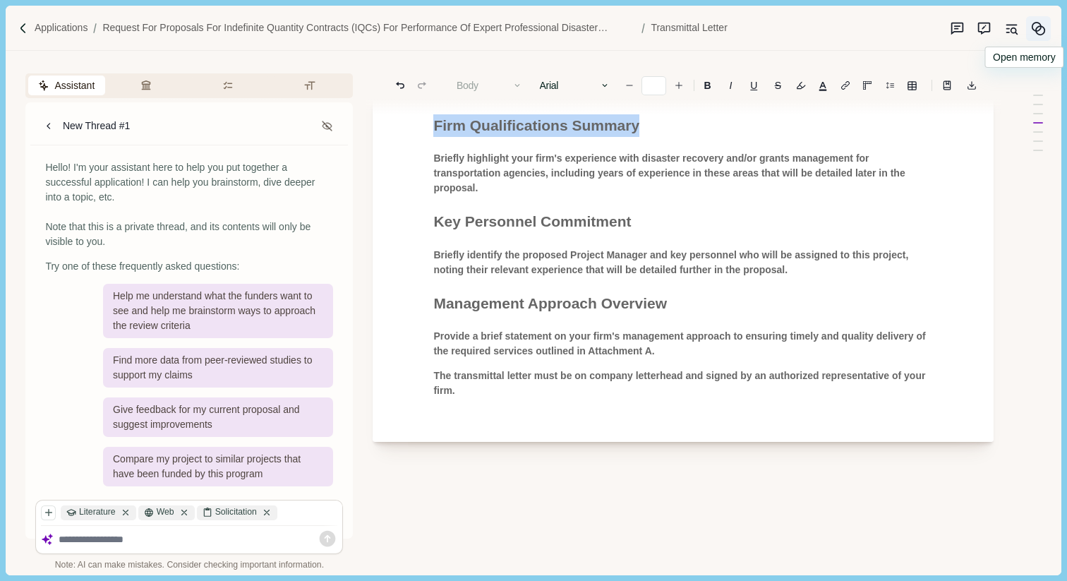
click at [1035, 29] on icon "Memory" at bounding box center [1038, 28] width 15 height 15
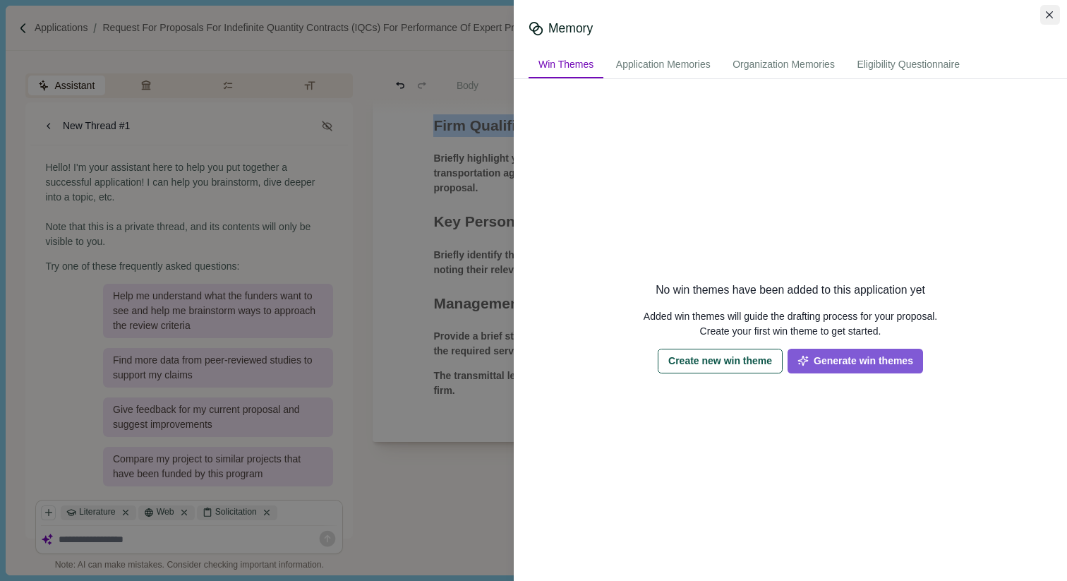
click at [1049, 13] on icon "Close" at bounding box center [1050, 15] width 8 height 8
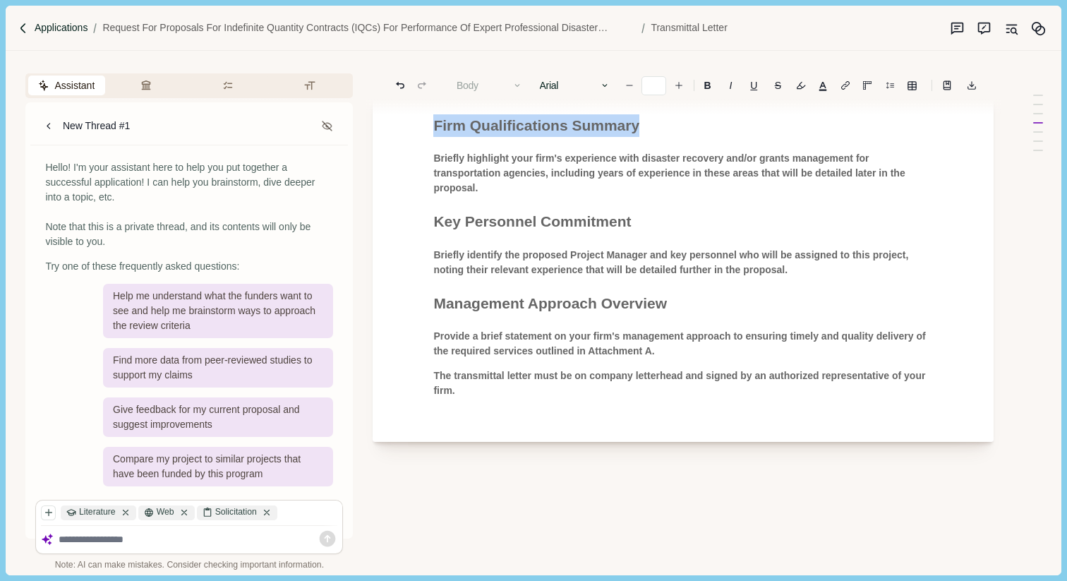
click at [64, 27] on p "Applications" at bounding box center [62, 27] width 54 height 15
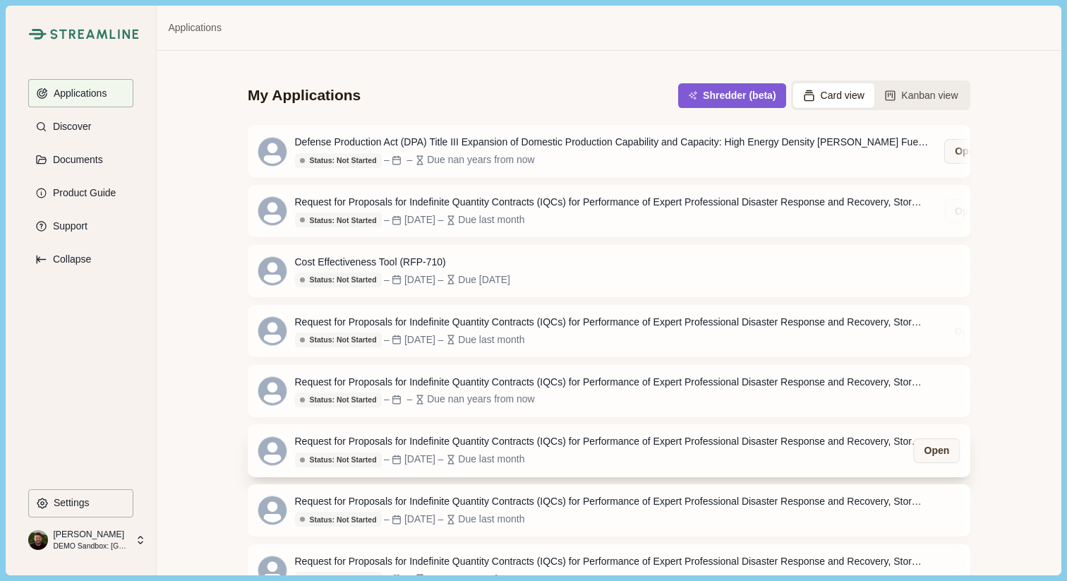
scroll to position [386, 0]
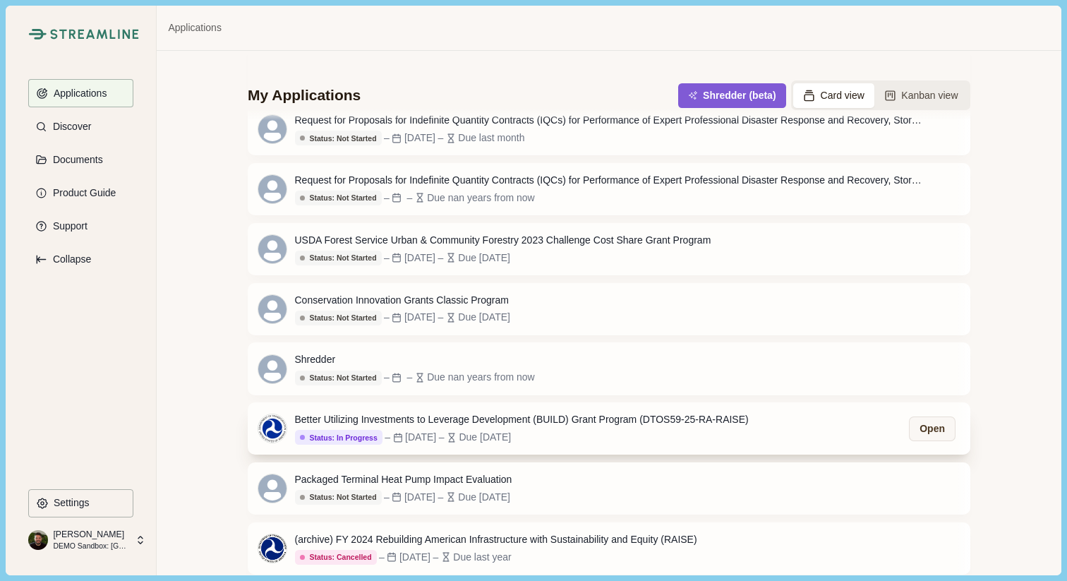
click at [546, 412] on div "Better Utilizing Investments to Leverage Development (BUILD) Grant Program (DTO…" at bounding box center [522, 419] width 454 height 15
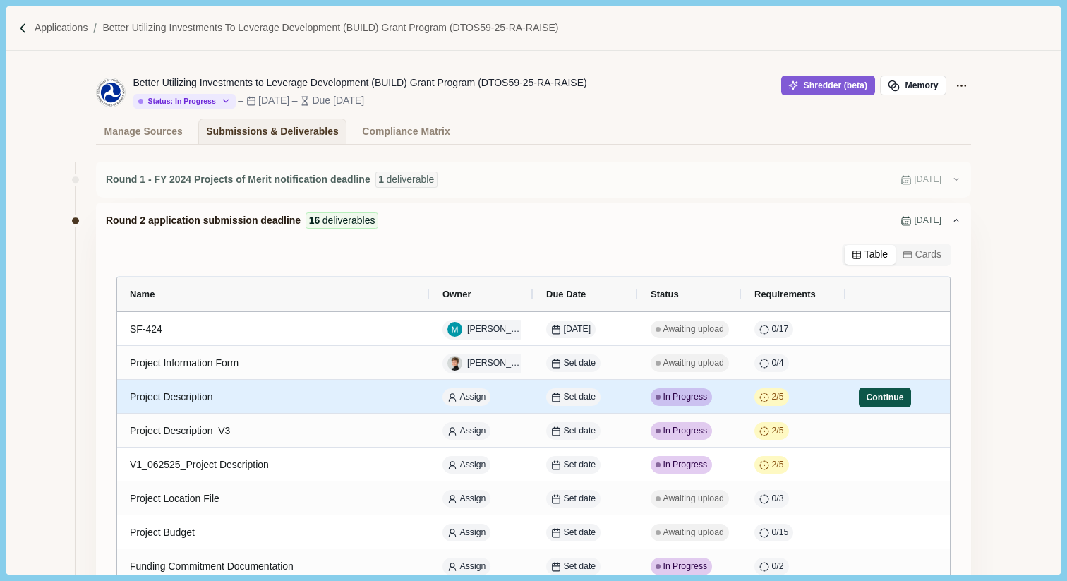
click at [868, 395] on button "Continue" at bounding box center [885, 398] width 52 height 20
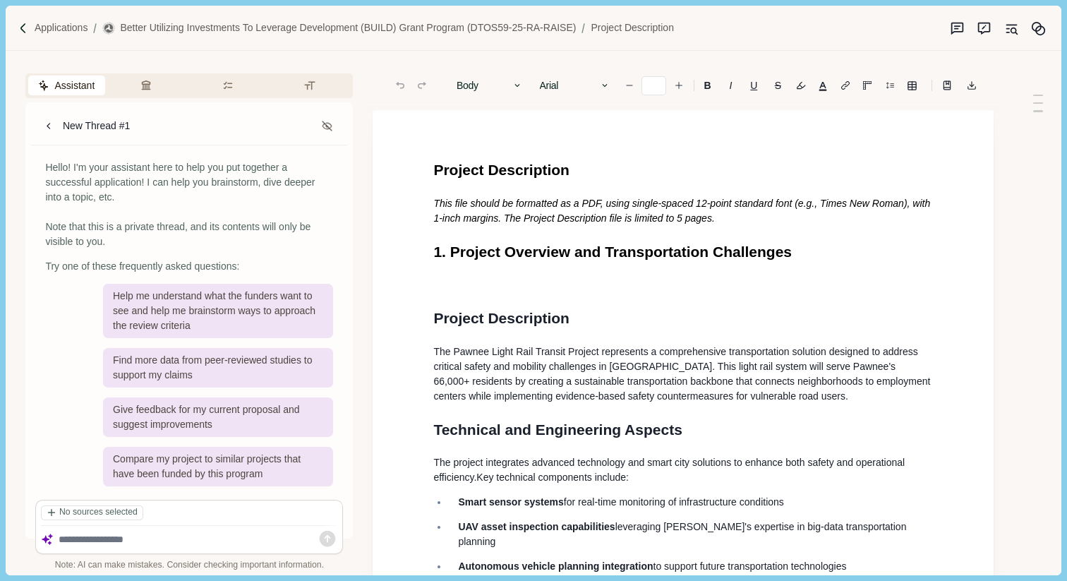
type input "**"
click at [55, 27] on p "Applications" at bounding box center [62, 27] width 54 height 15
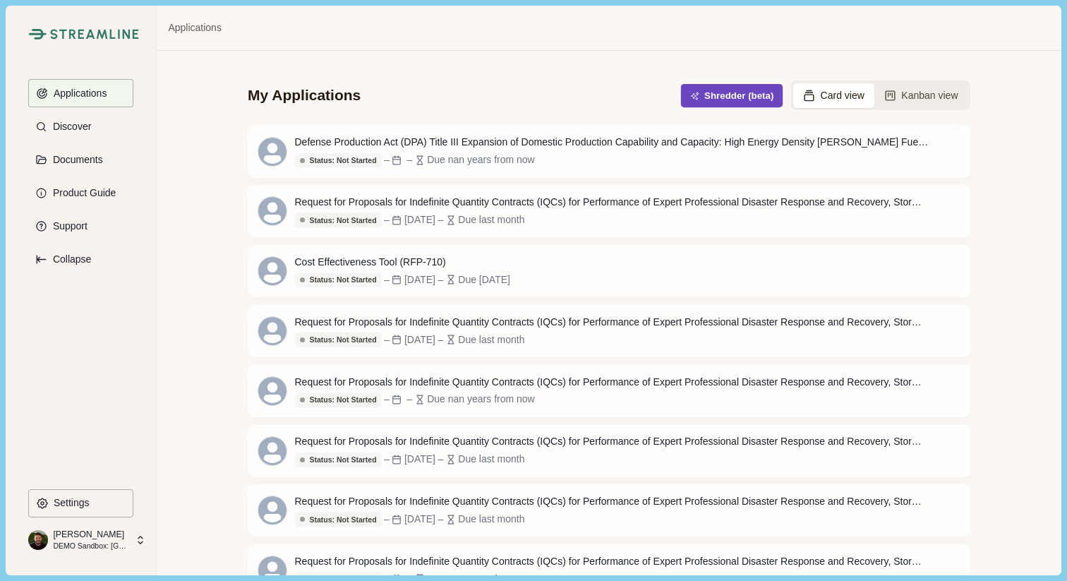
click at [717, 97] on button "Shredder (beta)" at bounding box center [732, 95] width 102 height 23
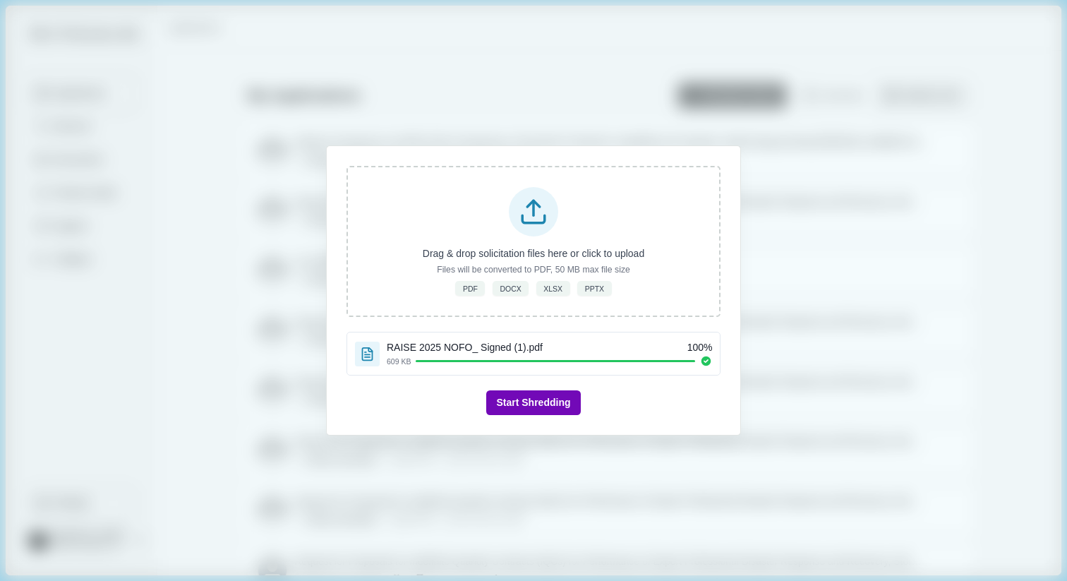
click at [544, 406] on button "Start Shredding" at bounding box center [533, 402] width 94 height 25
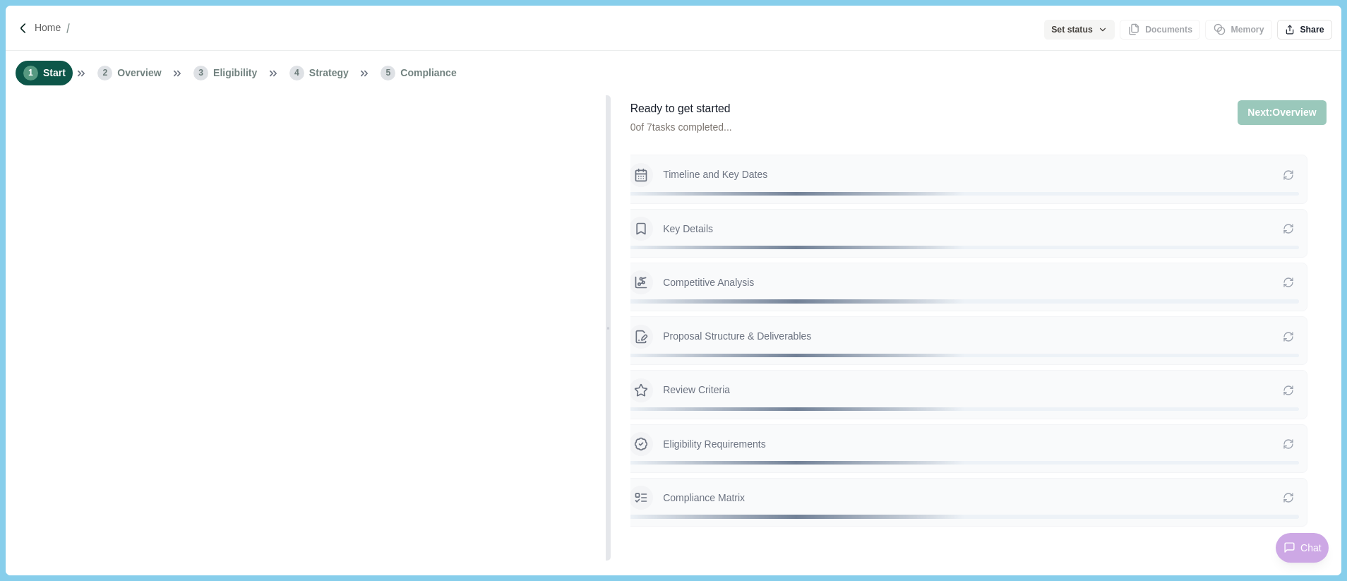
type input "**********"
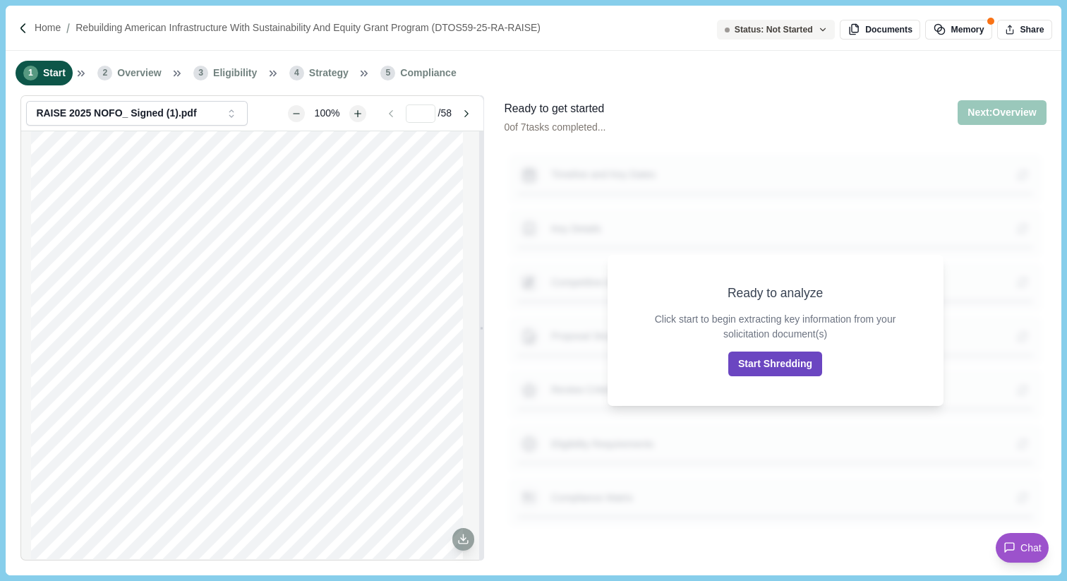
click at [784, 356] on button "Start Shredding" at bounding box center [776, 364] width 94 height 25
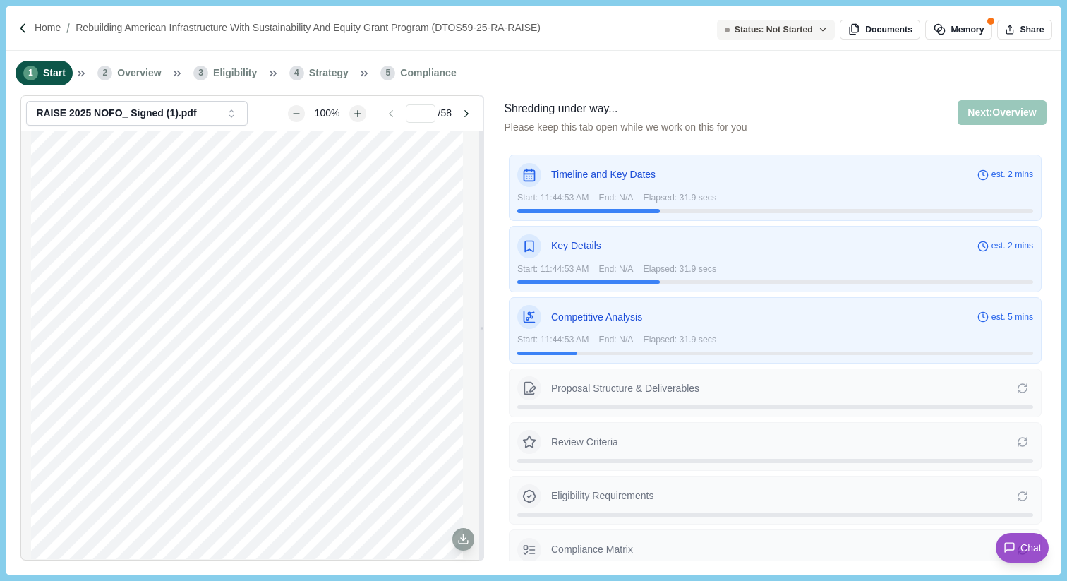
click at [793, 173] on p "Timeline and Key Dates" at bounding box center [764, 174] width 426 height 15
click at [820, 29] on icon "button" at bounding box center [822, 29] width 5 height 3
click at [650, 66] on div "1 Start 2 Overview 3 Eligibility 4 Strategy 5 Compliance" at bounding box center [533, 73] width 1055 height 44
click at [818, 31] on icon "button" at bounding box center [823, 30] width 10 height 10
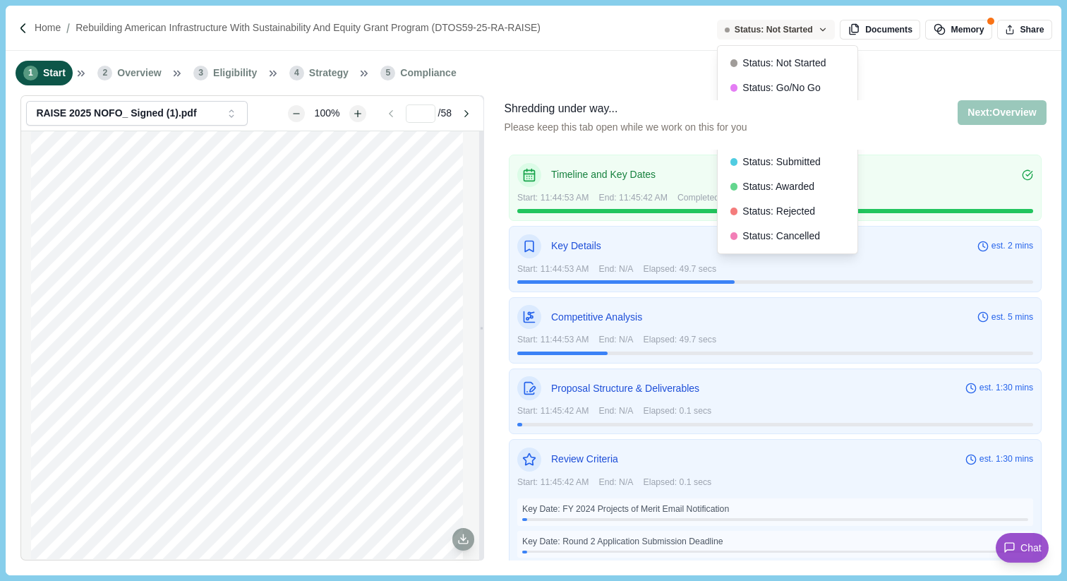
click at [813, 29] on button "Status: Not Started" at bounding box center [776, 30] width 118 height 20
